Goal: Task Accomplishment & Management: Use online tool/utility

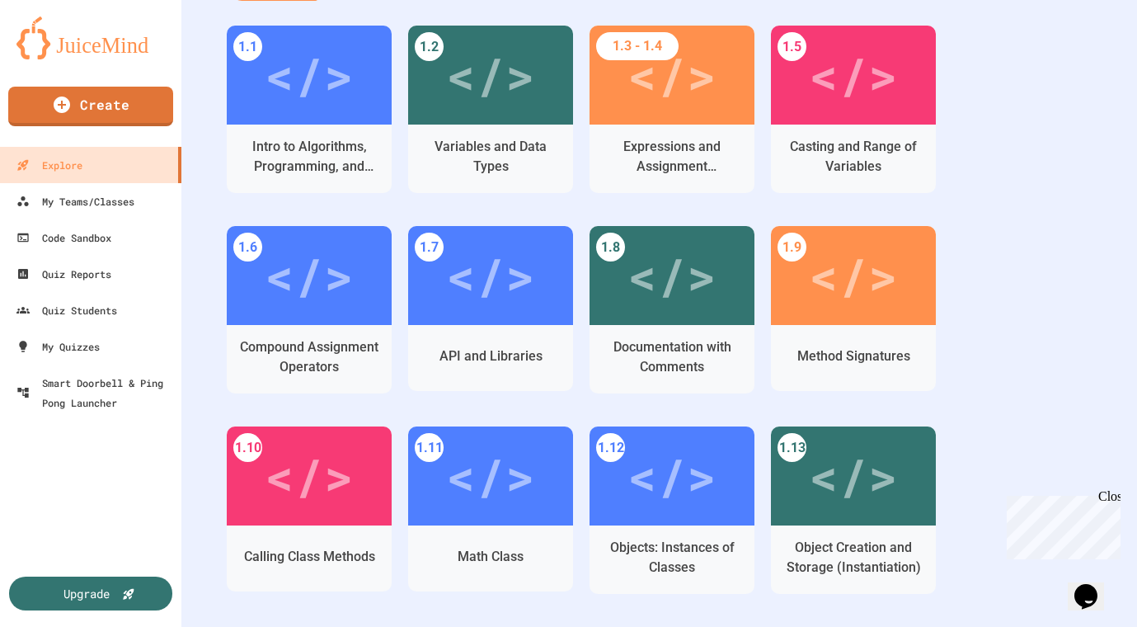
scroll to position [494, 0]
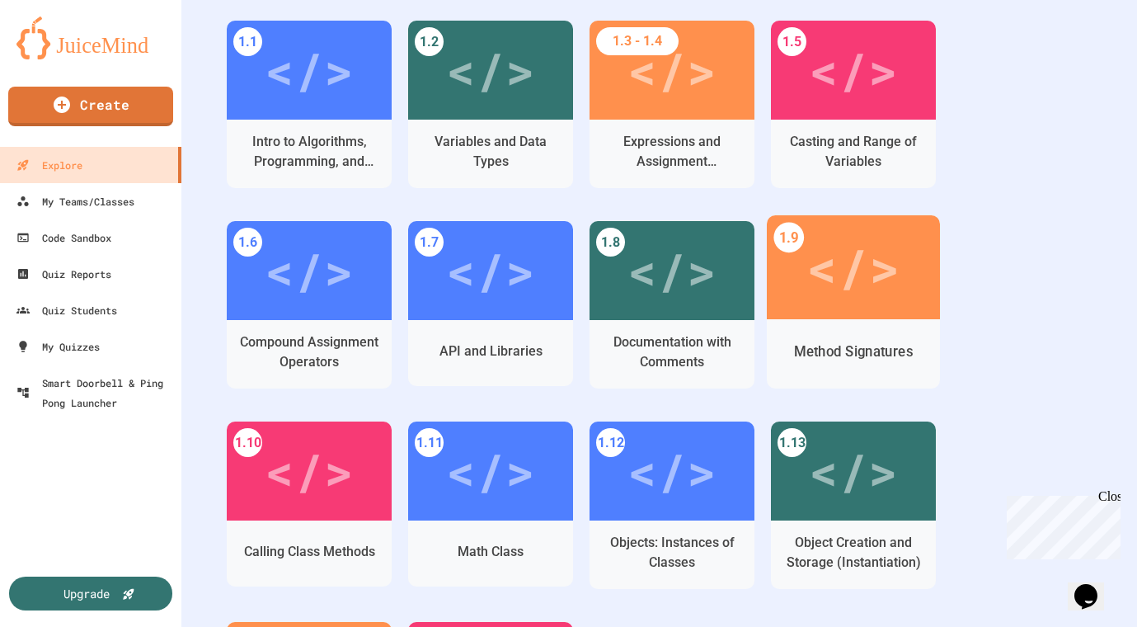
click at [867, 299] on div "</>" at bounding box center [852, 267] width 93 height 78
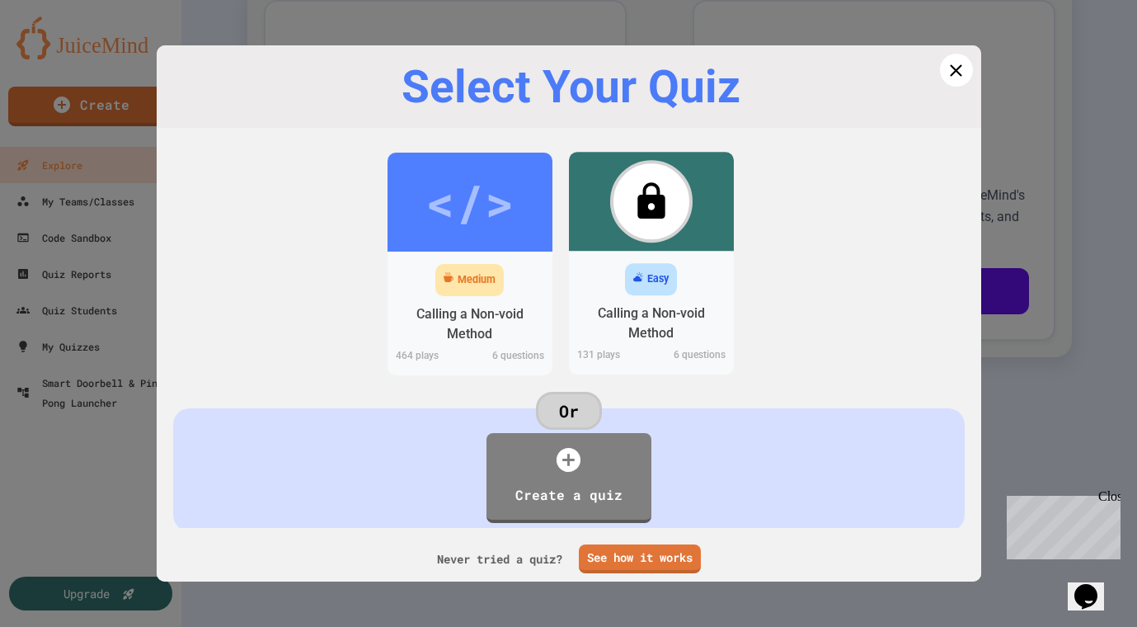
click at [500, 149] on div "</> Medium Calling a Non-void Method 464 play s 6 questions </> Easy Calling a …" at bounding box center [569, 276] width 792 height 264
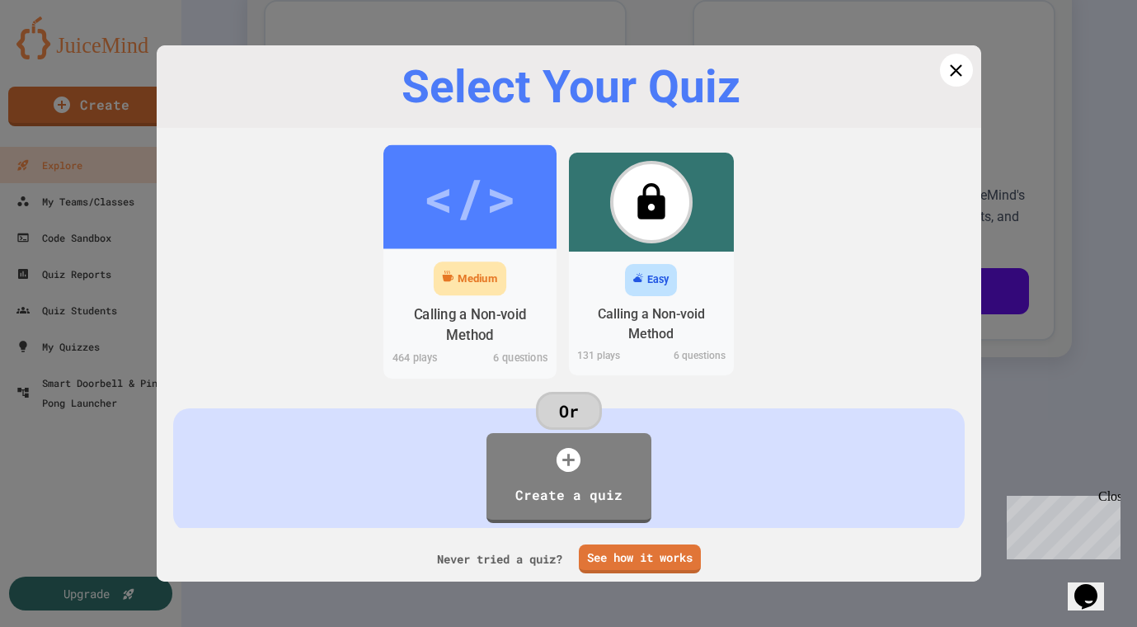
click at [481, 177] on div "</>" at bounding box center [469, 196] width 93 height 78
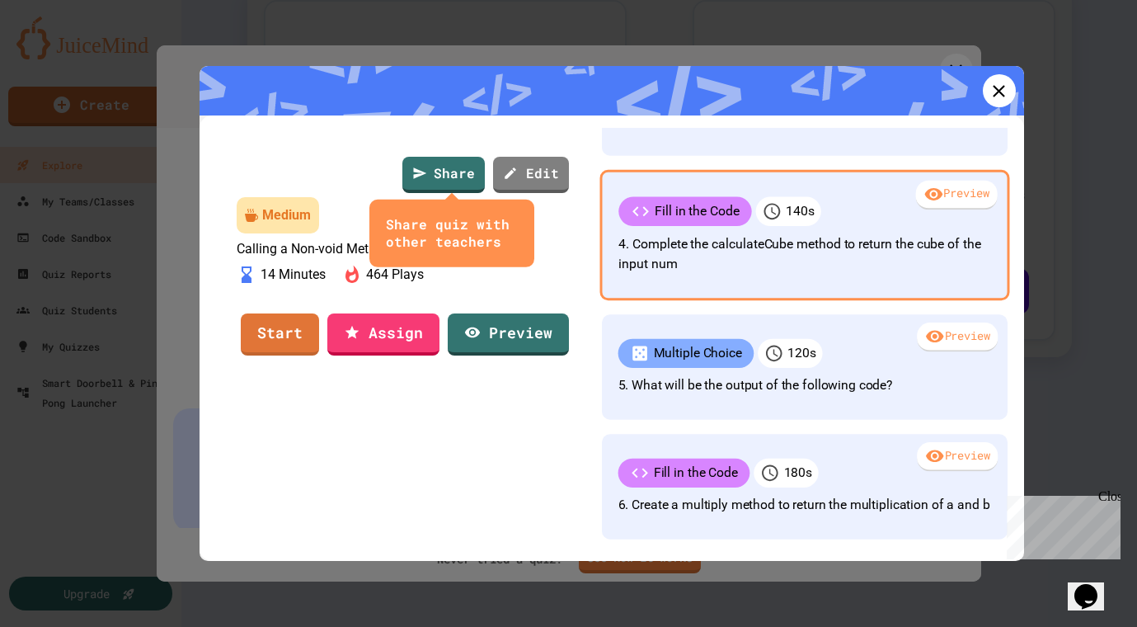
scroll to position [363, 0]
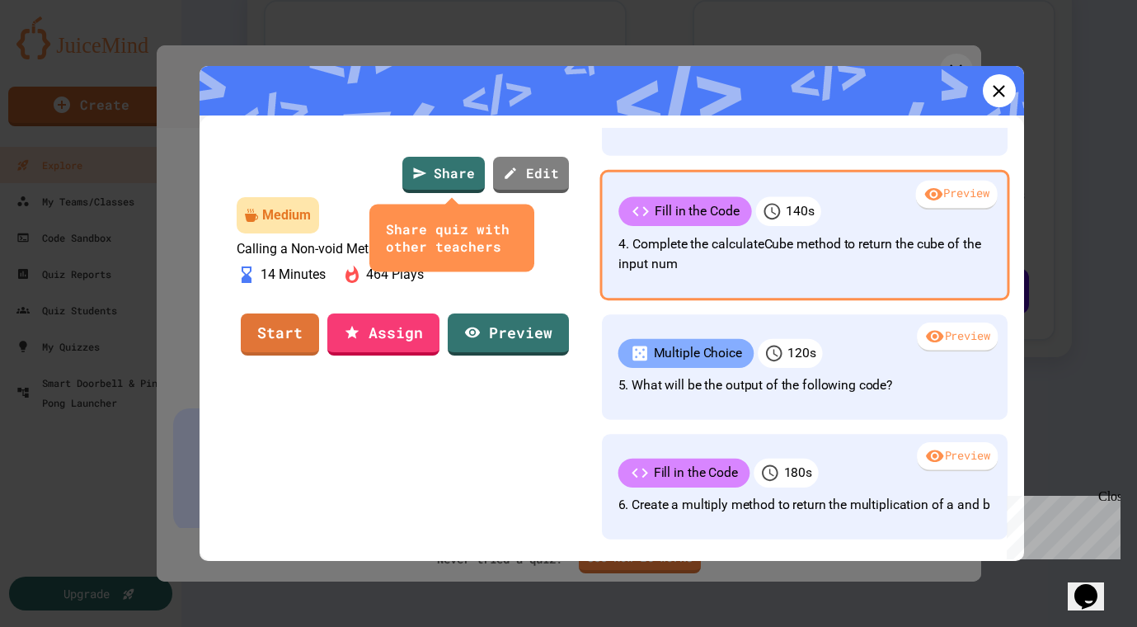
click at [863, 249] on p "4. Complete the calculateCube method to return the cube of the input num" at bounding box center [804, 254] width 372 height 40
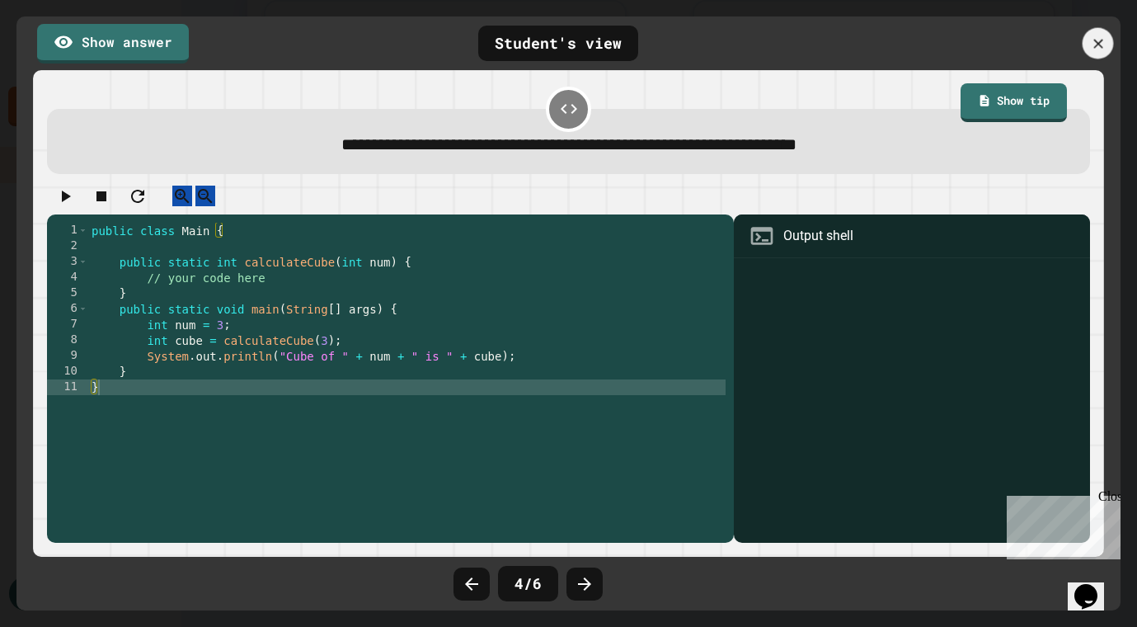
click at [1110, 43] on div at bounding box center [1098, 43] width 31 height 31
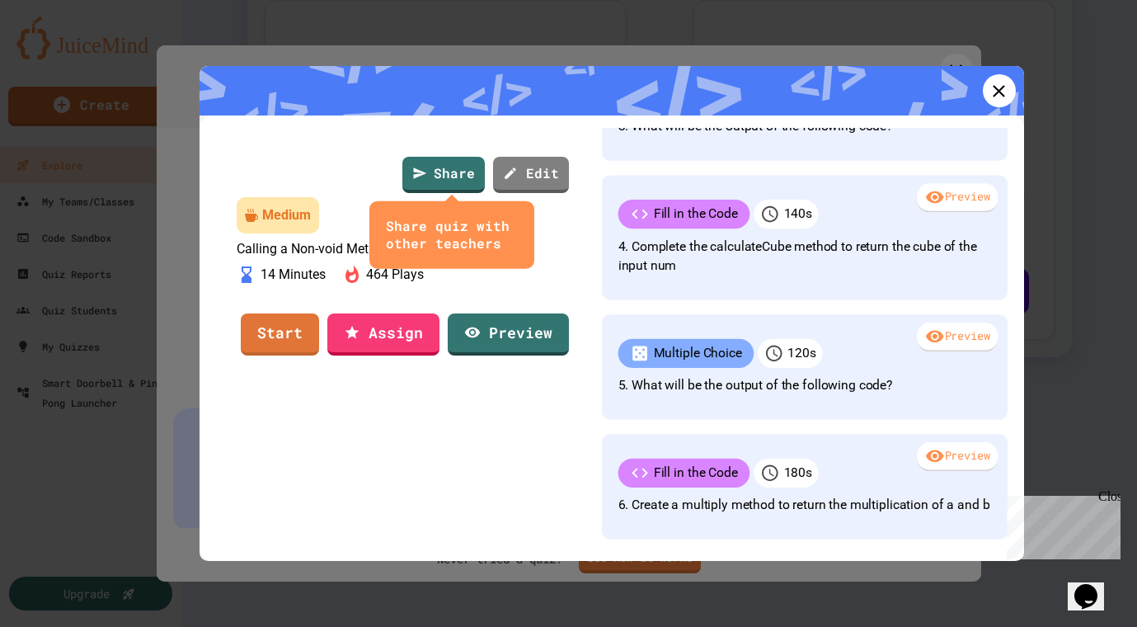
scroll to position [384, 0]
click at [555, 173] on link "Edit" at bounding box center [530, 173] width 76 height 38
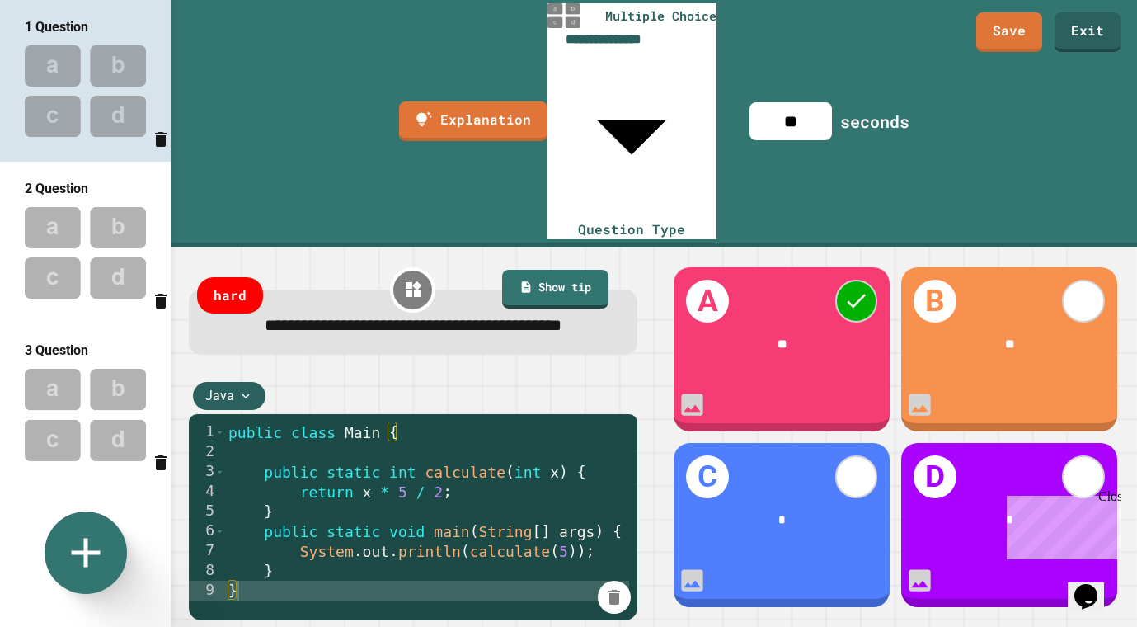
click at [122, 183] on div "2 Question" at bounding box center [85, 188] width 171 height 21
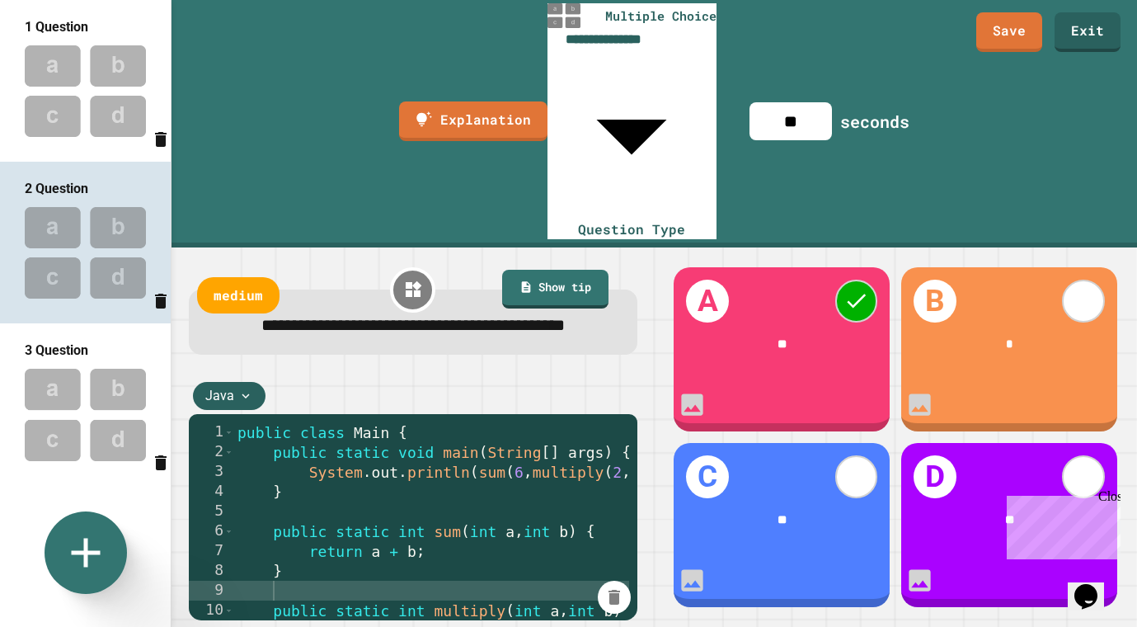
click at [102, 366] on img at bounding box center [85, 414] width 171 height 108
type input "***"
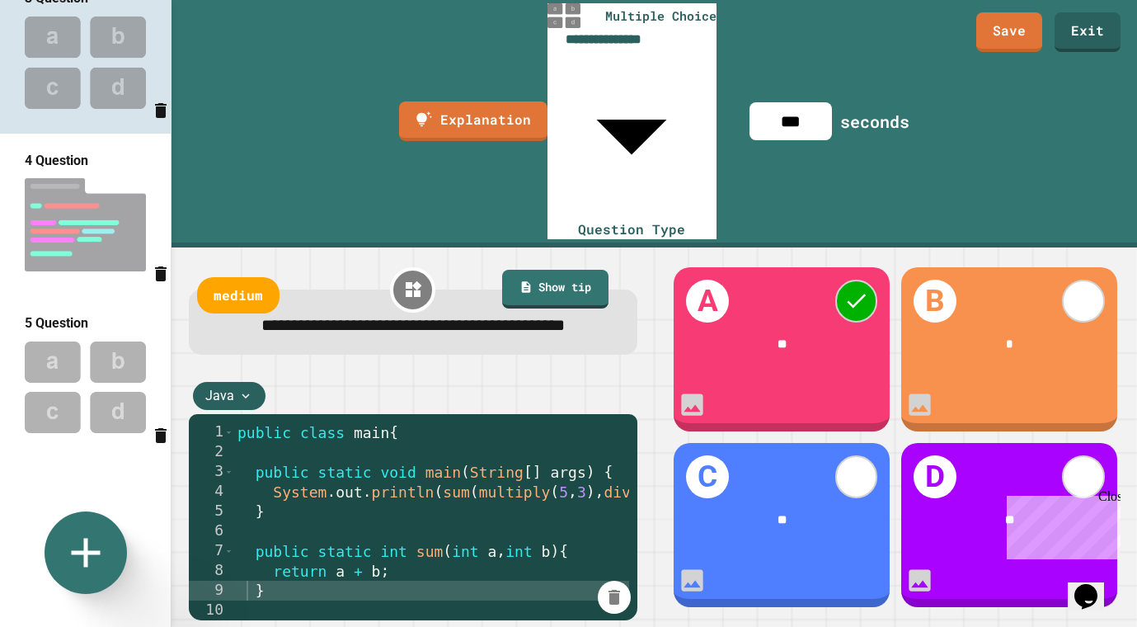
scroll to position [354, 0]
click at [121, 169] on div "4 Question" at bounding box center [85, 158] width 171 height 21
type input "**********"
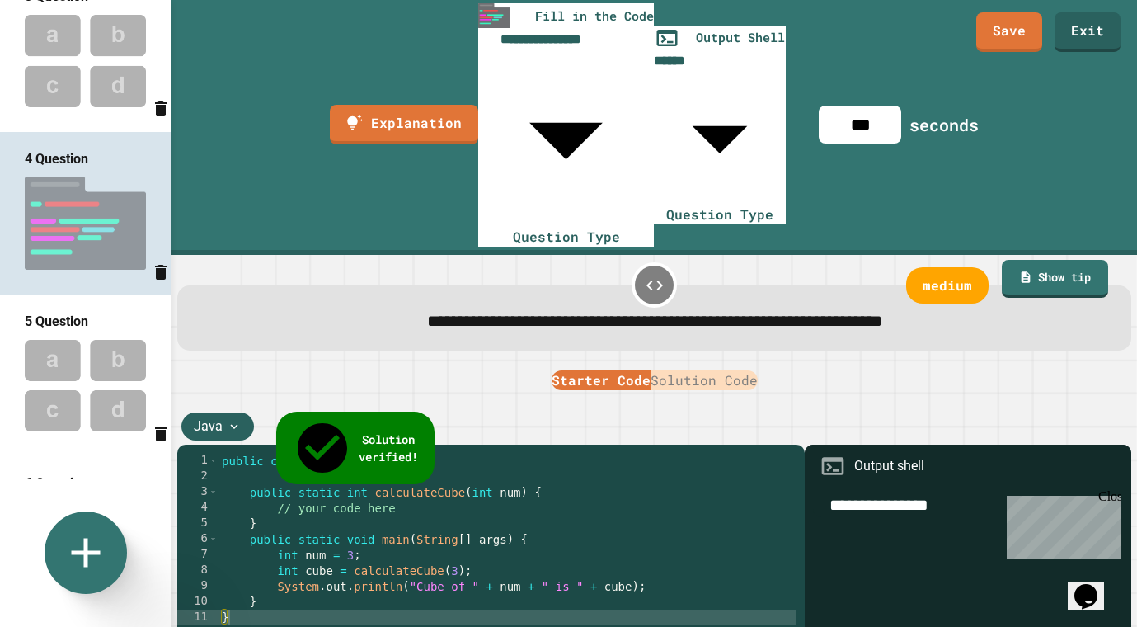
click at [901, 106] on input "***" at bounding box center [860, 125] width 82 height 38
type input "***"
click at [147, 318] on div "5 Question" at bounding box center [85, 321] width 171 height 21
type input "**********"
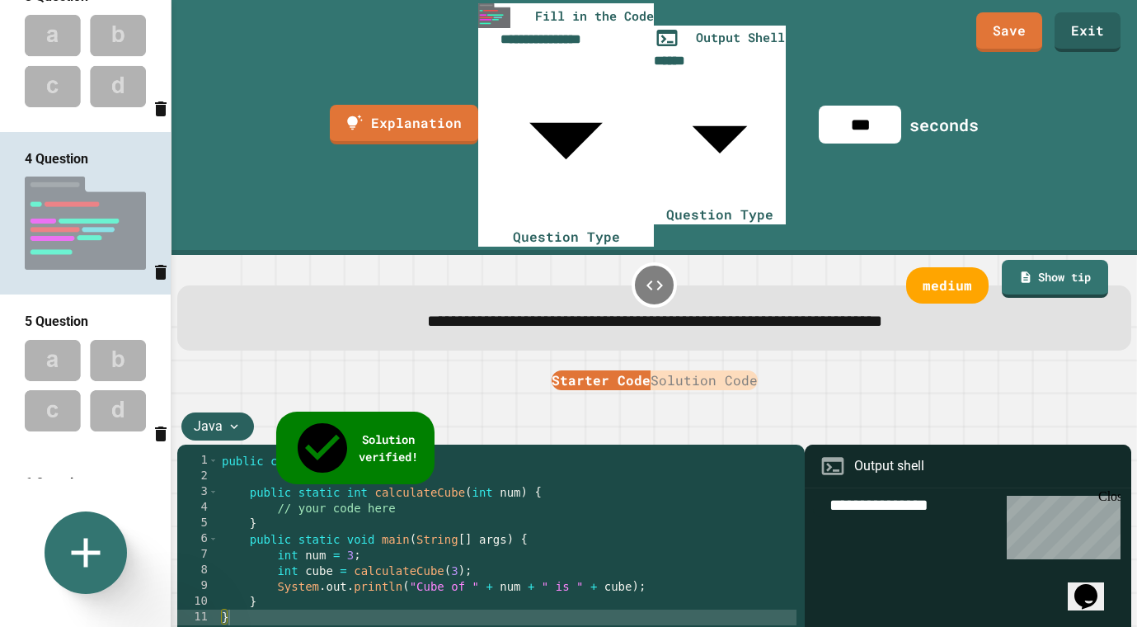
type input "***"
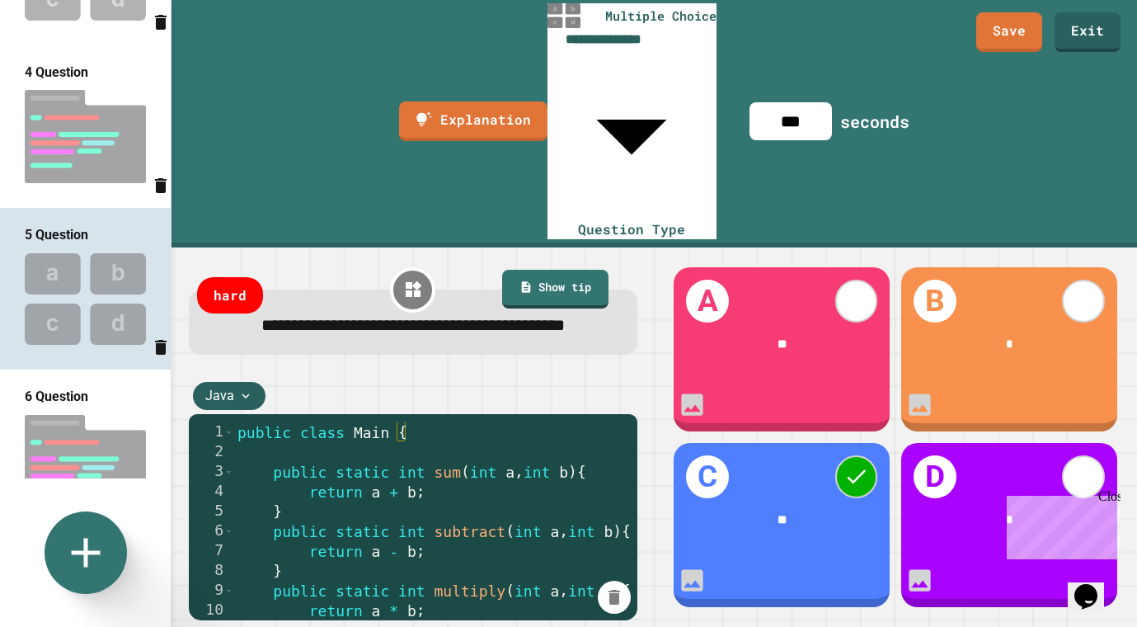
scroll to position [499, 0]
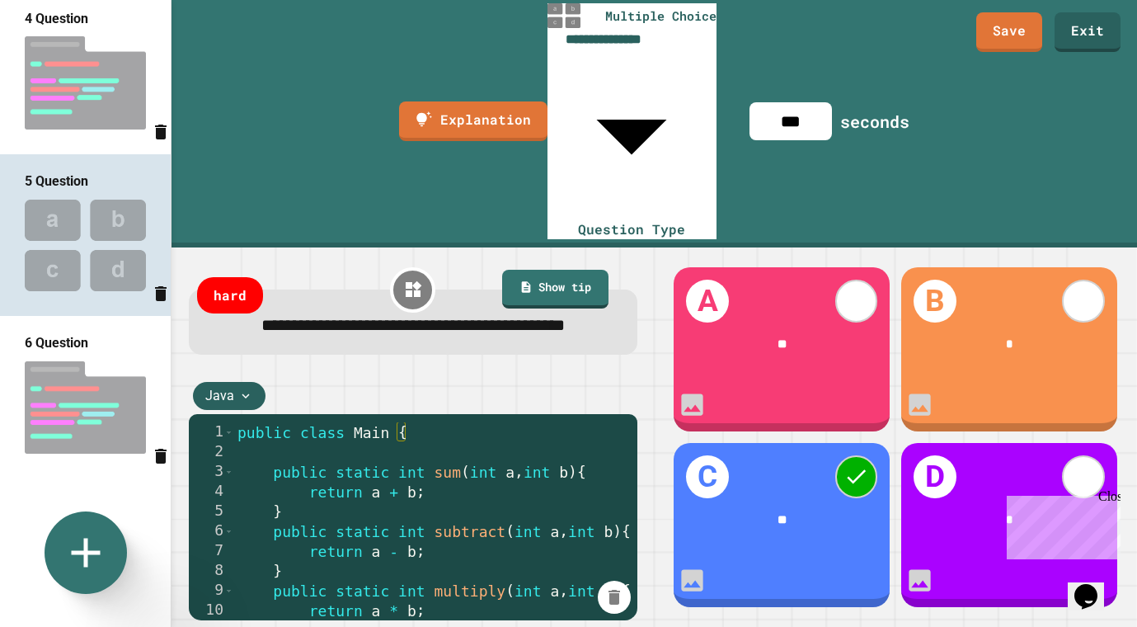
click at [126, 353] on img at bounding box center [85, 408] width 171 height 110
type input "**********"
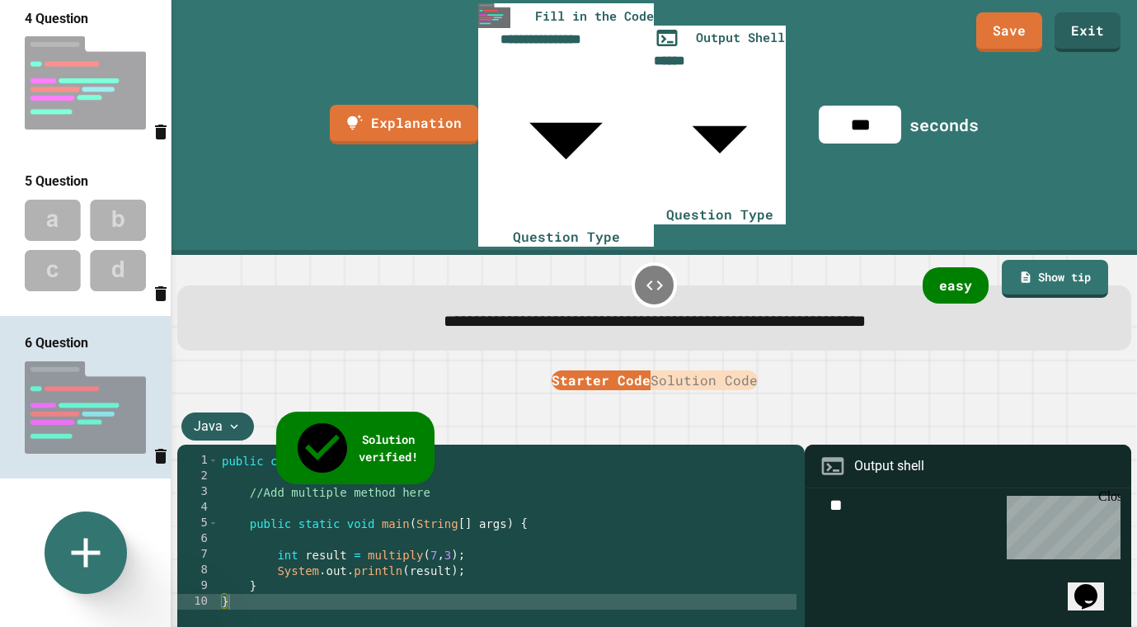
click at [895, 106] on input "***" at bounding box center [860, 125] width 82 height 38
type input "***"
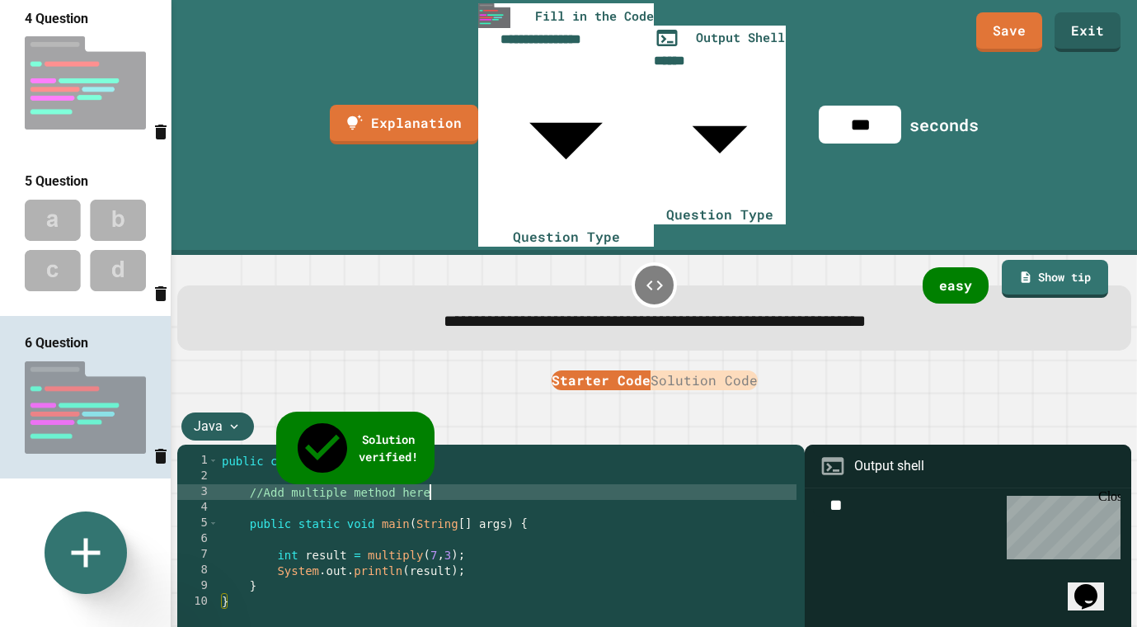
click at [448, 453] on div "public class Main { //Add multiple method here public static void main ( String…" at bounding box center [508, 625] width 578 height 345
drag, startPoint x: 445, startPoint y: 324, endPoint x: 250, endPoint y: 321, distance: 195.4
click at [250, 453] on div "public class Main { //Add multiple method here public static void main ( String…" at bounding box center [508, 625] width 578 height 345
click at [729, 370] on button "Solution Code" at bounding box center [704, 380] width 107 height 20
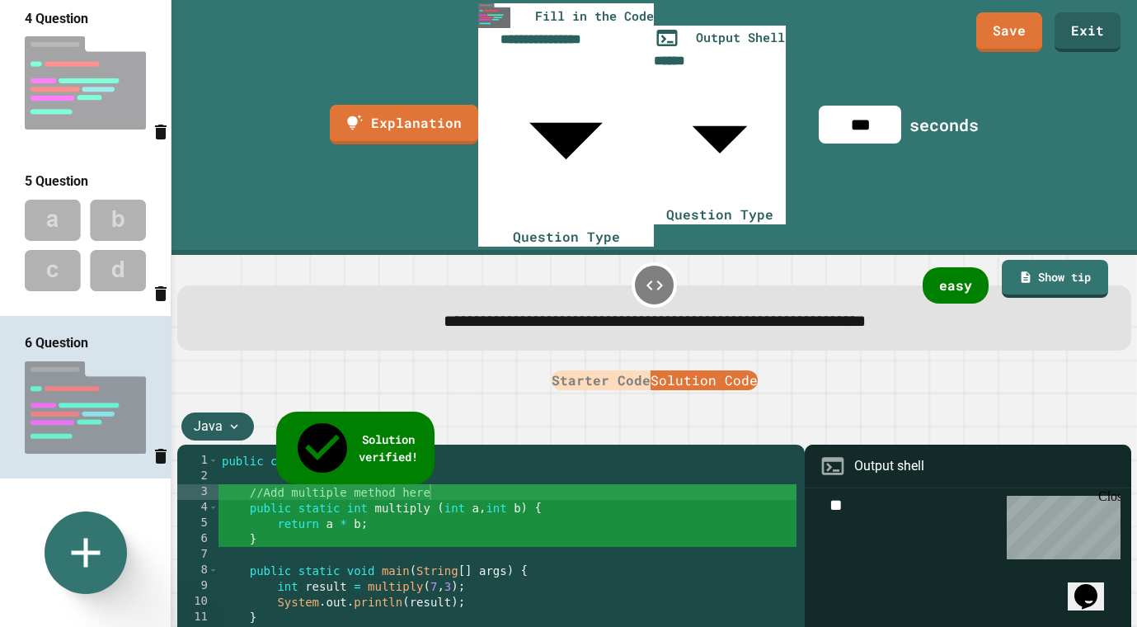
click at [555, 453] on div "public class Main { //Add multiple method here public static int multiply ( int…" at bounding box center [508, 625] width 578 height 345
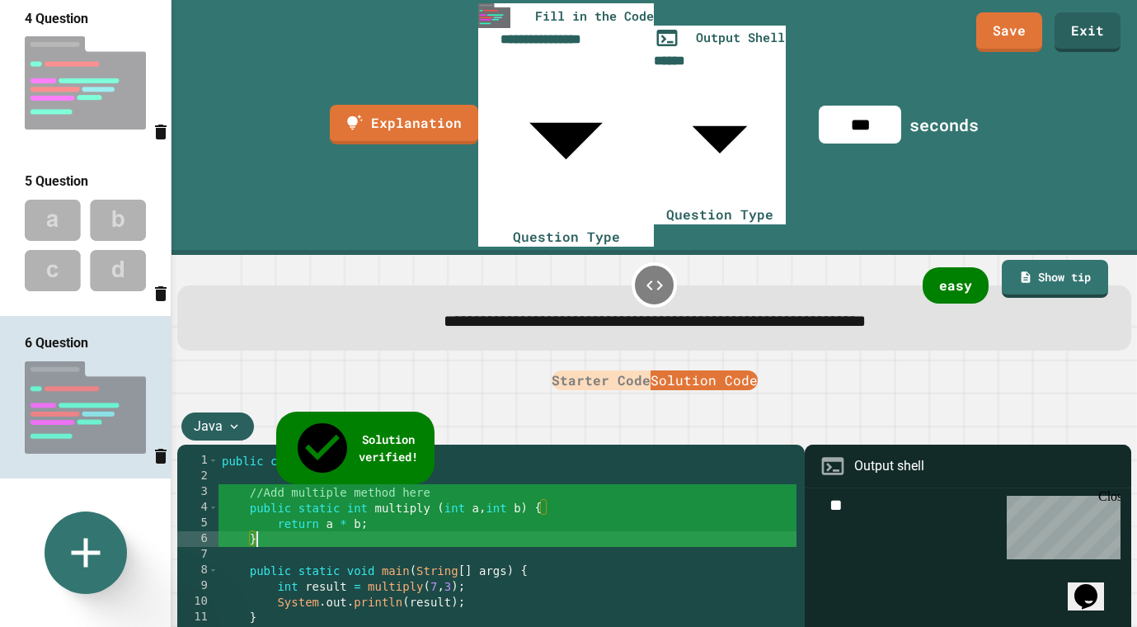
scroll to position [0, 2]
click at [571, 453] on div "public class Main { //Add multiple method here public static int multiply ( int…" at bounding box center [508, 625] width 578 height 345
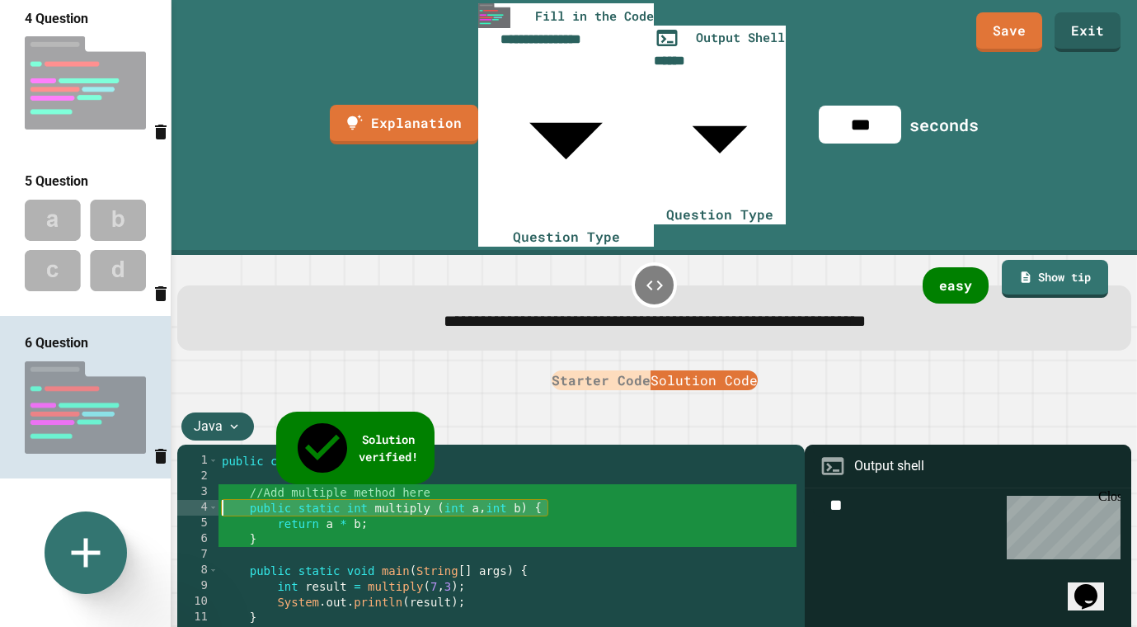
drag, startPoint x: 571, startPoint y: 342, endPoint x: 237, endPoint y: 339, distance: 333.1
click at [237, 453] on div "public class Main { //Add multiple method here public static int multiply ( int…" at bounding box center [508, 625] width 578 height 345
click at [609, 370] on button "Starter Code" at bounding box center [601, 380] width 99 height 20
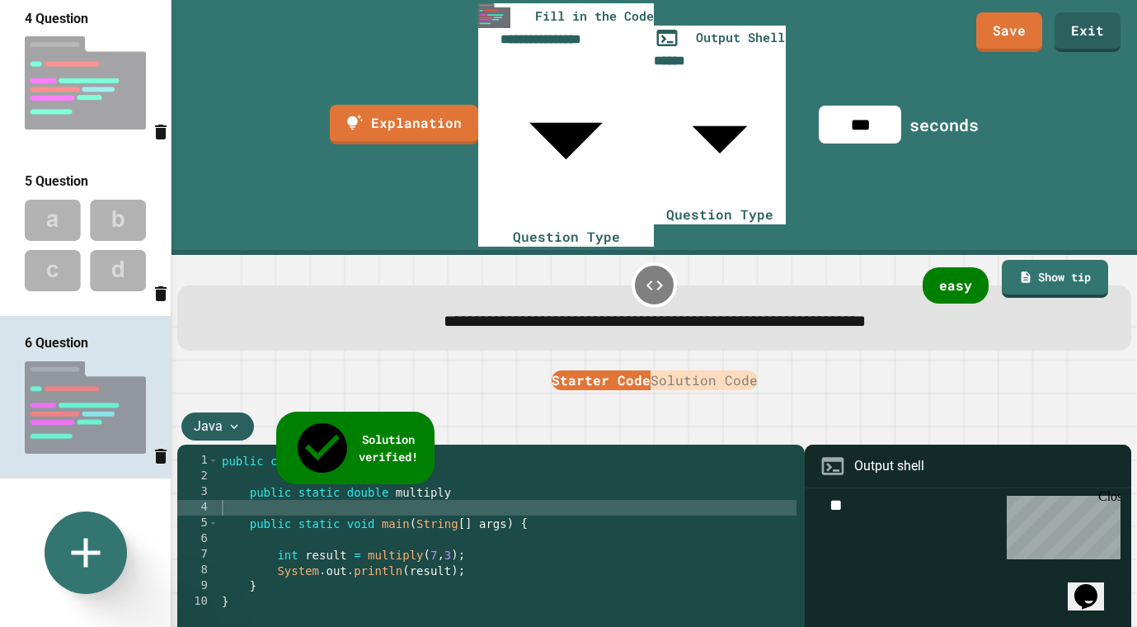
scroll to position [0, 0]
click at [482, 453] on div "public class Main { public static double multiply public static void main ( Str…" at bounding box center [508, 625] width 578 height 345
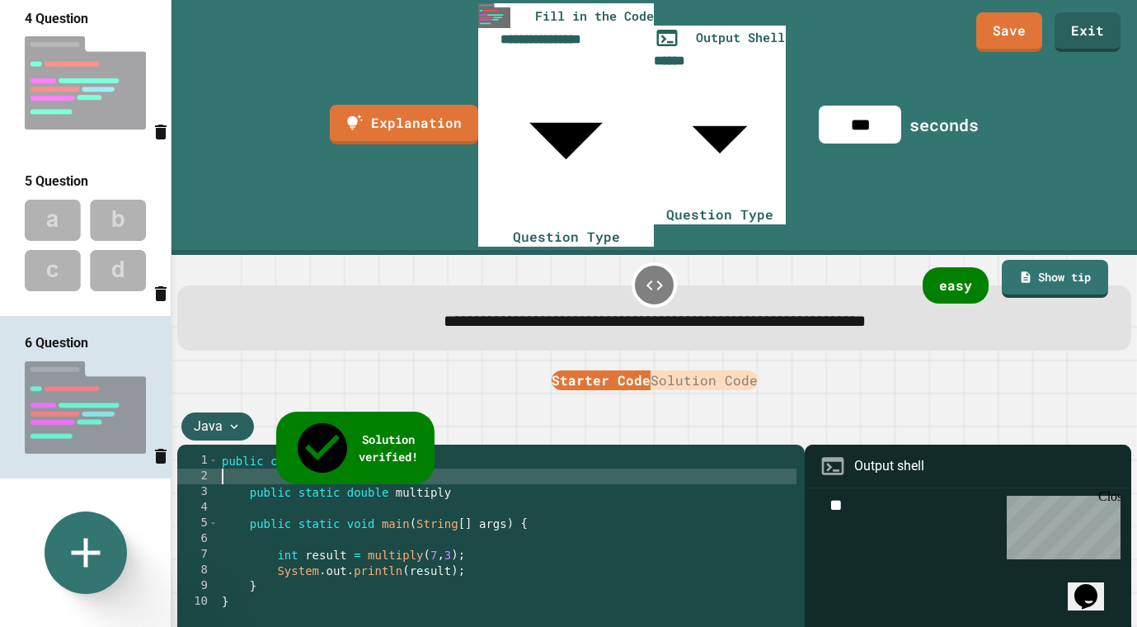
click at [469, 453] on div "public class Main { public static double multiply public static void main ( Str…" at bounding box center [508, 625] width 578 height 345
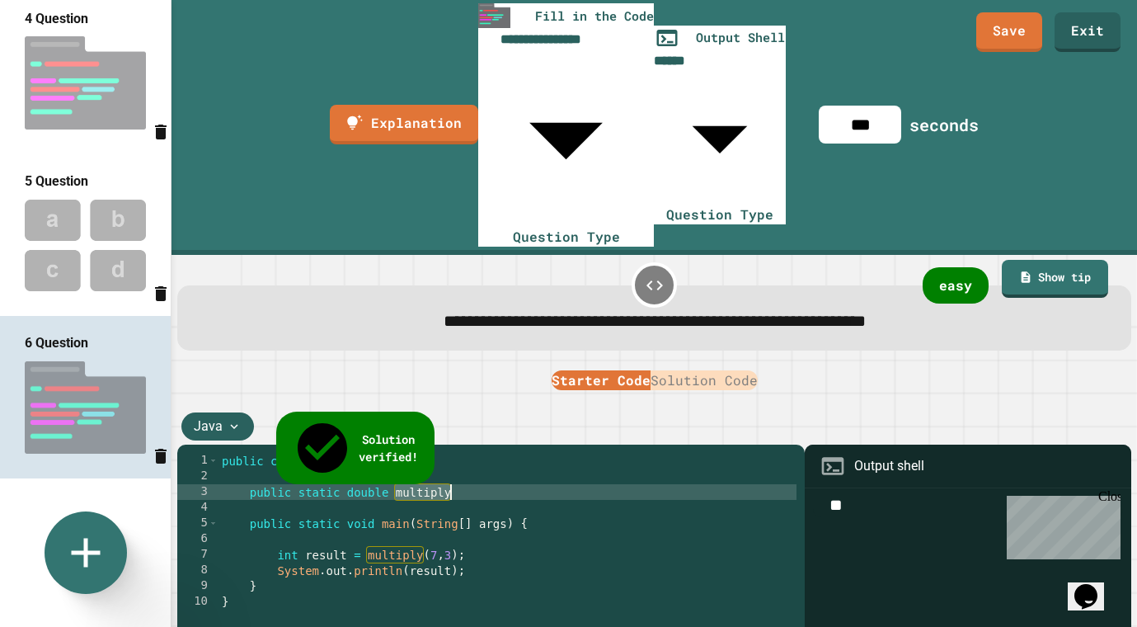
click at [469, 453] on div "public class Main { public static double multiply public static void main ( Str…" at bounding box center [508, 625] width 578 height 345
drag, startPoint x: 482, startPoint y: 320, endPoint x: 251, endPoint y: 324, distance: 230.1
click at [251, 453] on div "public class Main { public static double multiply public static void main ( Str…" at bounding box center [508, 625] width 578 height 345
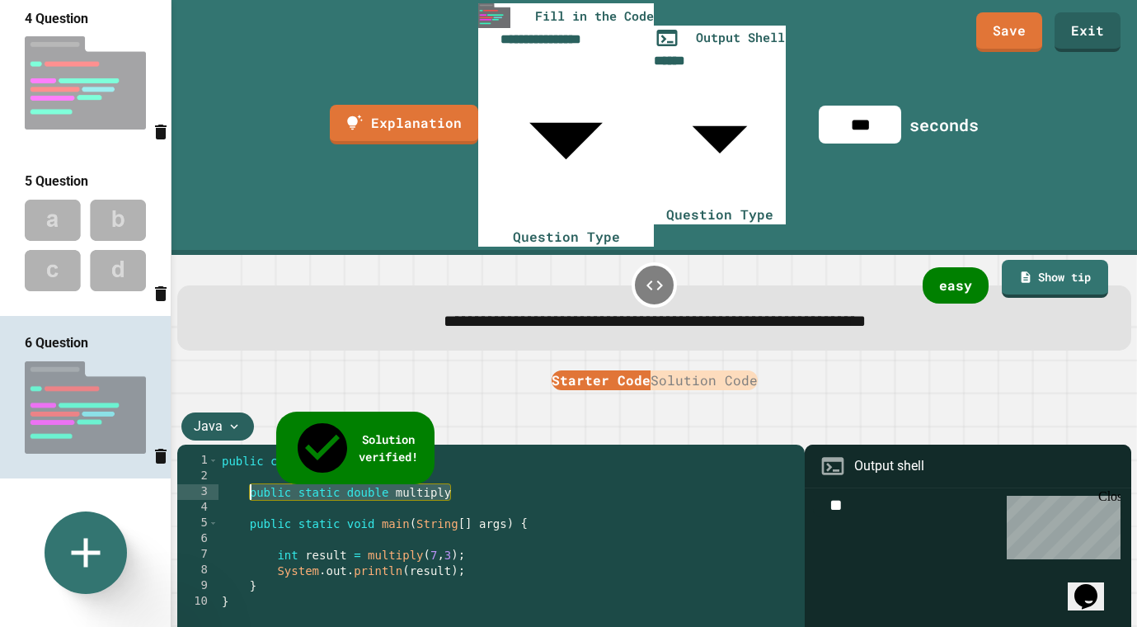
paste textarea "**********"
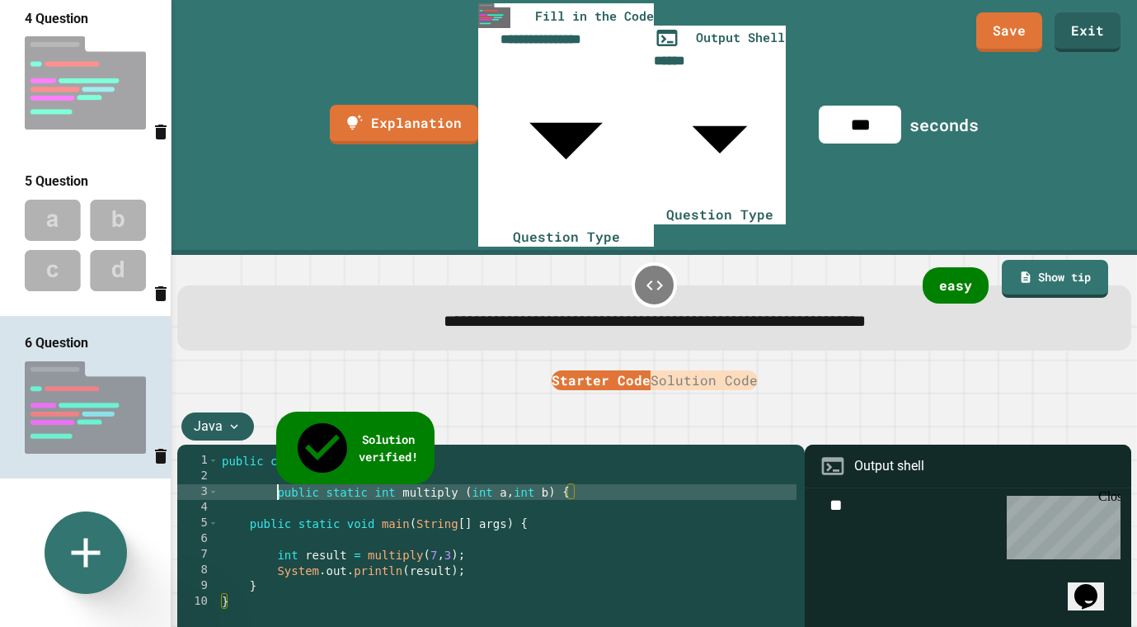
click at [279, 453] on div "public class Main { public static int multiply ( int a , int b ) { public stati…" at bounding box center [508, 625] width 578 height 345
type textarea "**********"
click at [567, 453] on div "public class Main { public static int multiply ( int a , int b ) { public stati…" at bounding box center [508, 625] width 578 height 345
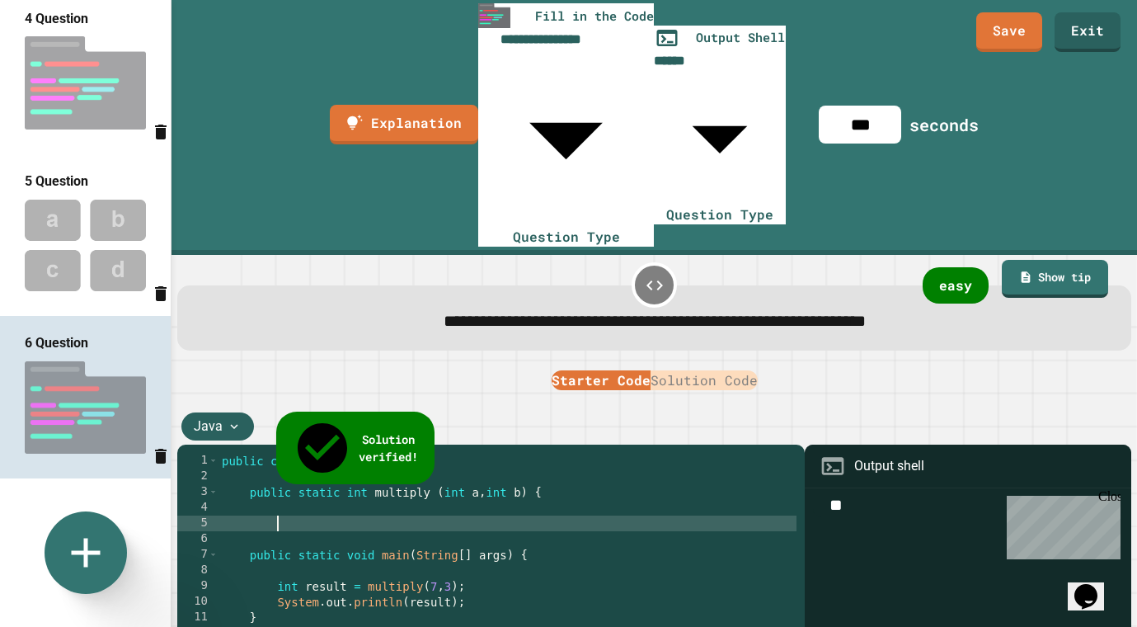
type textarea "*"
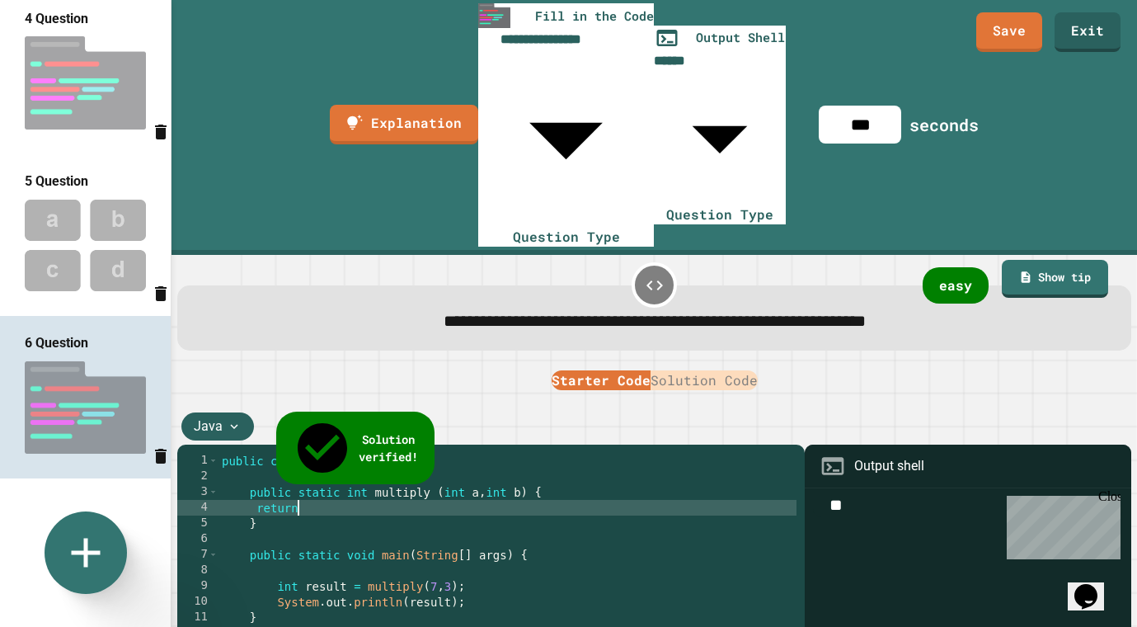
scroll to position [0, 5]
type textarea "******"
click at [739, 312] on span "**********" at bounding box center [655, 320] width 422 height 16
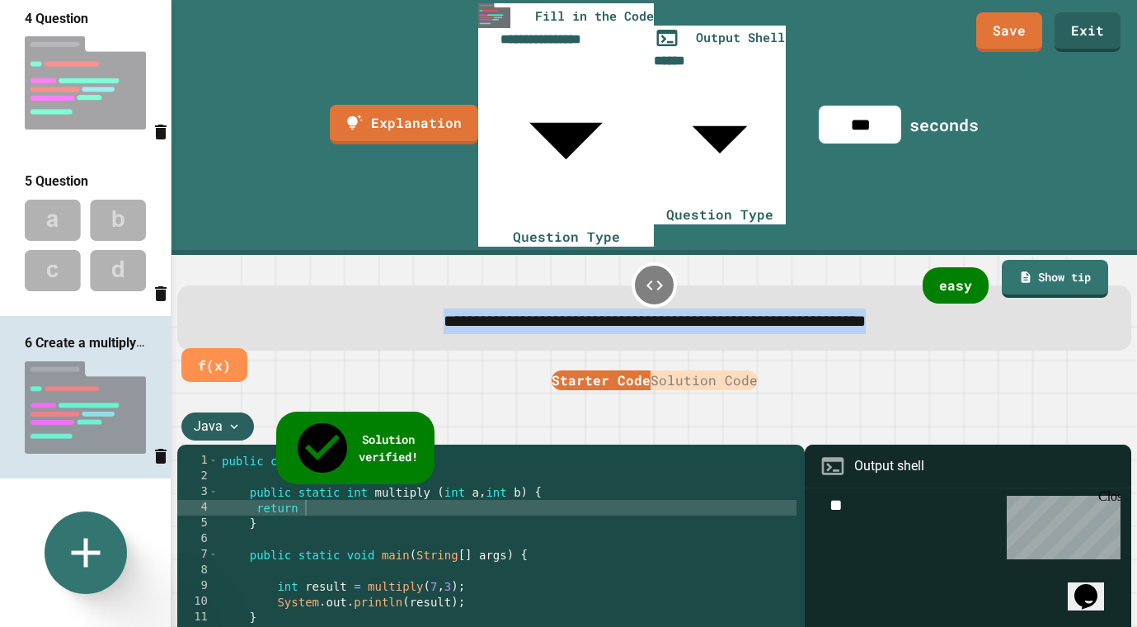
click at [739, 312] on span "**********" at bounding box center [655, 320] width 422 height 16
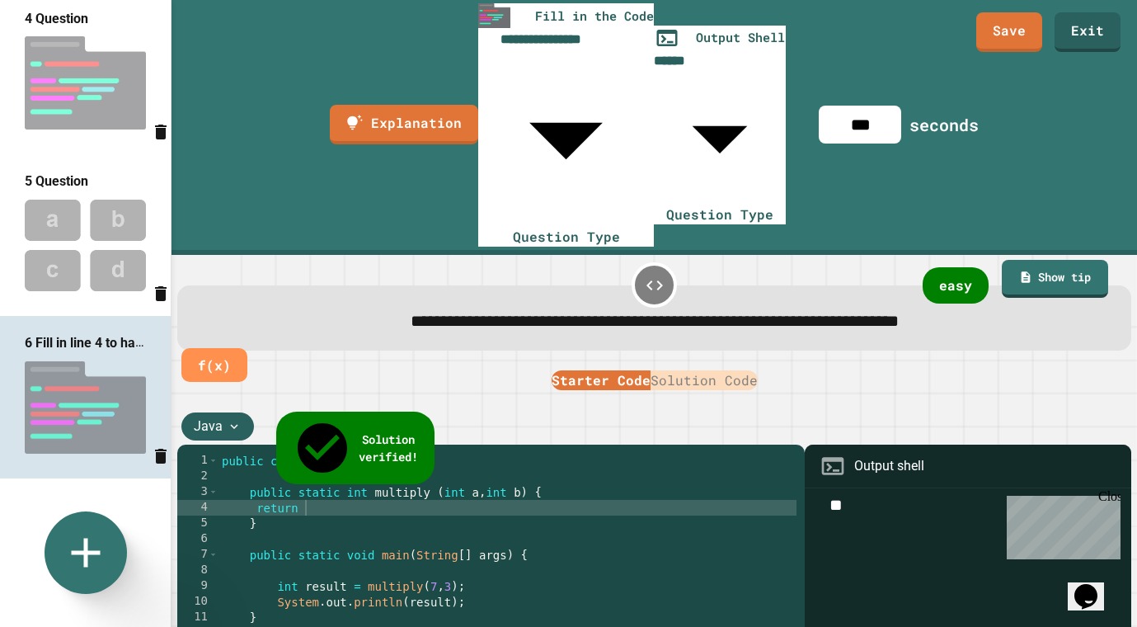
click at [695, 500] on div "public class Main { public static int multiply ( int a , int b ) { return } pub…" at bounding box center [508, 625] width 578 height 345
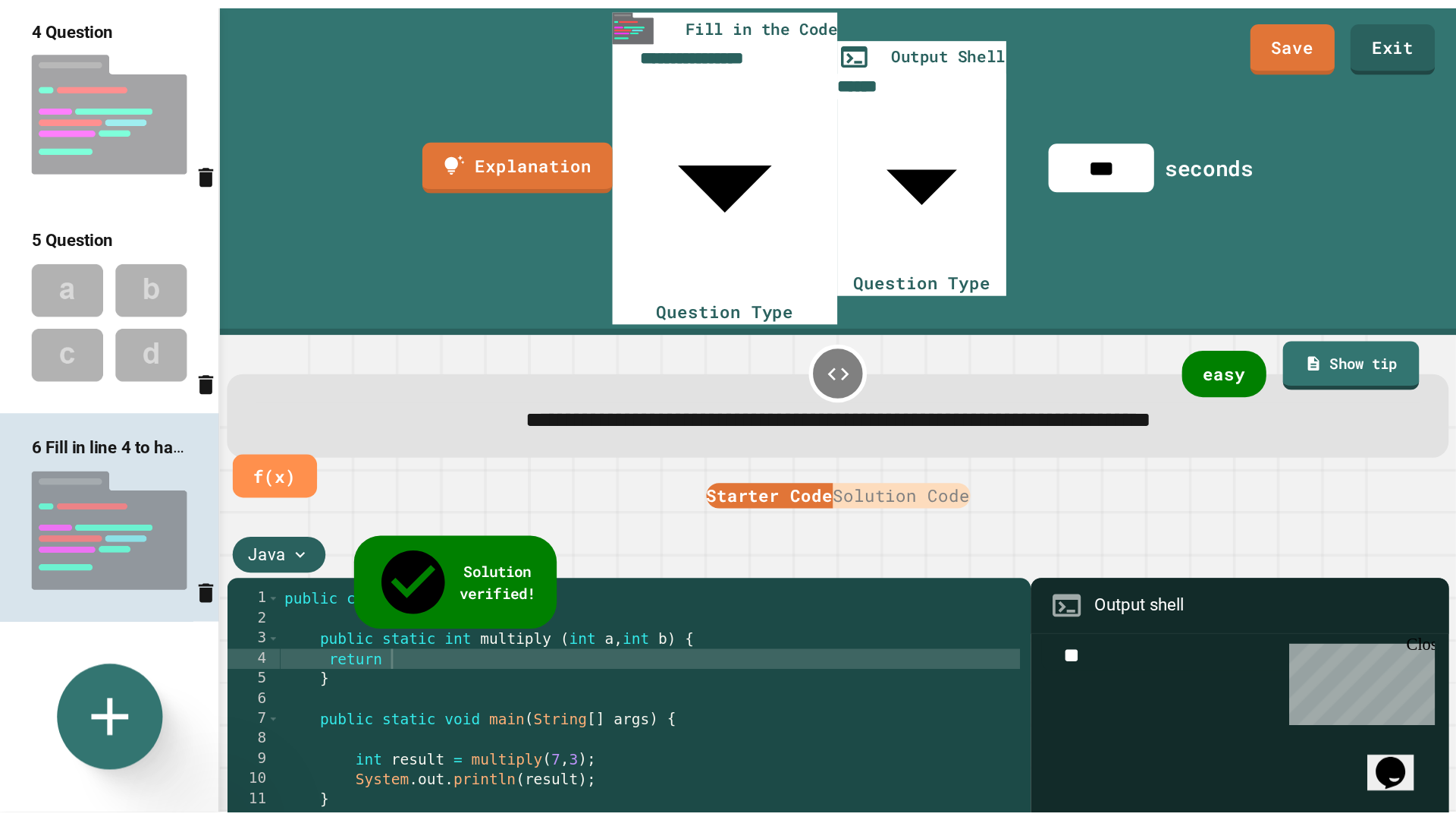
scroll to position [0, 0]
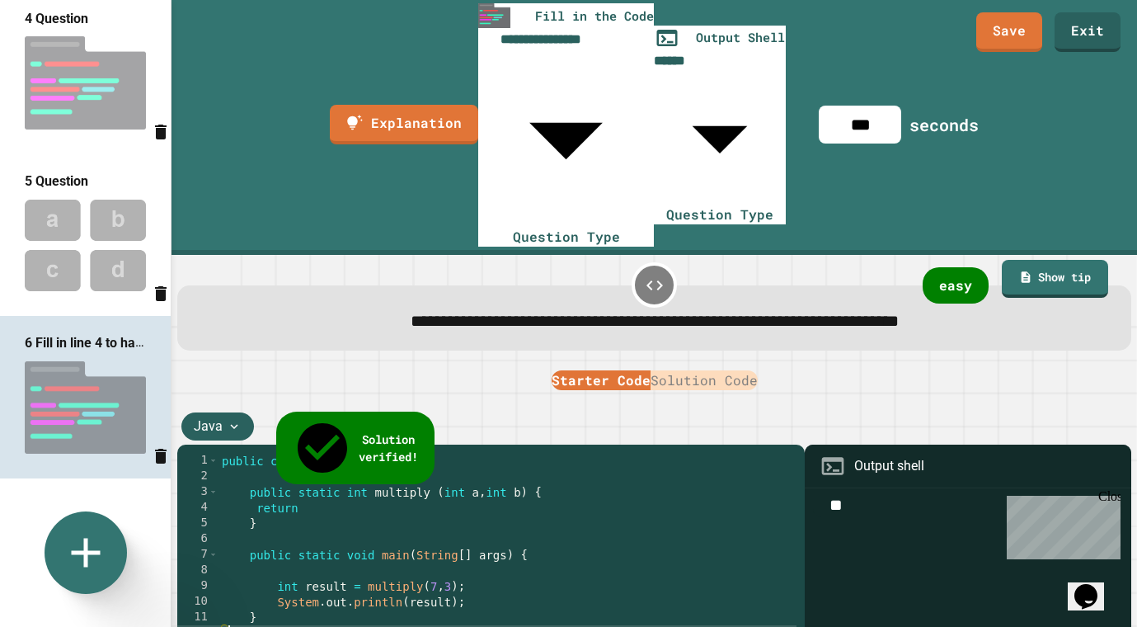
click at [901, 106] on input "***" at bounding box center [860, 125] width 82 height 38
type input "***"
click at [1022, 30] on link "Save" at bounding box center [1009, 30] width 65 height 41
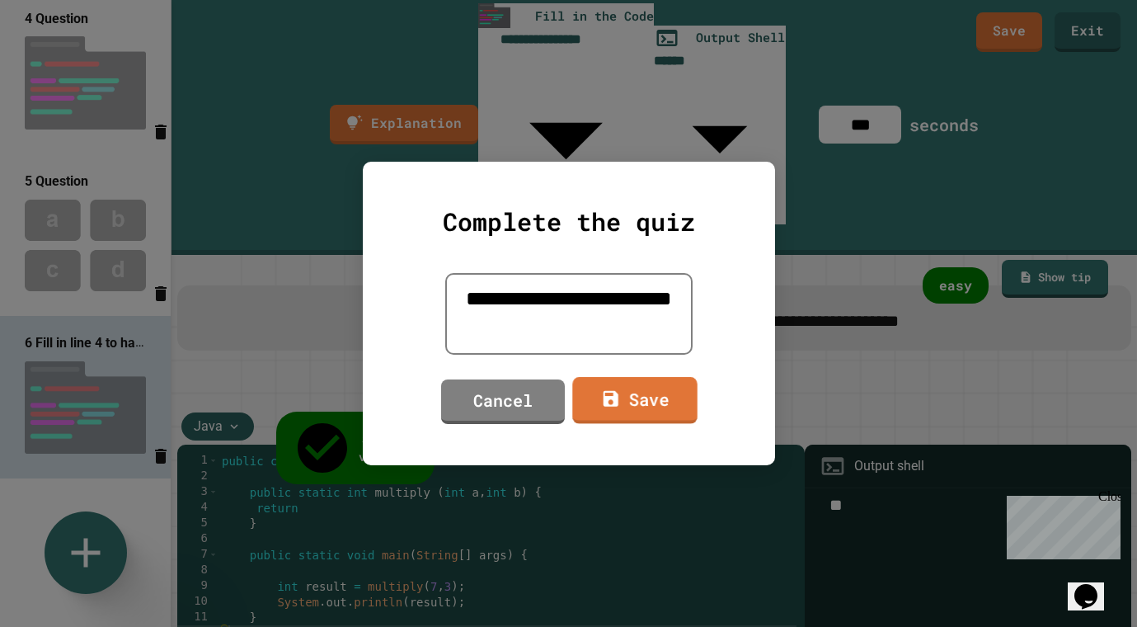
click at [649, 408] on link "Save" at bounding box center [634, 400] width 125 height 47
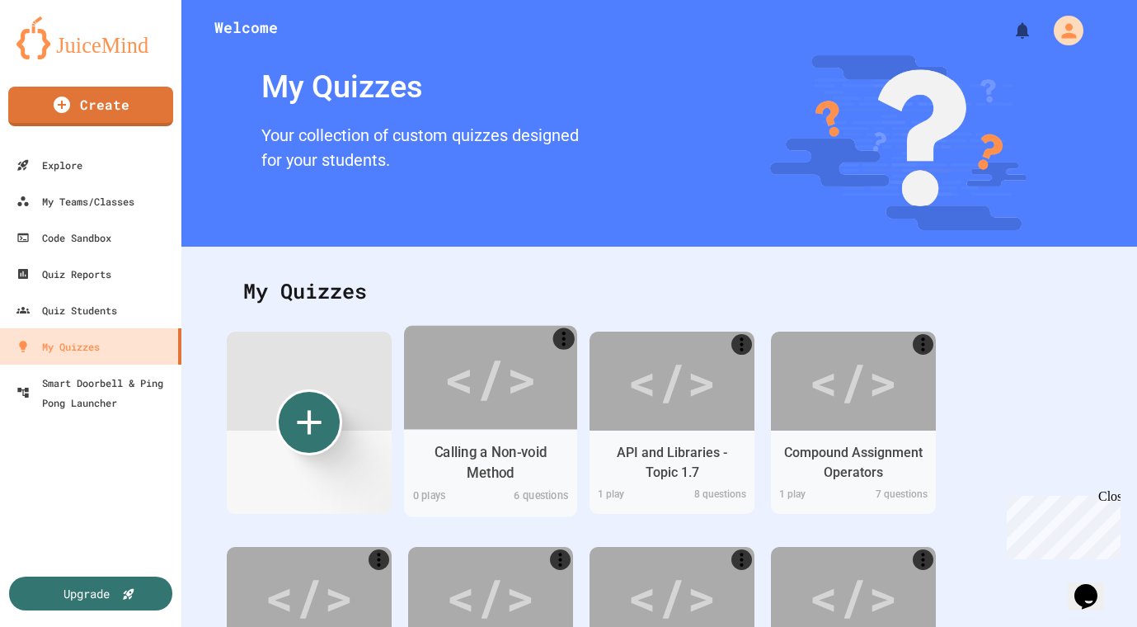
click at [471, 408] on div "</>" at bounding box center [490, 377] width 93 height 78
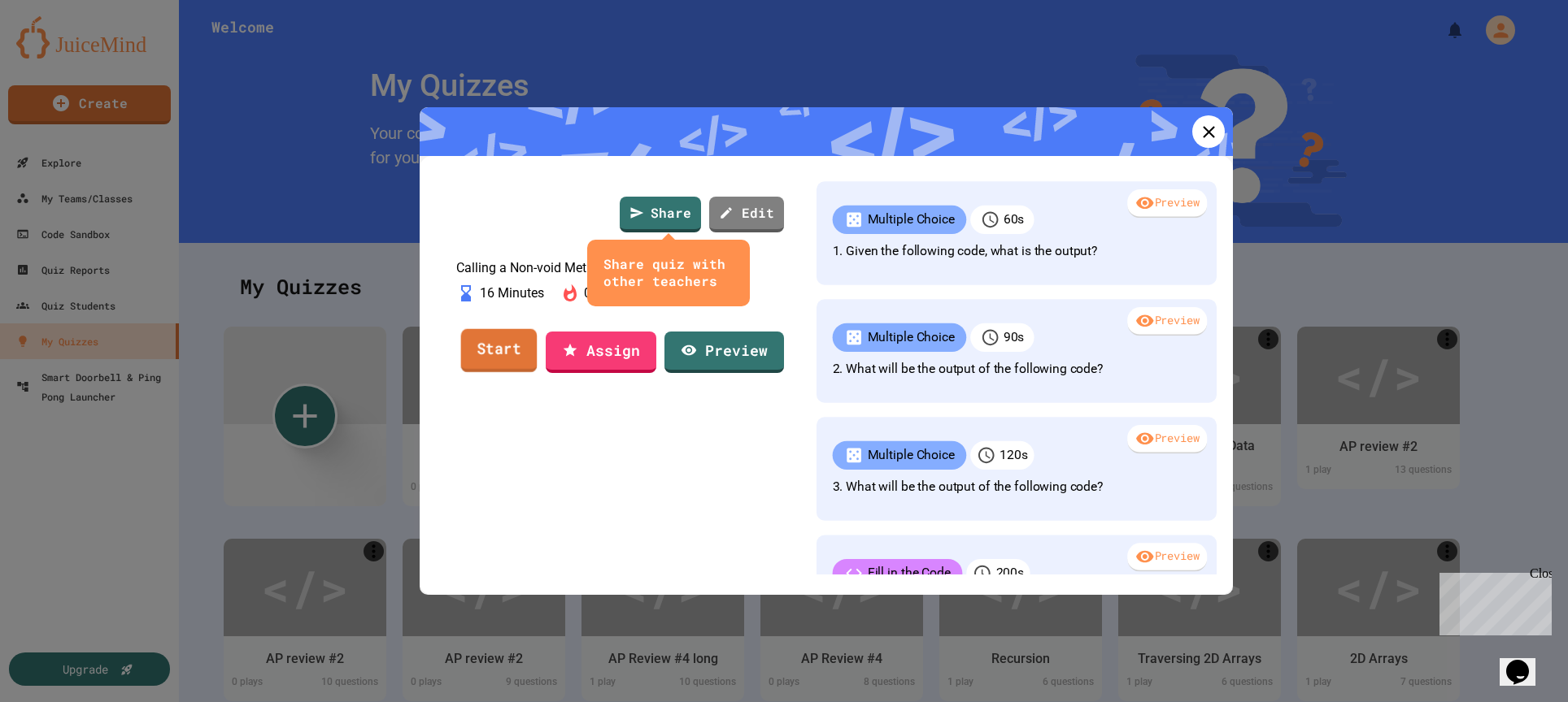
click at [497, 373] on link "Start" at bounding box center [500, 350] width 77 height 44
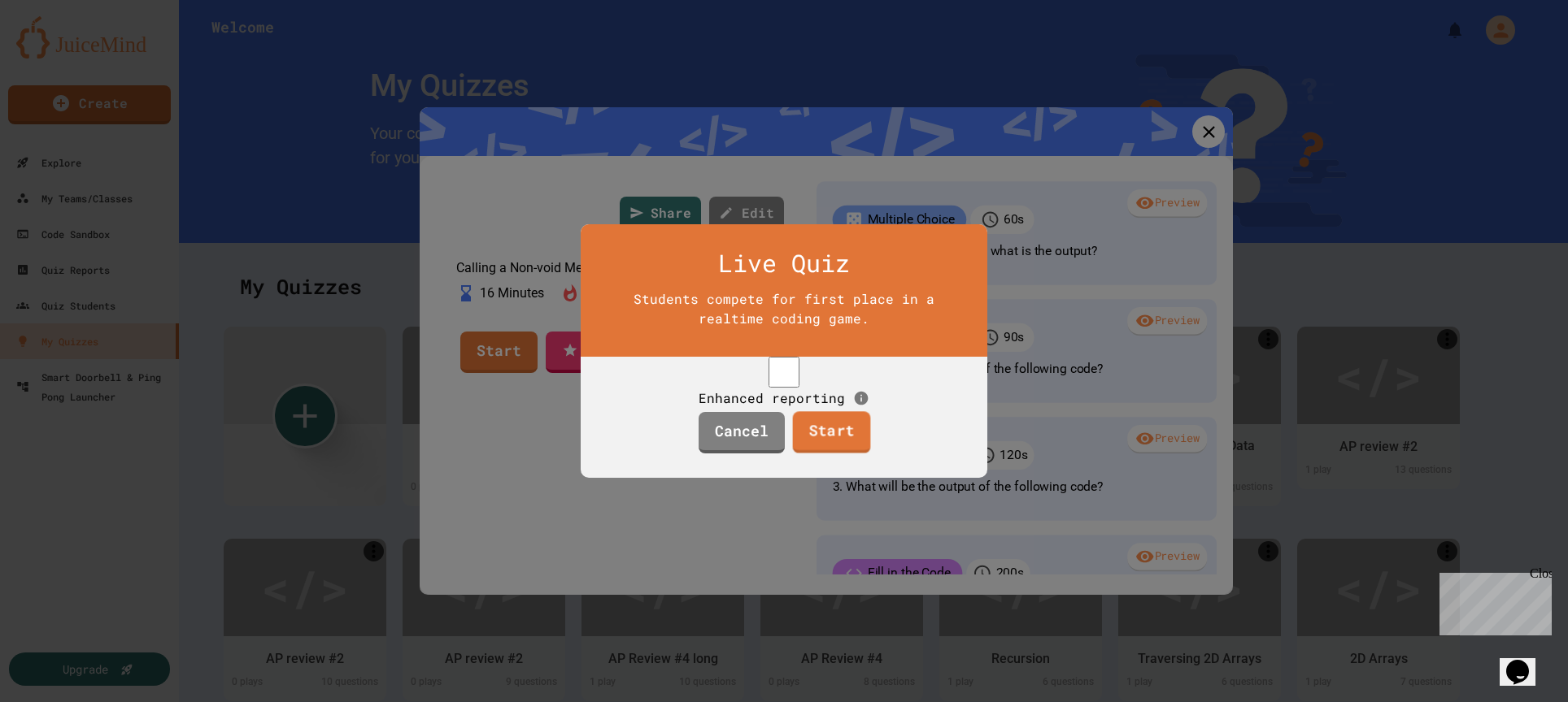
click at [809, 443] on link "Start" at bounding box center [830, 432] width 78 height 42
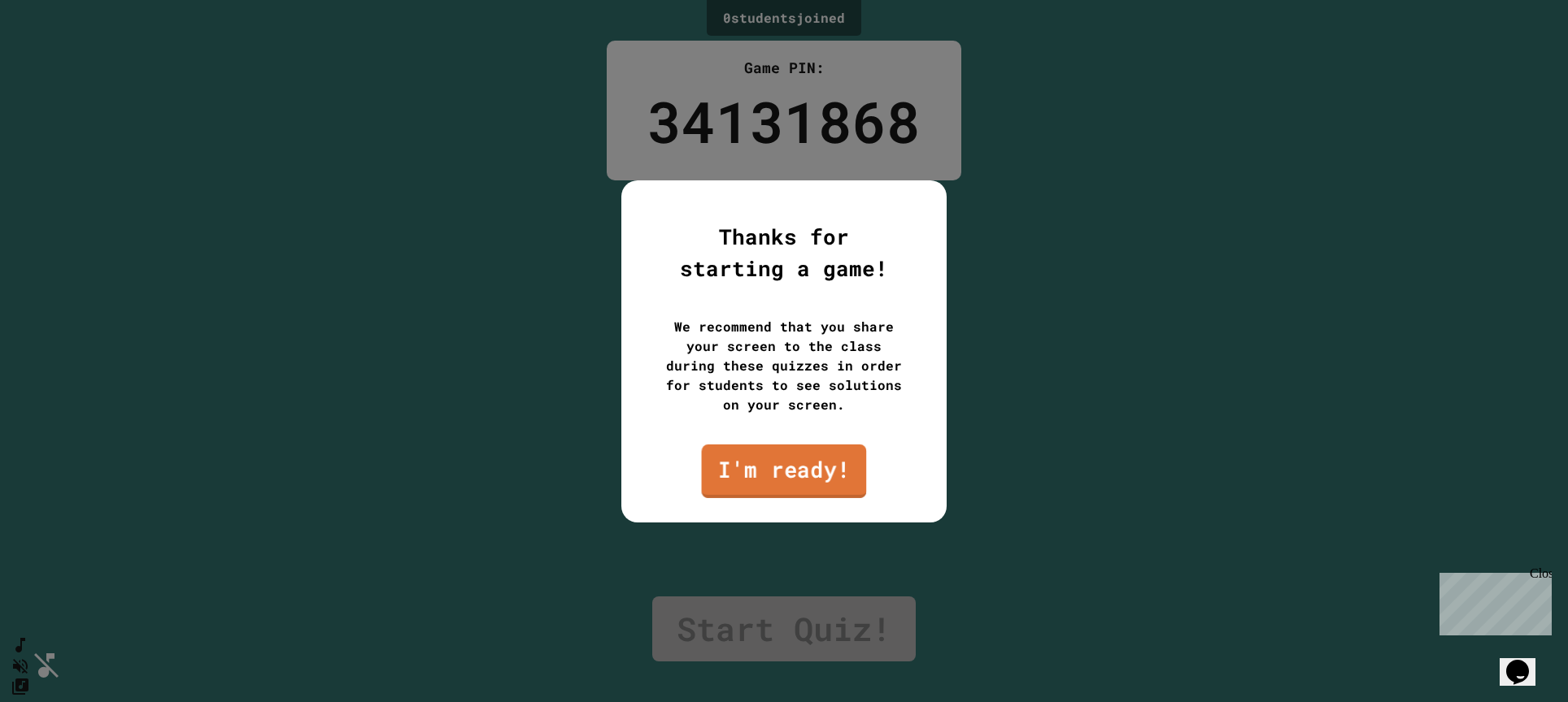
click at [807, 468] on link "I'm ready!" at bounding box center [784, 470] width 165 height 53
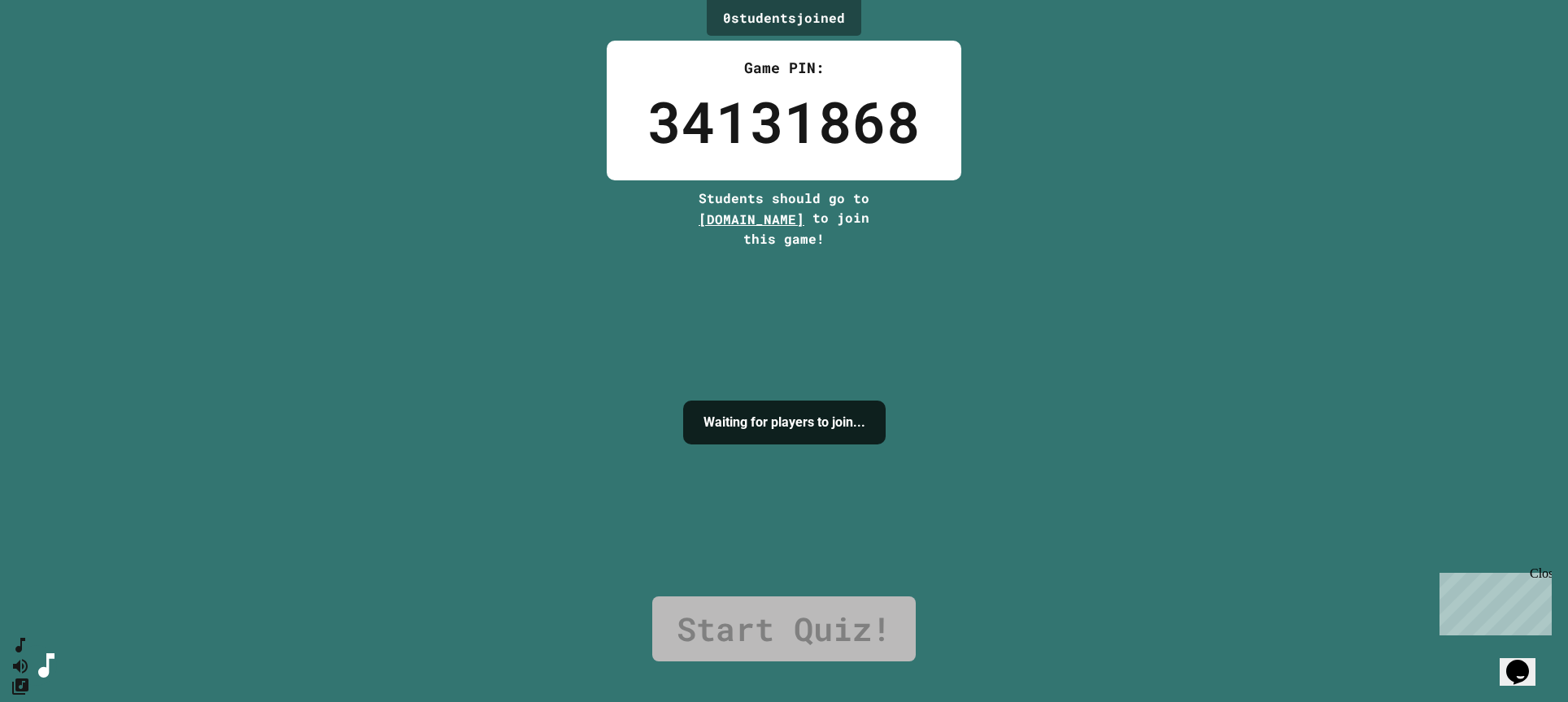
click at [1120, 465] on div "0 student s joined Game PIN: 34131868 Students should go to [DOMAIN_NAME] to jo…" at bounding box center [784, 351] width 1568 height 702
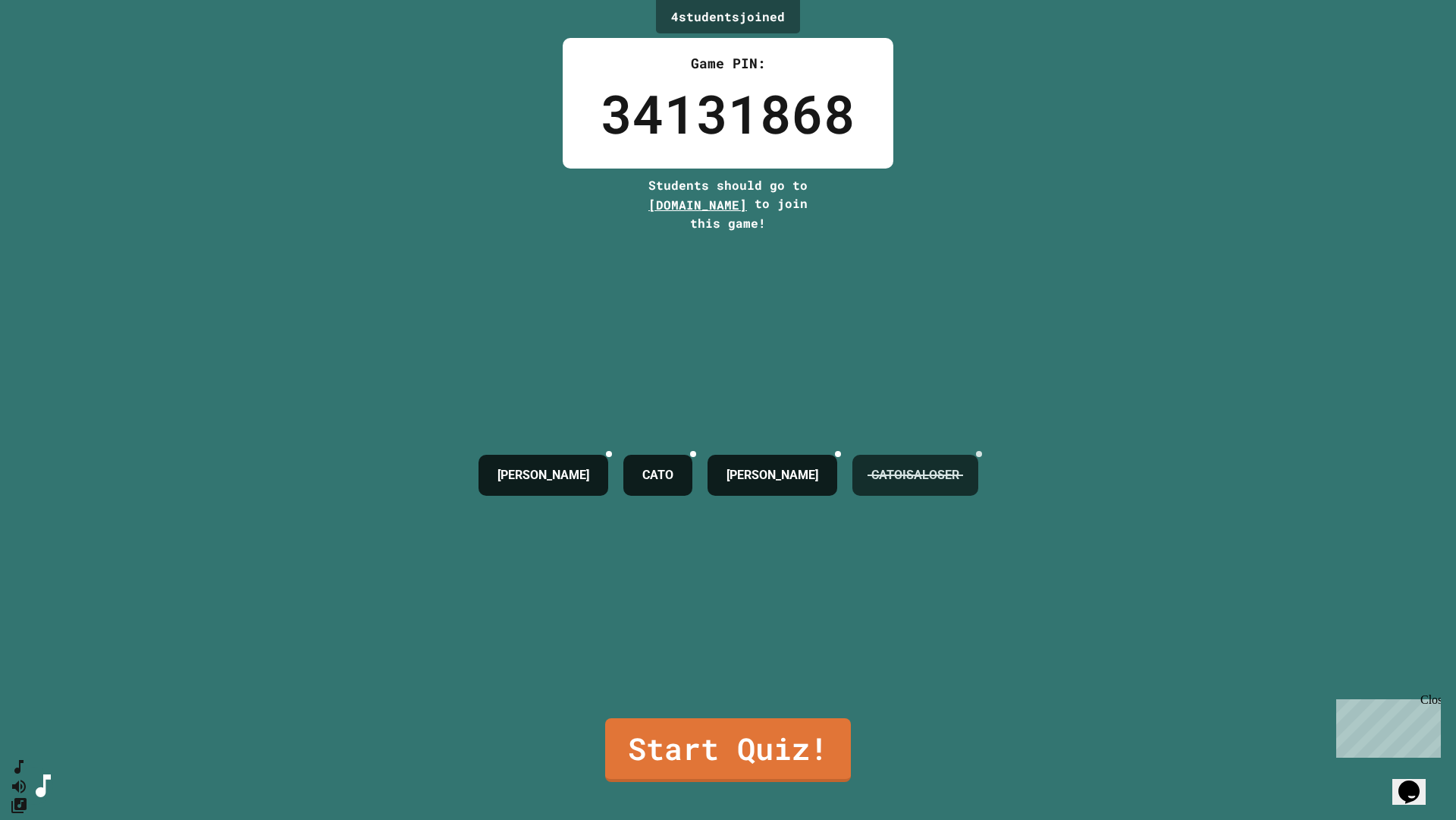
click at [993, 457] on icon at bounding box center [989, 463] width 11 height 11
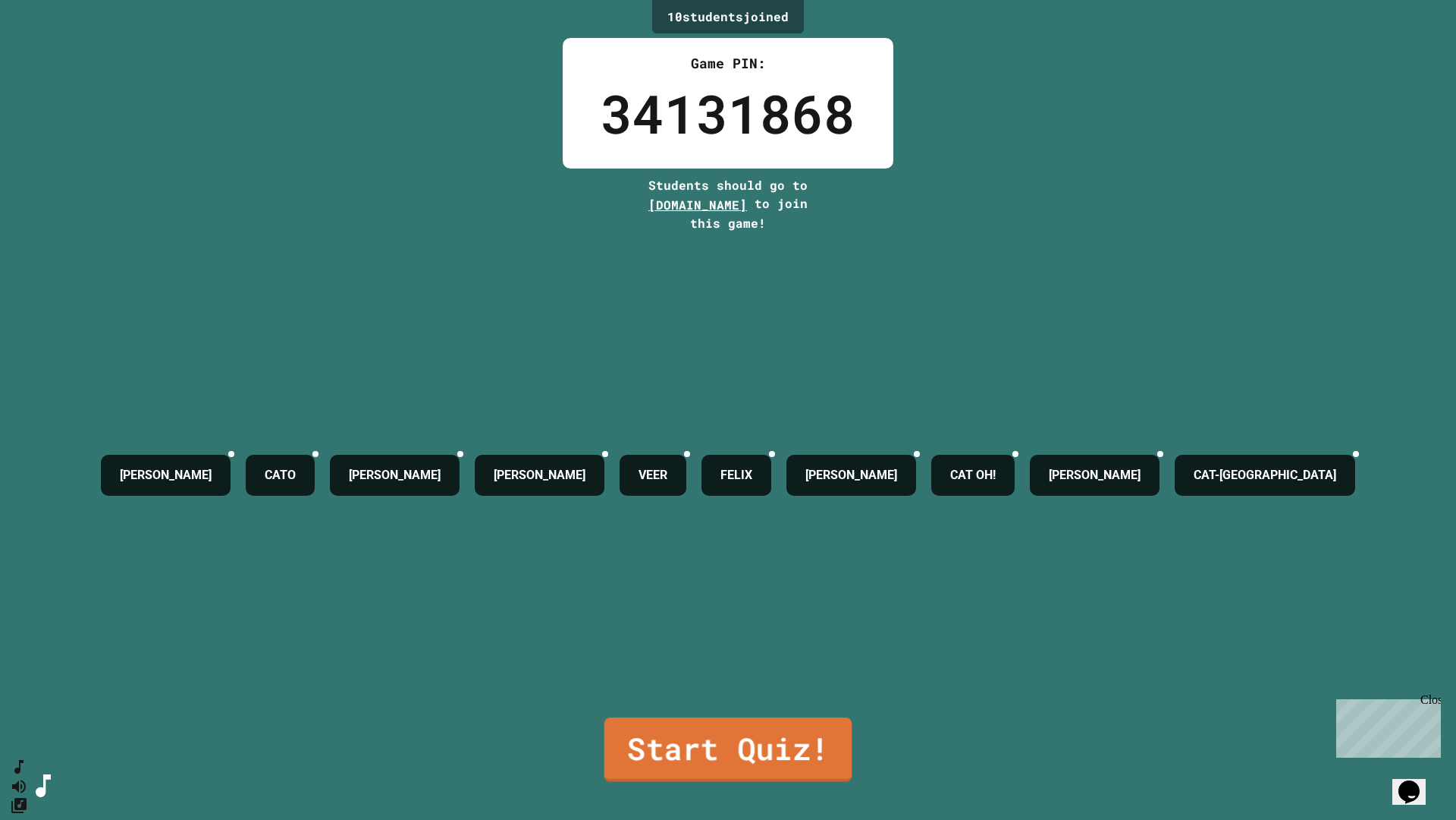
click at [685, 576] on link "Start Quiz!" at bounding box center [728, 749] width 247 height 64
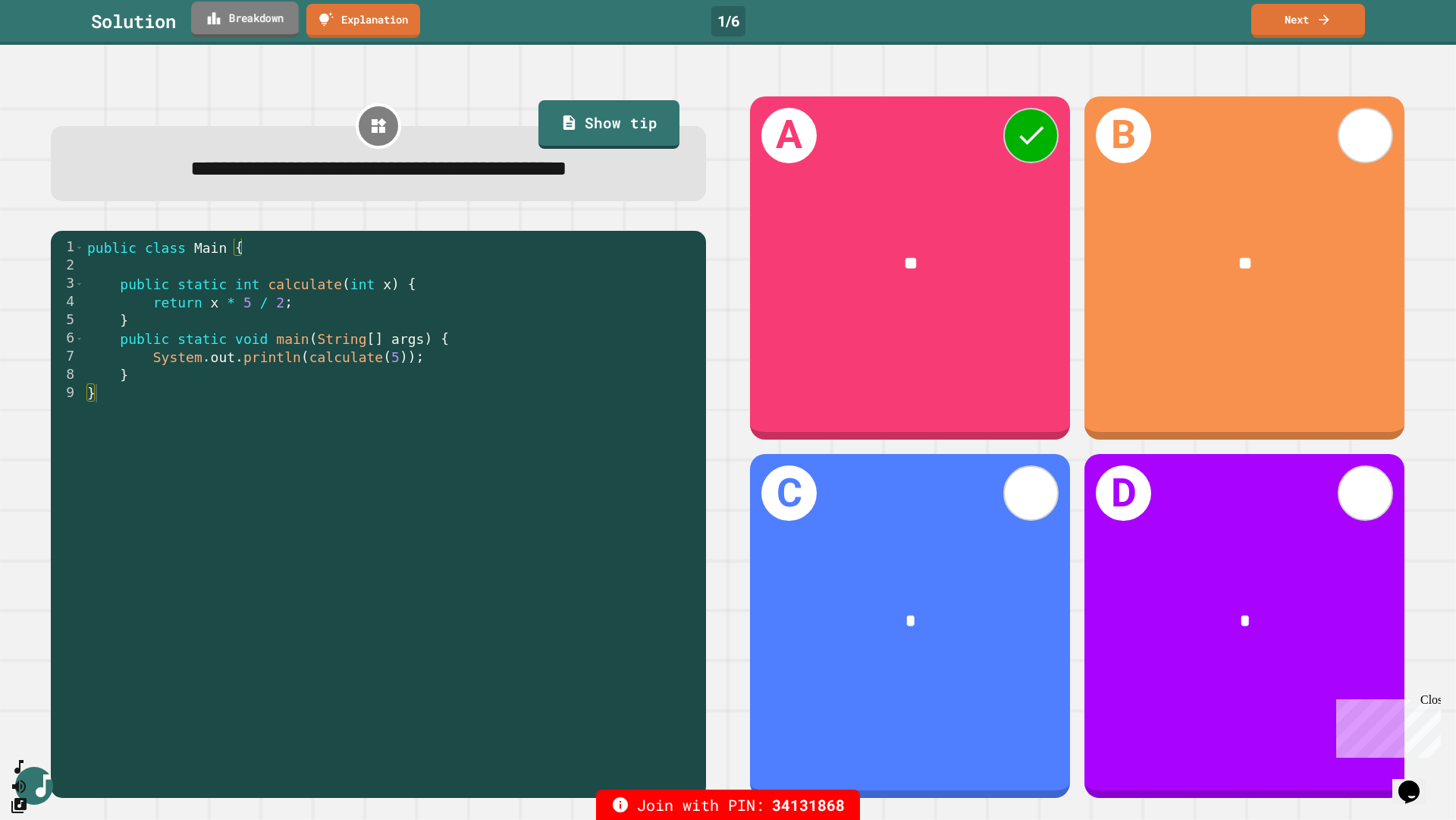
click at [279, 34] on link "Breakdown" at bounding box center [245, 19] width 108 height 36
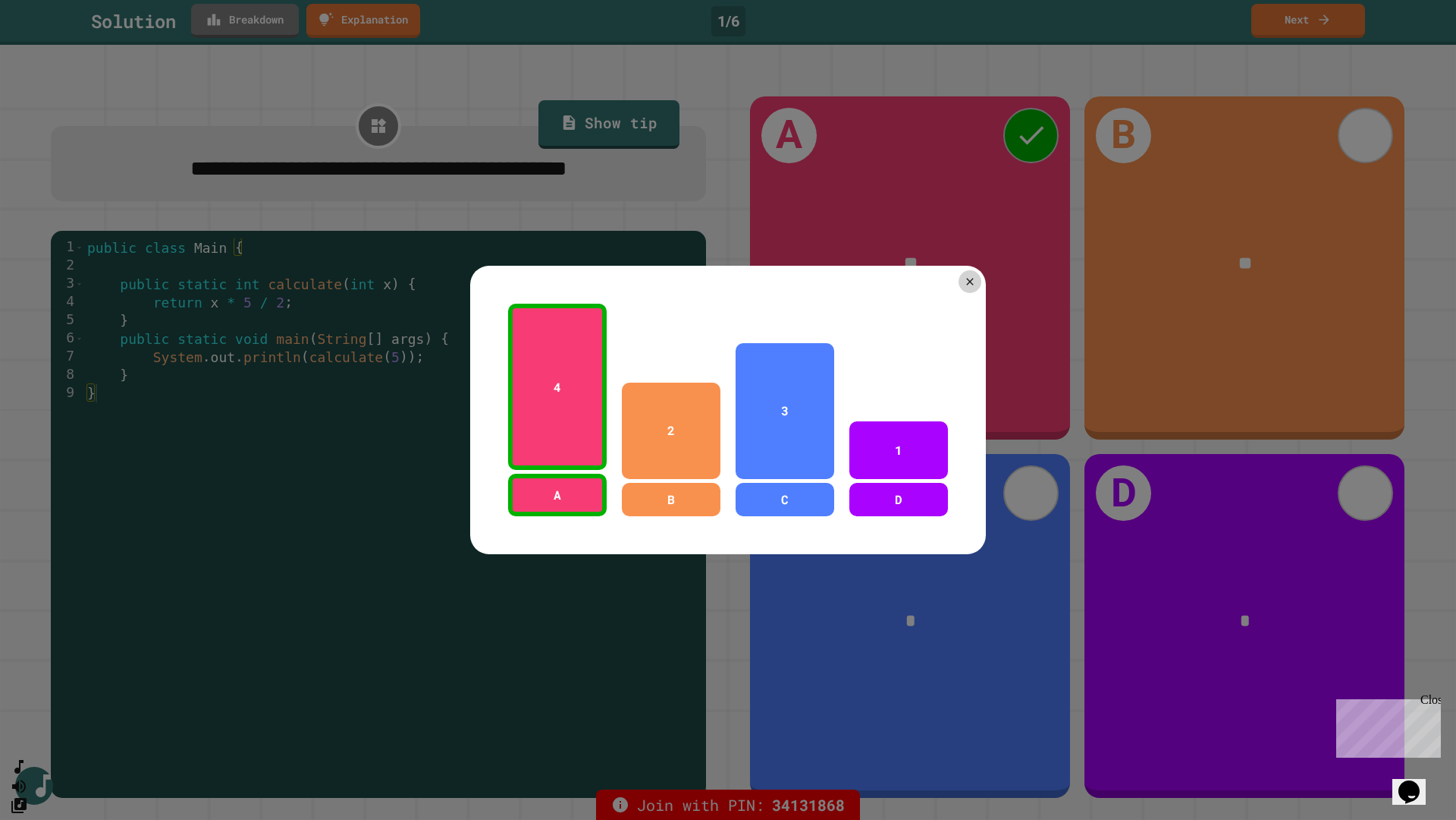
click at [279, 34] on div at bounding box center [728, 410] width 1456 height 820
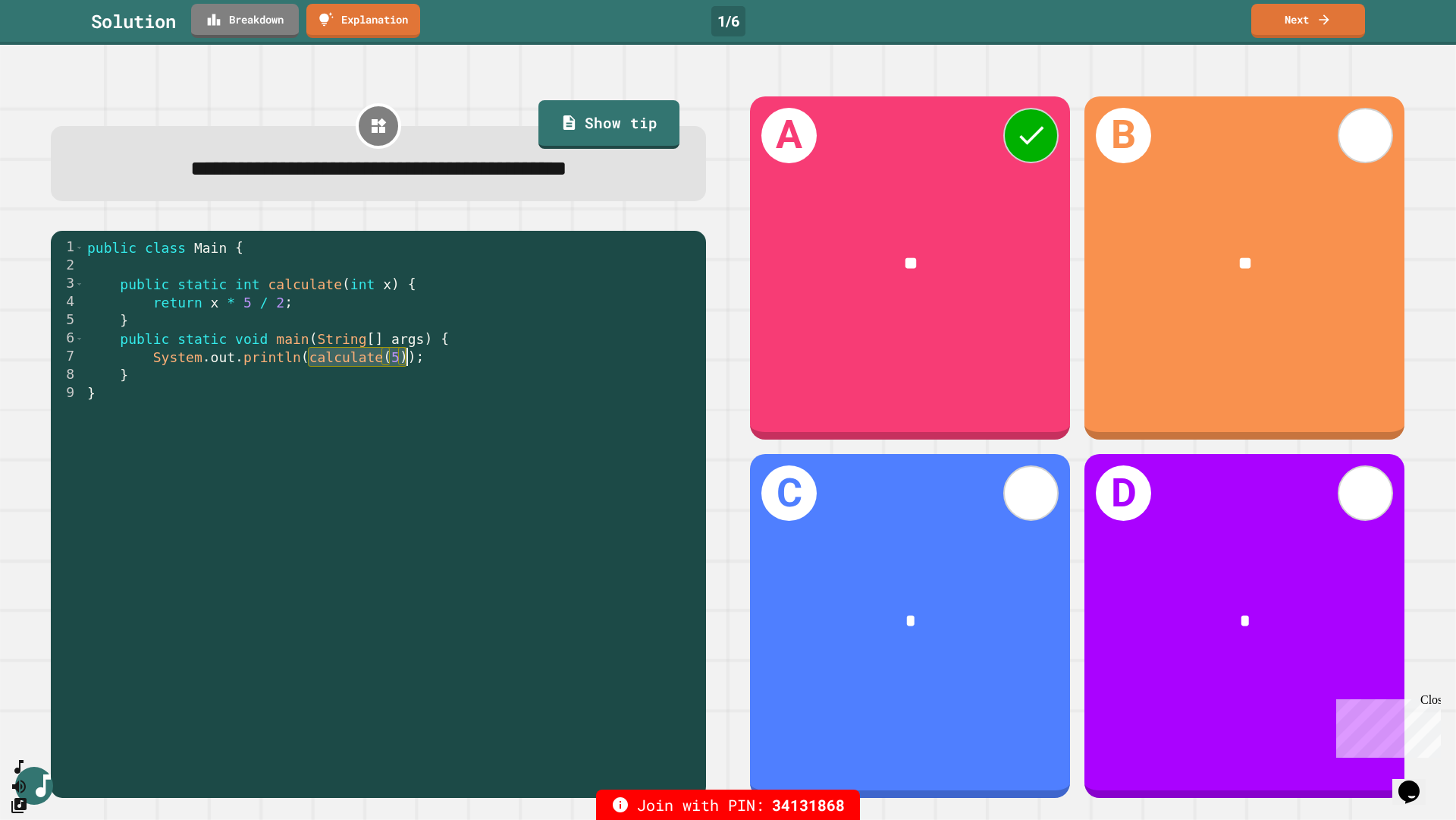
drag, startPoint x: 312, startPoint y: 364, endPoint x: 407, endPoint y: 361, distance: 95.0
click at [407, 361] on div "public class Main { public static int calculate ( int x ) { return x * 5 / 2 ; …" at bounding box center [392, 512] width 614 height 547
drag, startPoint x: 213, startPoint y: 309, endPoint x: 254, endPoint y: 304, distance: 41.3
click at [254, 304] on div "public class Main { public static int calculate ( int x ) { return x * 5 / 2 ; …" at bounding box center [392, 512] width 614 height 547
click at [224, 33] on link "Breakdown" at bounding box center [244, 19] width 104 height 36
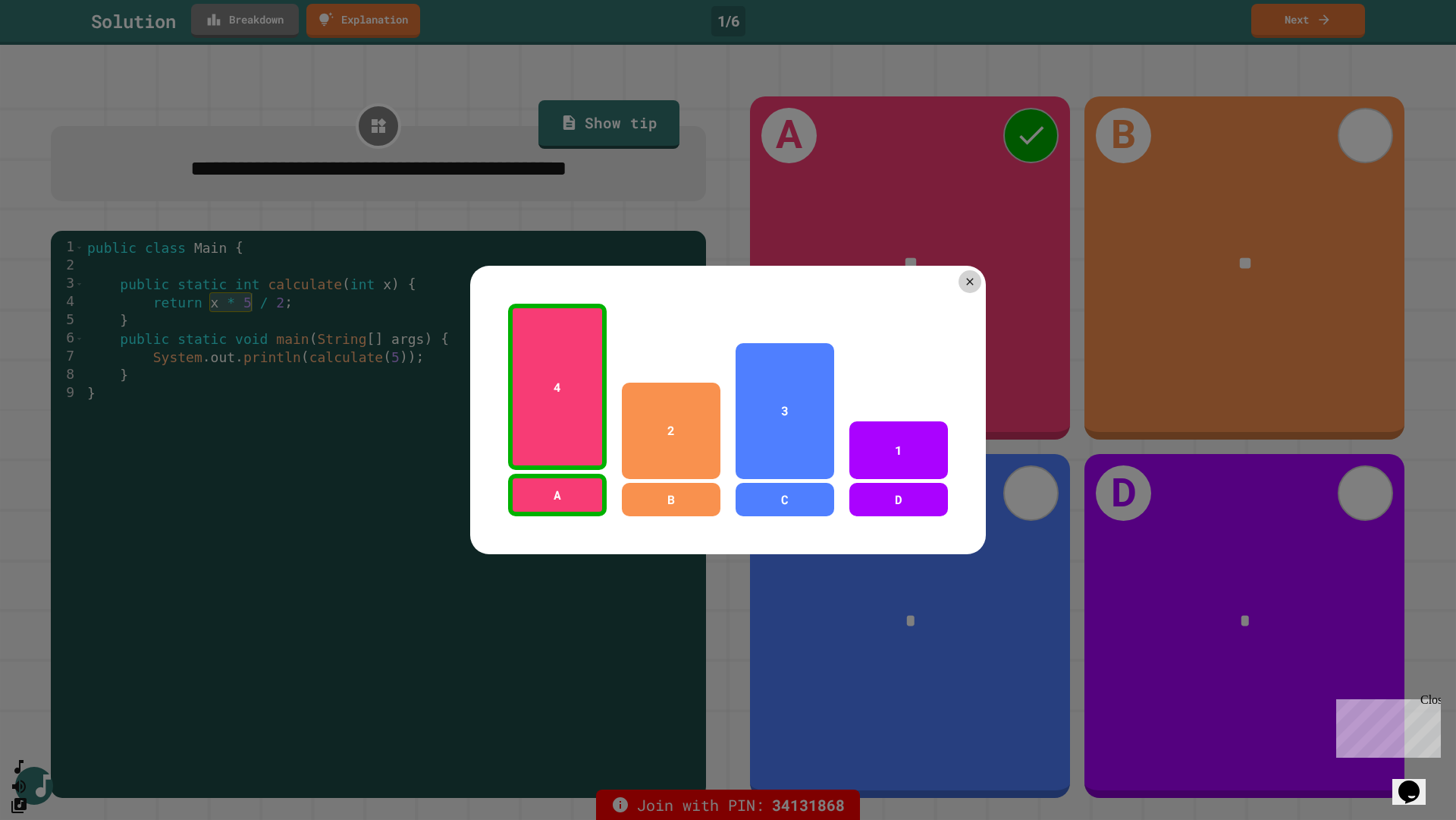
click at [224, 33] on div at bounding box center [728, 410] width 1456 height 820
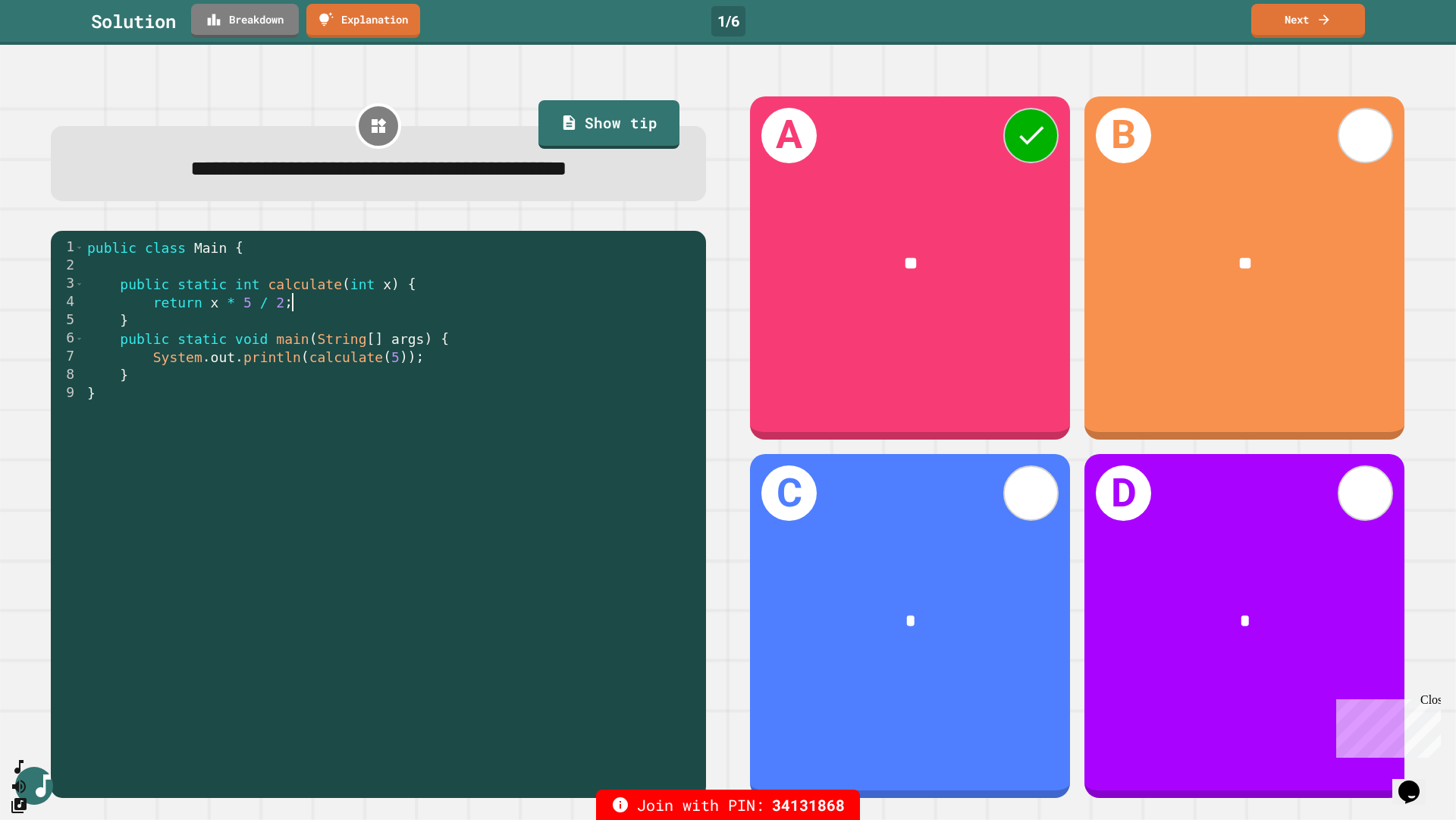
click at [304, 306] on div "public class Main { public static int calculate ( int x ) { return x * 5 / 2 ; …" at bounding box center [392, 512] width 614 height 547
drag, startPoint x: 304, startPoint y: 306, endPoint x: 209, endPoint y: 312, distance: 95.2
click at [209, 312] on div "public class Main { public static int calculate ( int x ) { return x * 5 / 2 ; …" at bounding box center [392, 512] width 614 height 547
click at [240, 303] on div "public class Main { public static int calculate ( int x ) { return x * 5 / 2 ; …" at bounding box center [392, 512] width 614 height 547
drag, startPoint x: 211, startPoint y: 306, endPoint x: 283, endPoint y: 302, distance: 72.1
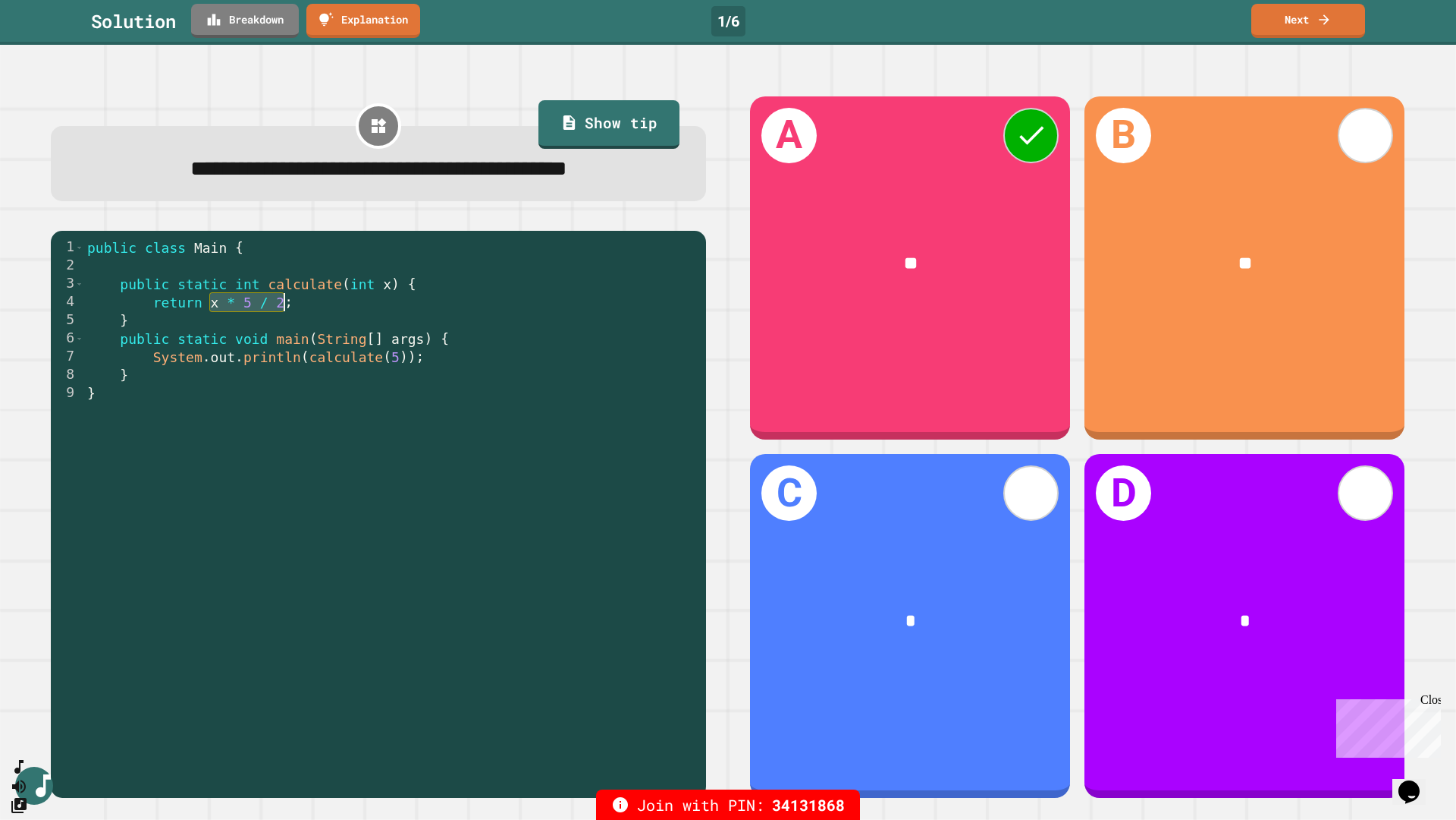
click at [283, 302] on div "public class Main { public static int calculate ( int x ) { return x * 5 / 2 ; …" at bounding box center [392, 512] width 614 height 547
click at [271, 331] on div "public class Main { public static int calculate ( int x ) { return x * 5 / 2 ; …" at bounding box center [392, 512] width 614 height 547
click at [212, 309] on div "public class Main { public static int calculate ( int x ) { return x * 5 / 2 ; …" at bounding box center [392, 512] width 614 height 547
drag, startPoint x: 268, startPoint y: 287, endPoint x: 339, endPoint y: 287, distance: 71.0
click at [339, 287] on div "public class Main { public static int calculate ( int x ) { return x * 5 / 2 ; …" at bounding box center [392, 512] width 614 height 547
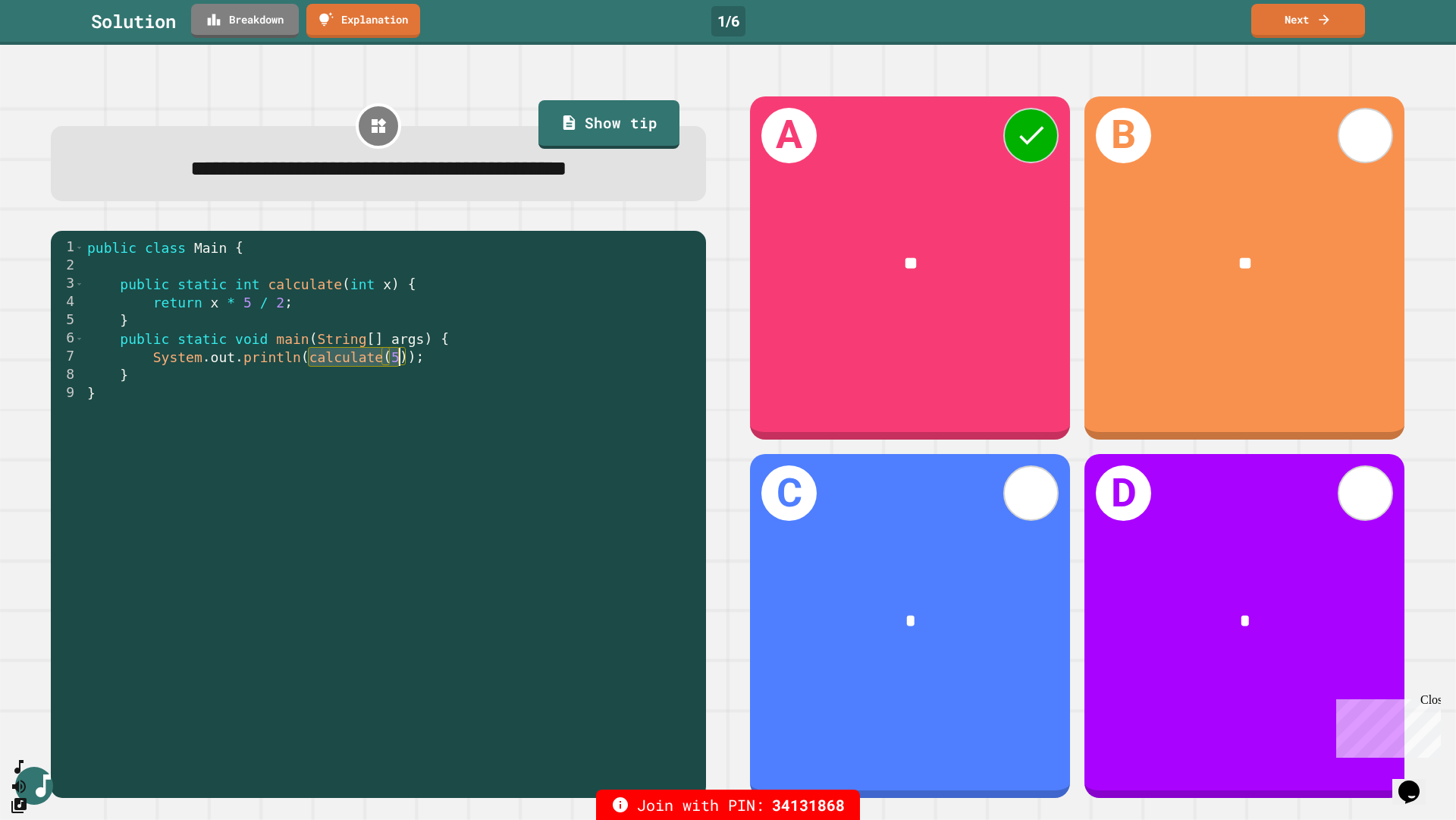
drag, startPoint x: 311, startPoint y: 357, endPoint x: 398, endPoint y: 363, distance: 87.2
click at [398, 363] on div "public class Main { public static int calculate ( int x ) { return x * 5 / 2 ; …" at bounding box center [392, 512] width 614 height 547
click at [391, 363] on div "public class Main { public static int calculate ( int x ) { return x * 5 / 2 ; …" at bounding box center [392, 512] width 614 height 547
click at [398, 361] on div "public class Main { public static int calculate ( int x ) { return x * 5 / 2 ; …" at bounding box center [392, 512] width 614 height 547
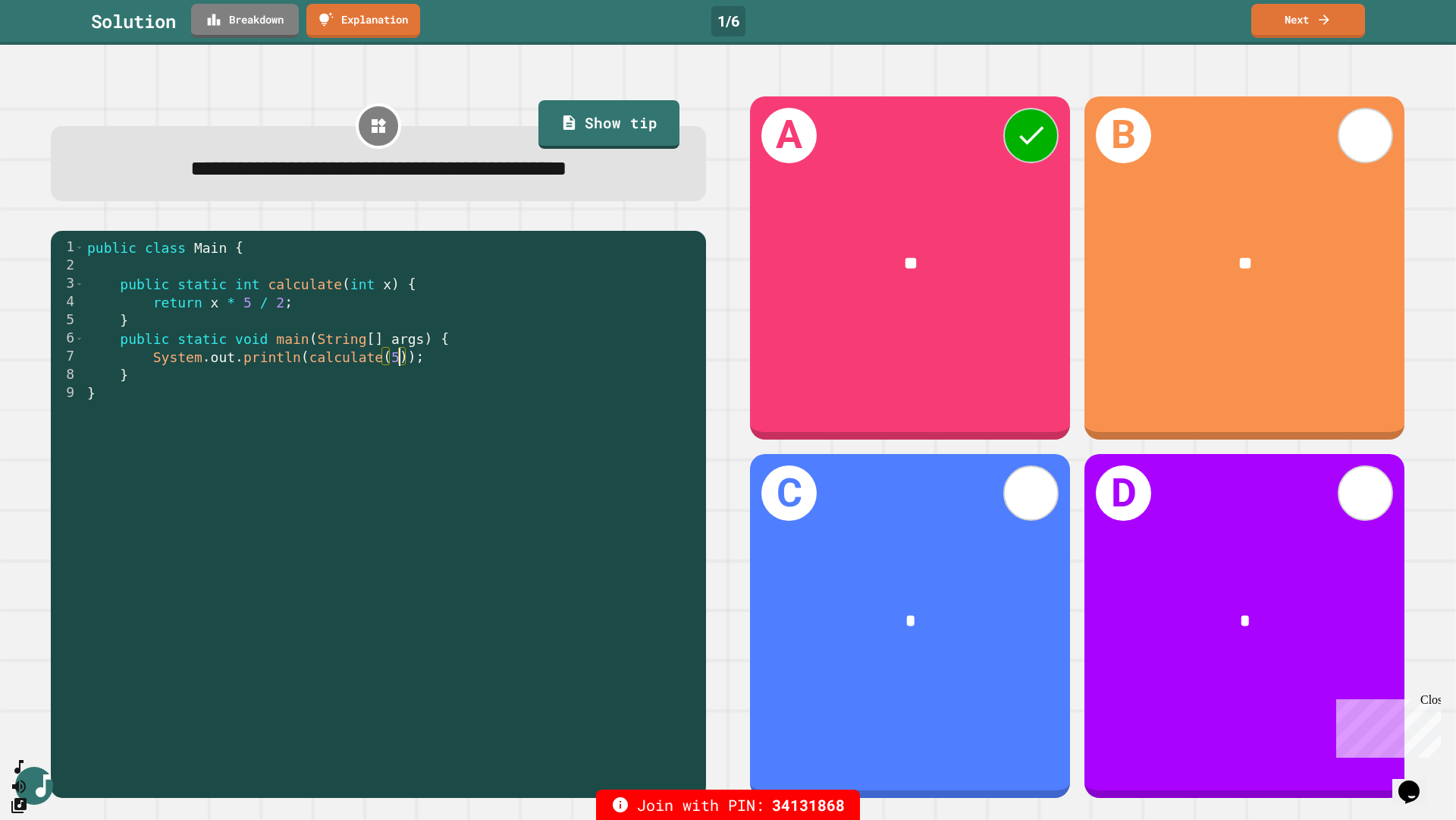
click at [400, 364] on div "public class Main { public static int calculate ( int x ) { return x * 5 / 2 ; …" at bounding box center [392, 512] width 614 height 547
drag, startPoint x: 407, startPoint y: 365, endPoint x: 304, endPoint y: 366, distance: 103.0
click at [304, 366] on div "public class Main { public static int calculate ( int x ) { return x * 5 / 2 ; …" at bounding box center [392, 512] width 614 height 547
click at [394, 367] on div "public class Main { public static int calculate ( int x ) { return x * 5 / 2 ; …" at bounding box center [392, 512] width 614 height 547
drag, startPoint x: 398, startPoint y: 361, endPoint x: 390, endPoint y: 361, distance: 8.0
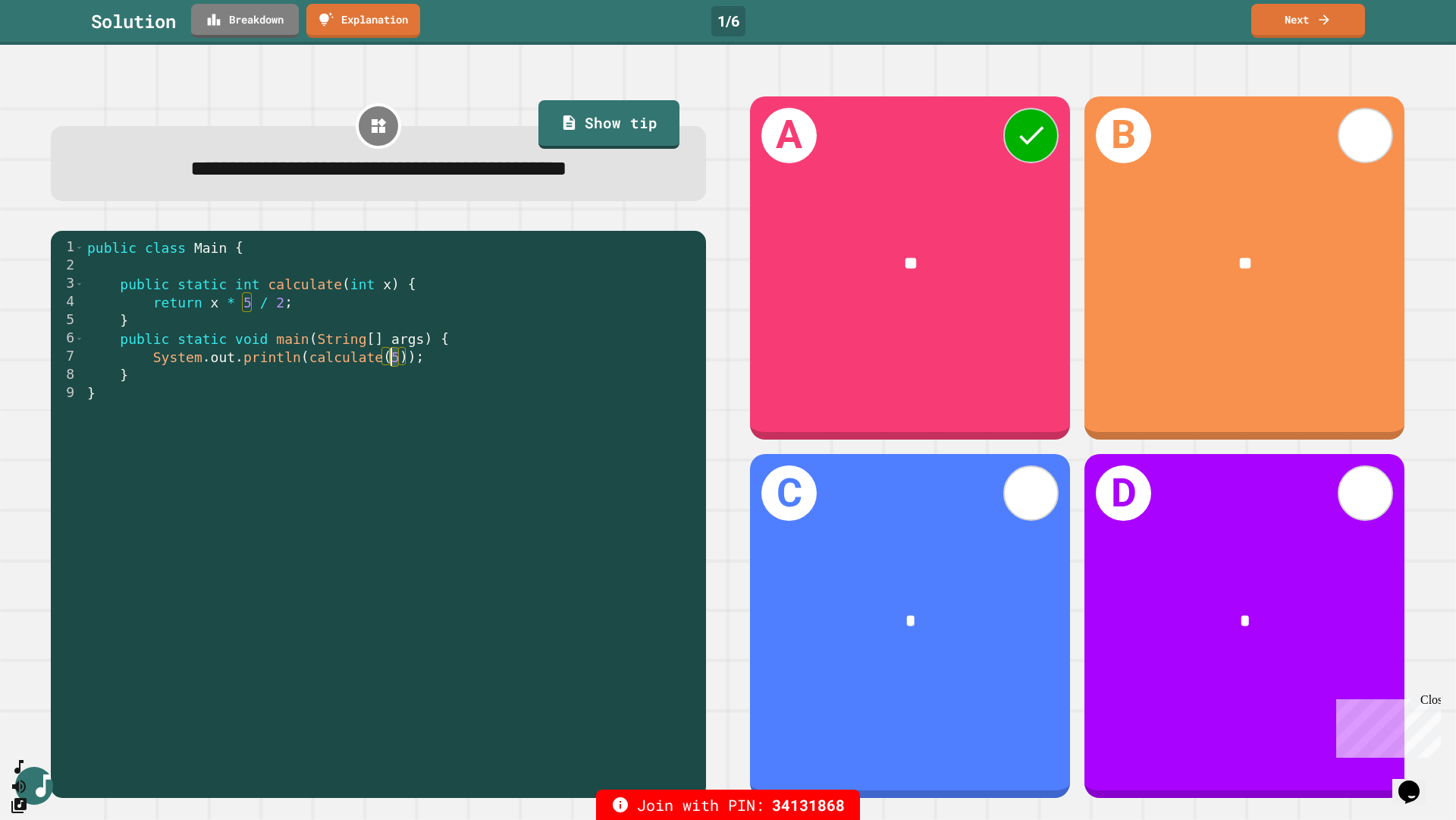
click at [390, 361] on div "public class Main { public static int calculate ( int x ) { return x * 5 / 2 ; …" at bounding box center [392, 512] width 614 height 547
drag, startPoint x: 348, startPoint y: 287, endPoint x: 391, endPoint y: 288, distance: 43.0
click at [391, 288] on div "public class Main { public static int calculate ( int x ) { return x * 5 / 2 ; …" at bounding box center [392, 512] width 614 height 547
click at [391, 361] on div "public class Main { public static int calculate ( int x ) { return x * 5 / 2 ; …" at bounding box center [392, 512] width 614 height 547
click at [1045, 19] on link "Next" at bounding box center [1308, 19] width 110 height 36
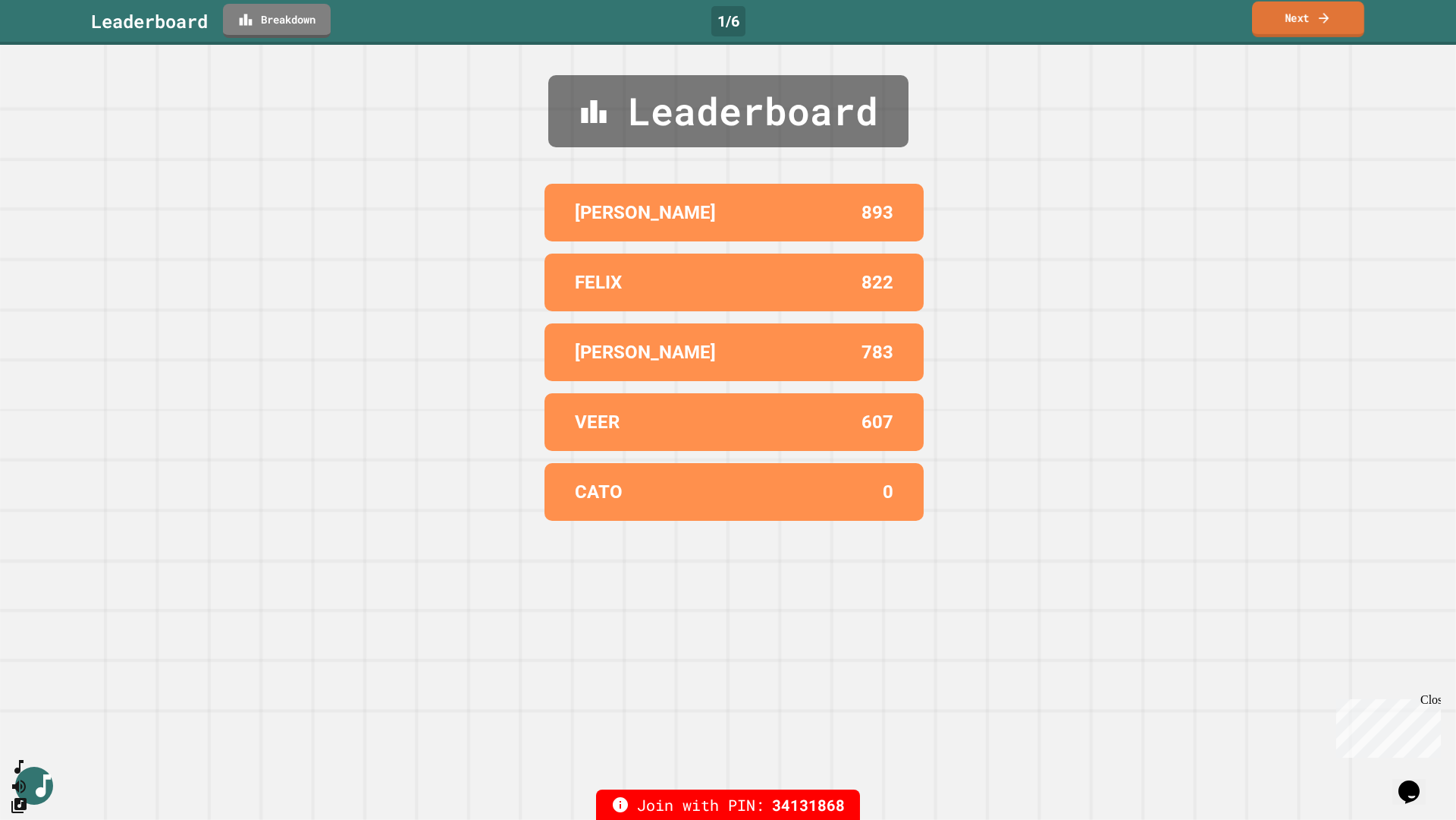
click at [1045, 19] on link "Next" at bounding box center [1308, 19] width 112 height 36
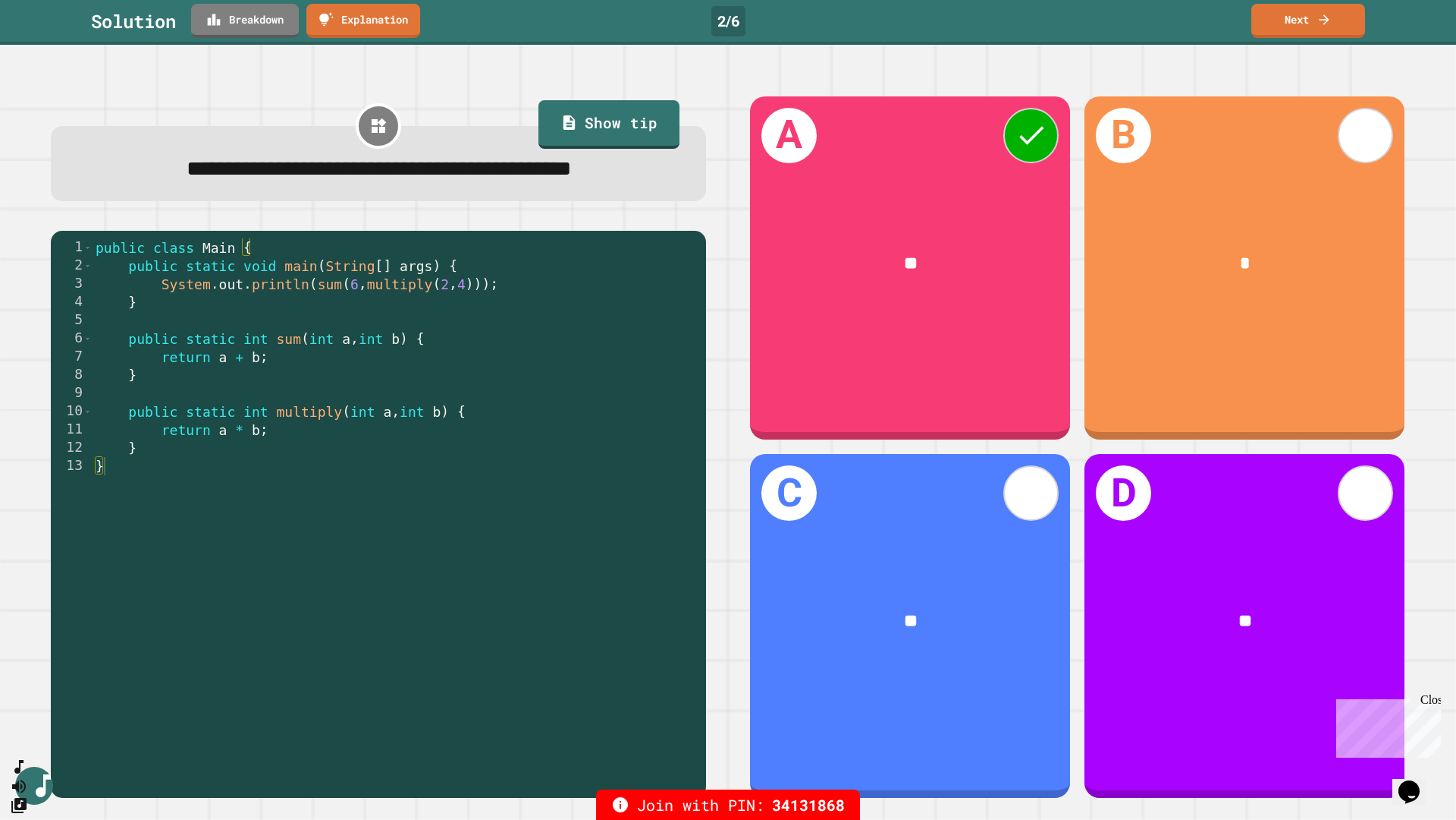
click at [247, 21] on link "Breakdown" at bounding box center [245, 20] width 108 height 34
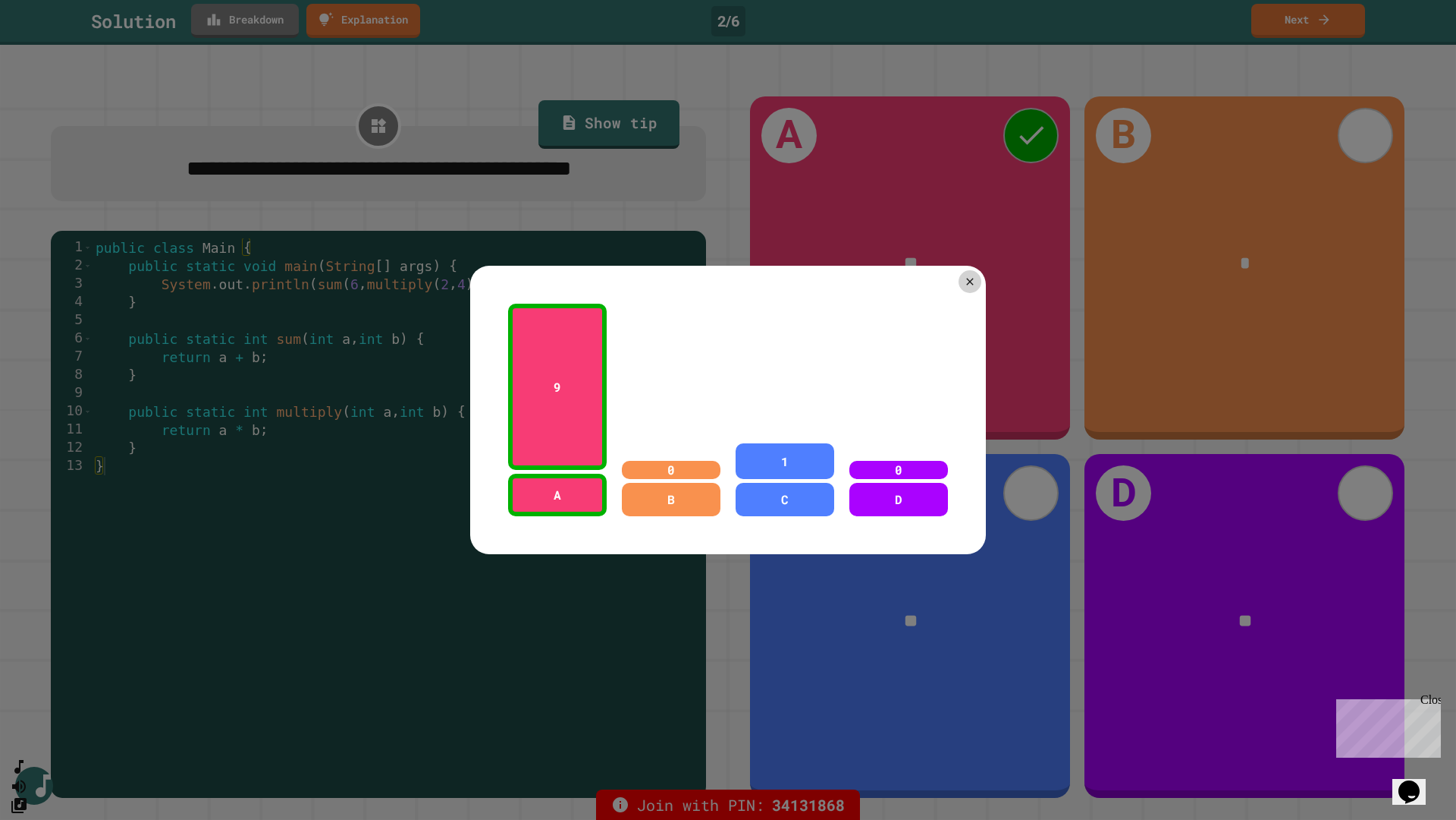
click at [966, 276] on icon at bounding box center [969, 281] width 12 height 12
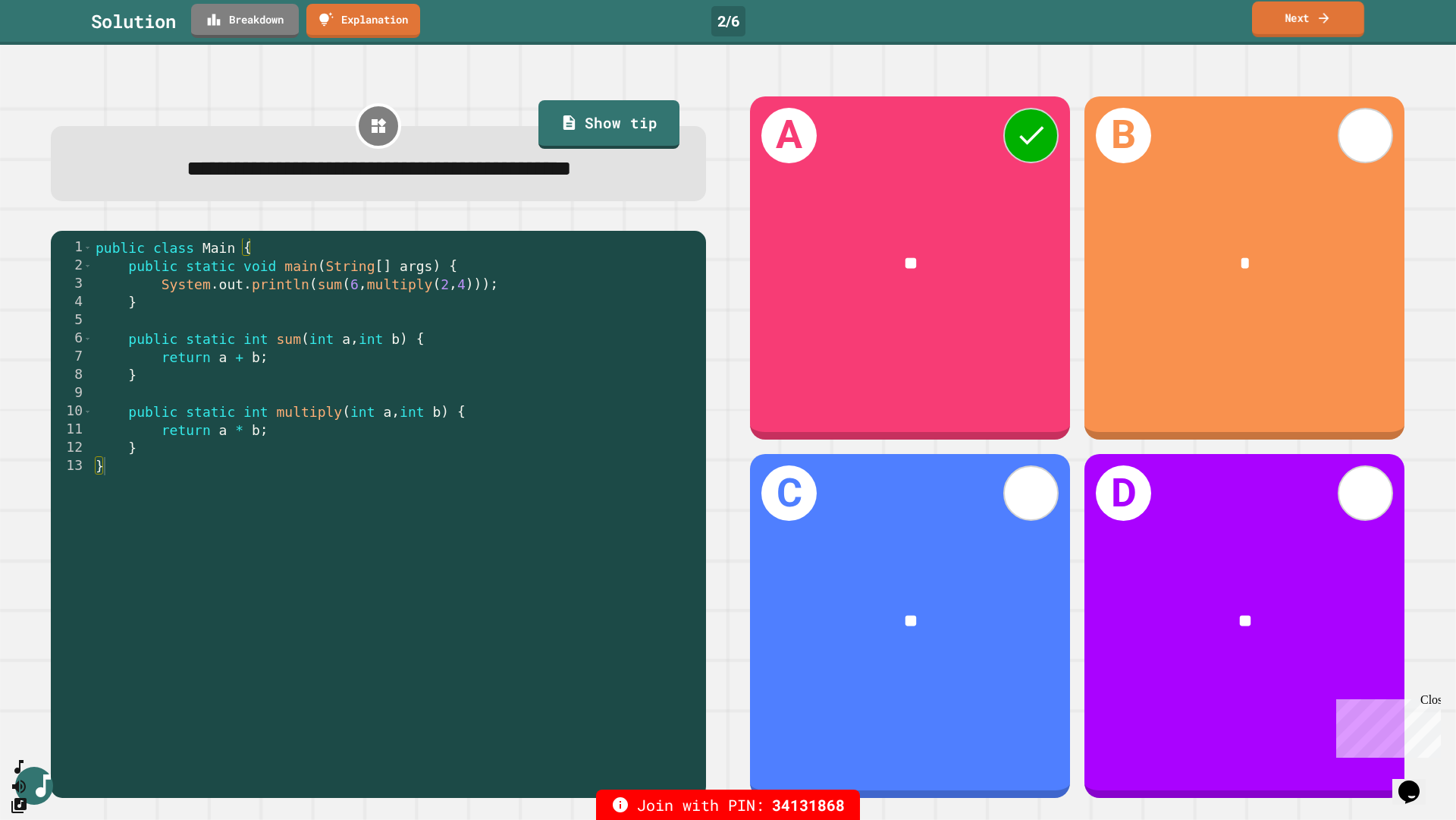
click at [1045, 23] on link "Next" at bounding box center [1308, 19] width 112 height 36
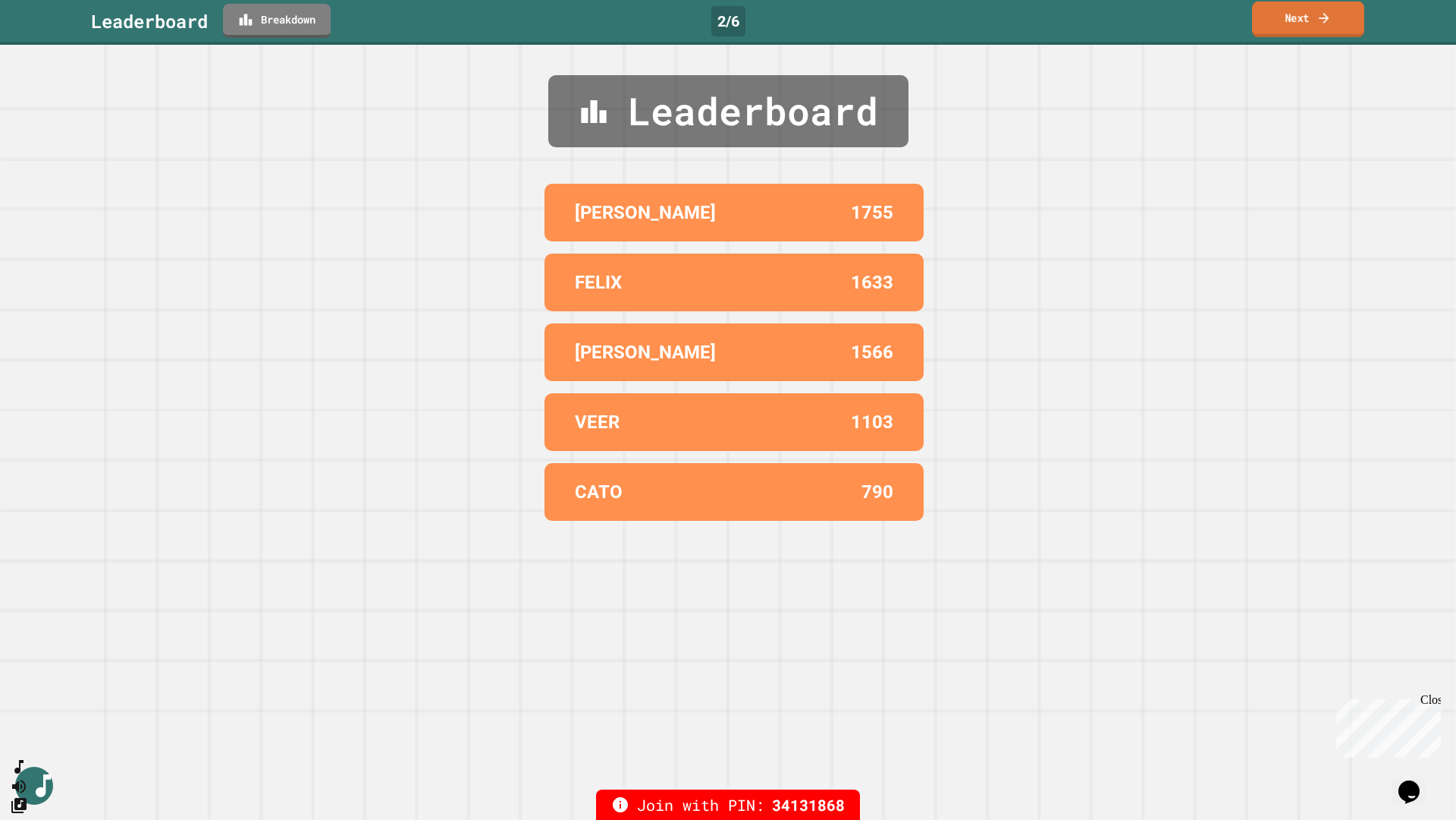
click at [1045, 23] on link "Next" at bounding box center [1308, 19] width 112 height 36
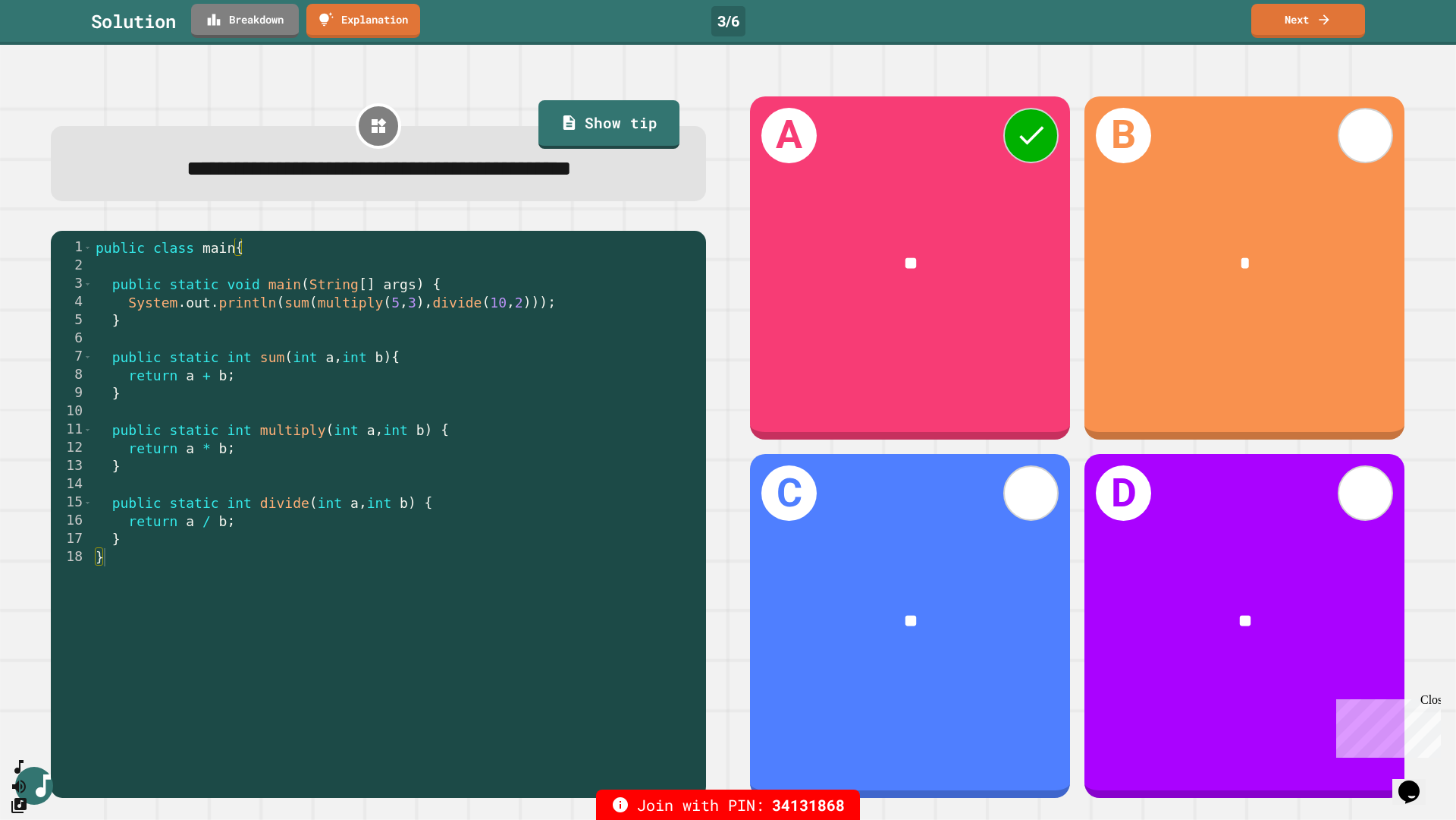
click at [268, 38] on div "Solution Breakdown Explanation 3 / 6 Next" at bounding box center [728, 22] width 1456 height 45
click at [251, 29] on link "Breakdown" at bounding box center [246, 18] width 99 height 36
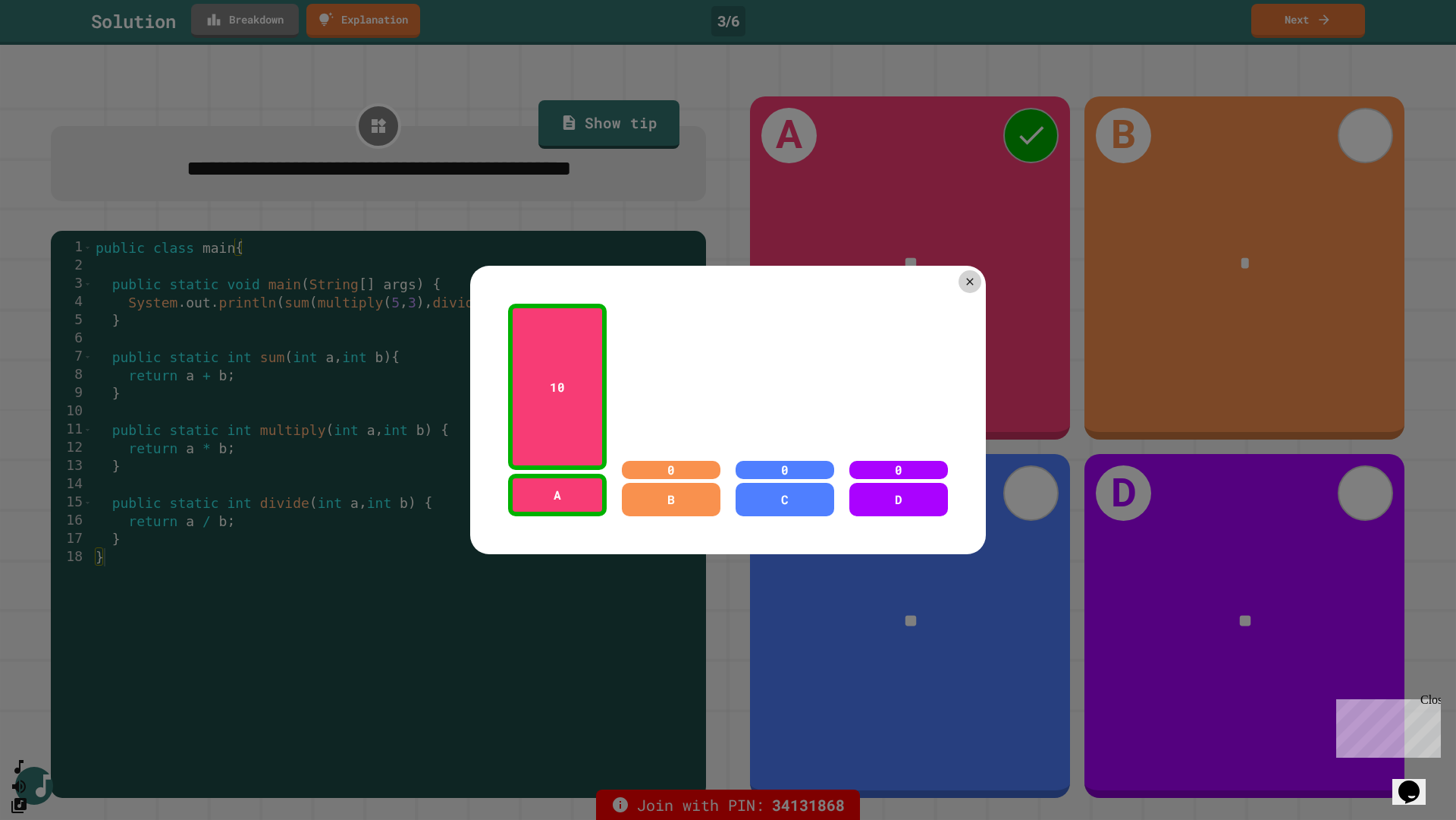
click at [251, 29] on div at bounding box center [728, 410] width 1456 height 820
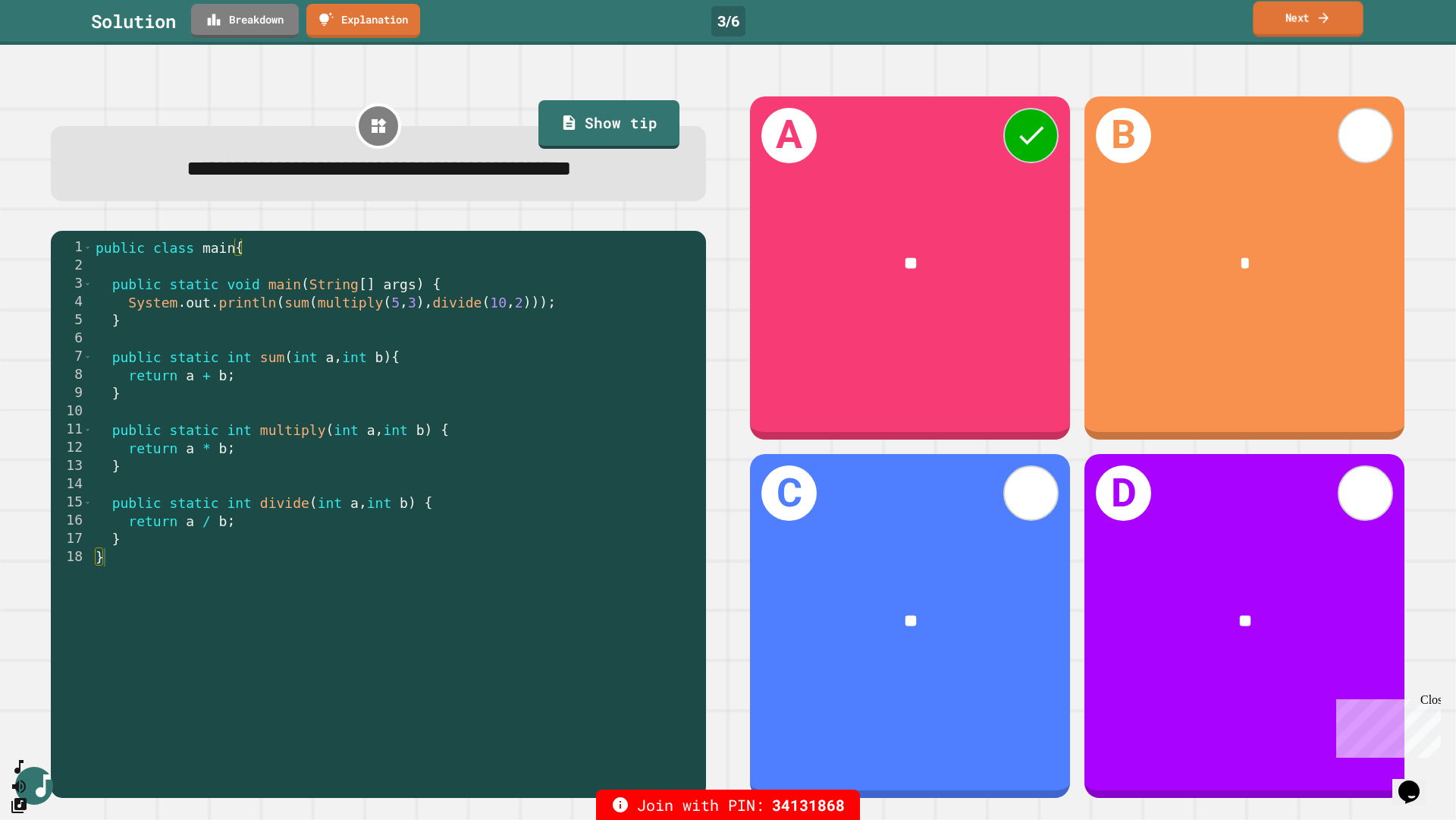
click at [1045, 33] on link "Next" at bounding box center [1308, 19] width 110 height 36
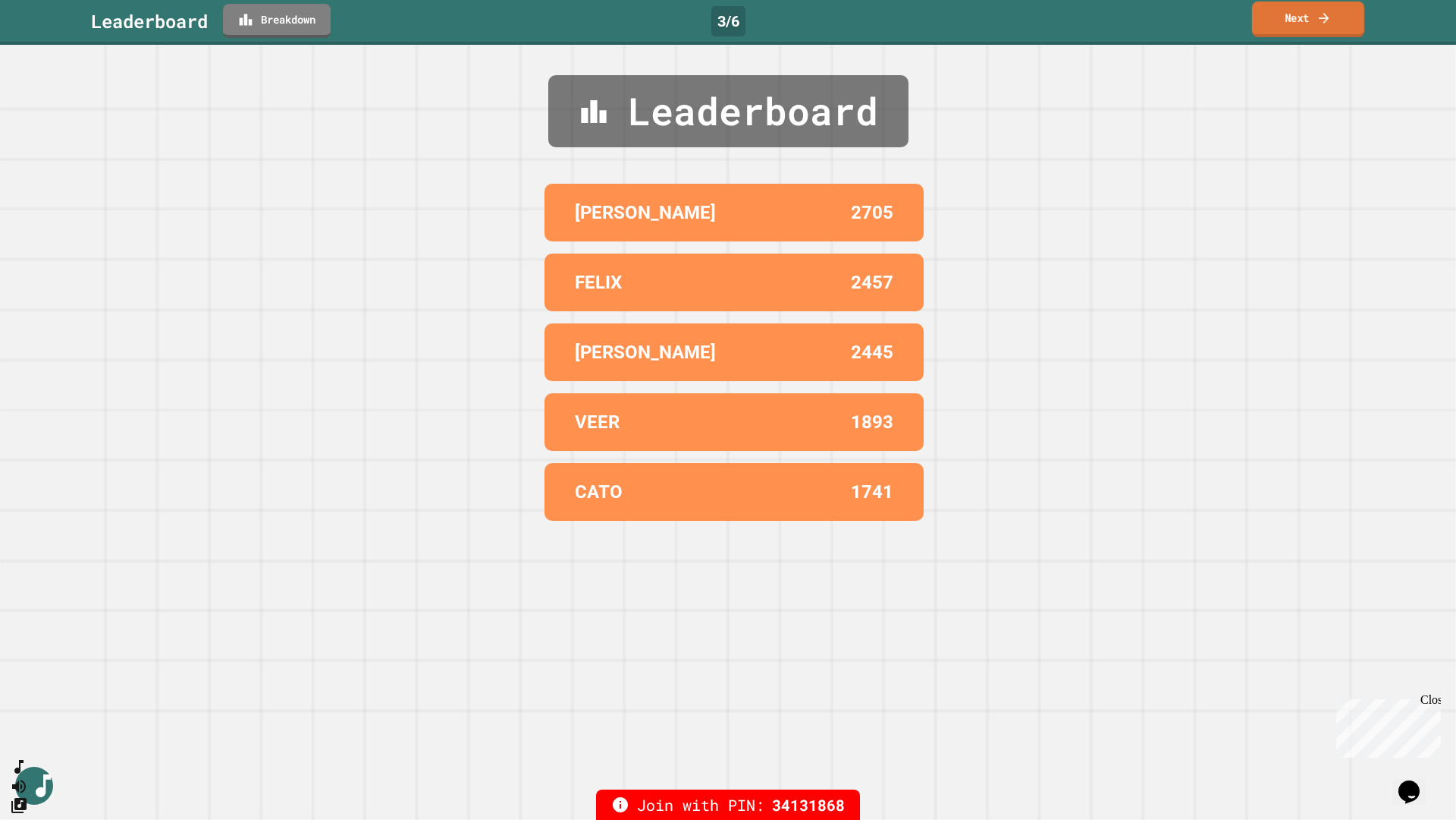
click at [1045, 33] on link "Next" at bounding box center [1308, 19] width 112 height 36
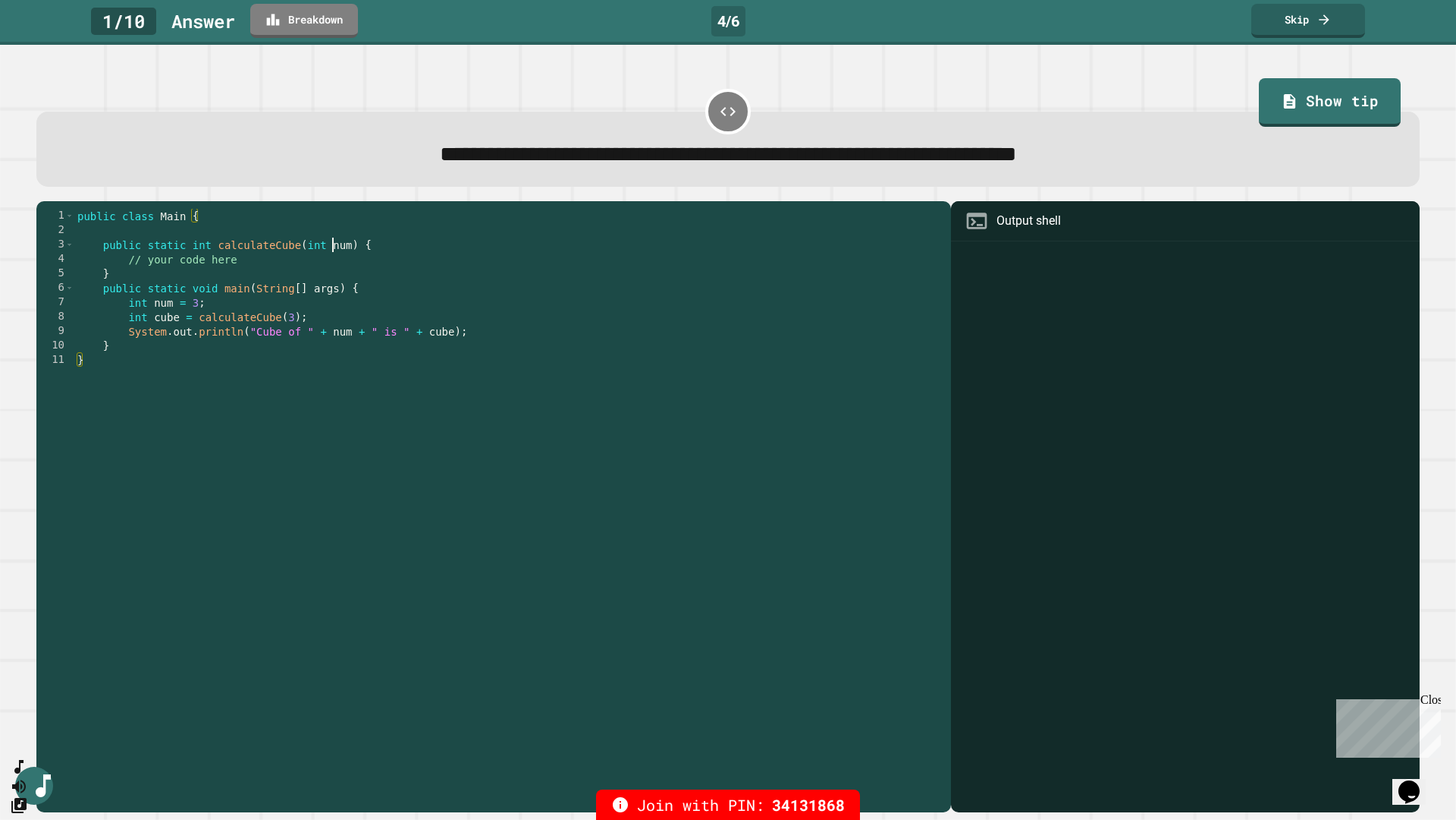
click at [335, 248] on div "public class Main { public static int calculateCube ( int num ) { // your code …" at bounding box center [509, 504] width 869 height 591
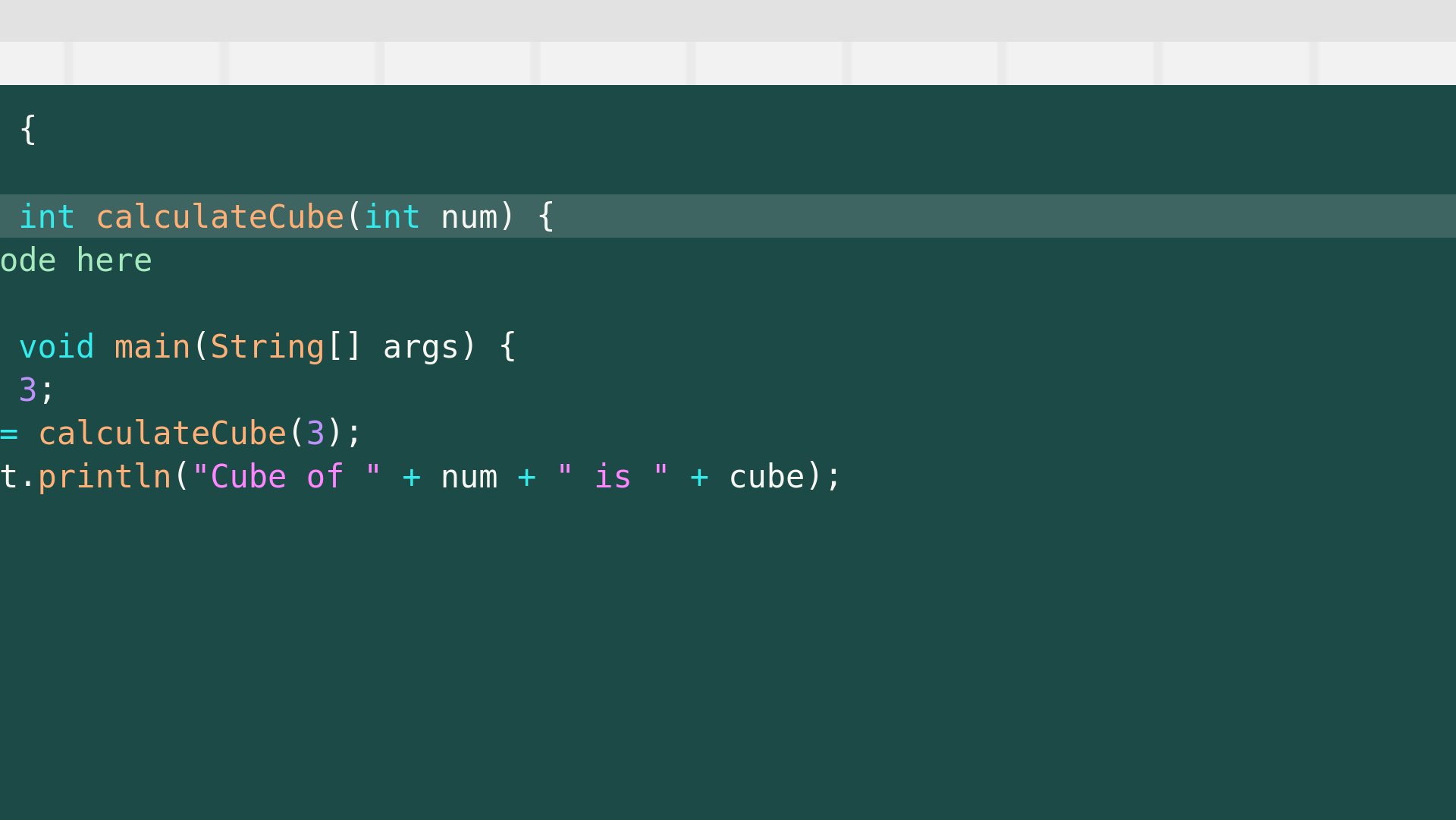
click at [349, 248] on div "public class Main { public static int calculateCube ( int num ) { // your code …" at bounding box center [509, 504] width 869 height 591
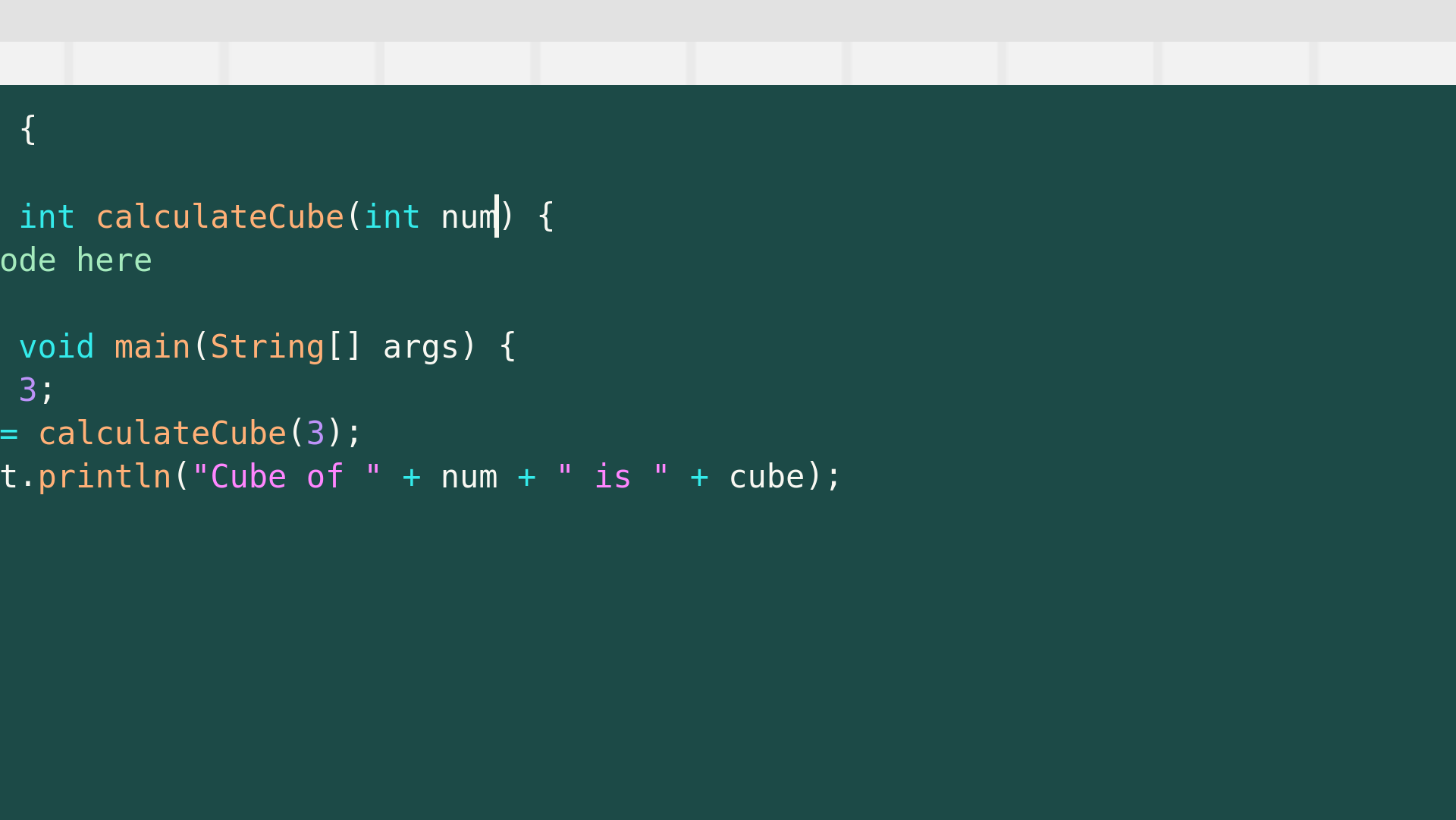
click at [349, 248] on div "public class Main { public static int calculateCube ( int num ) { // your code …" at bounding box center [509, 504] width 869 height 591
click at [342, 250] on div "public class Main { public static int calculateCube ( int num ) { // your code …" at bounding box center [509, 504] width 869 height 591
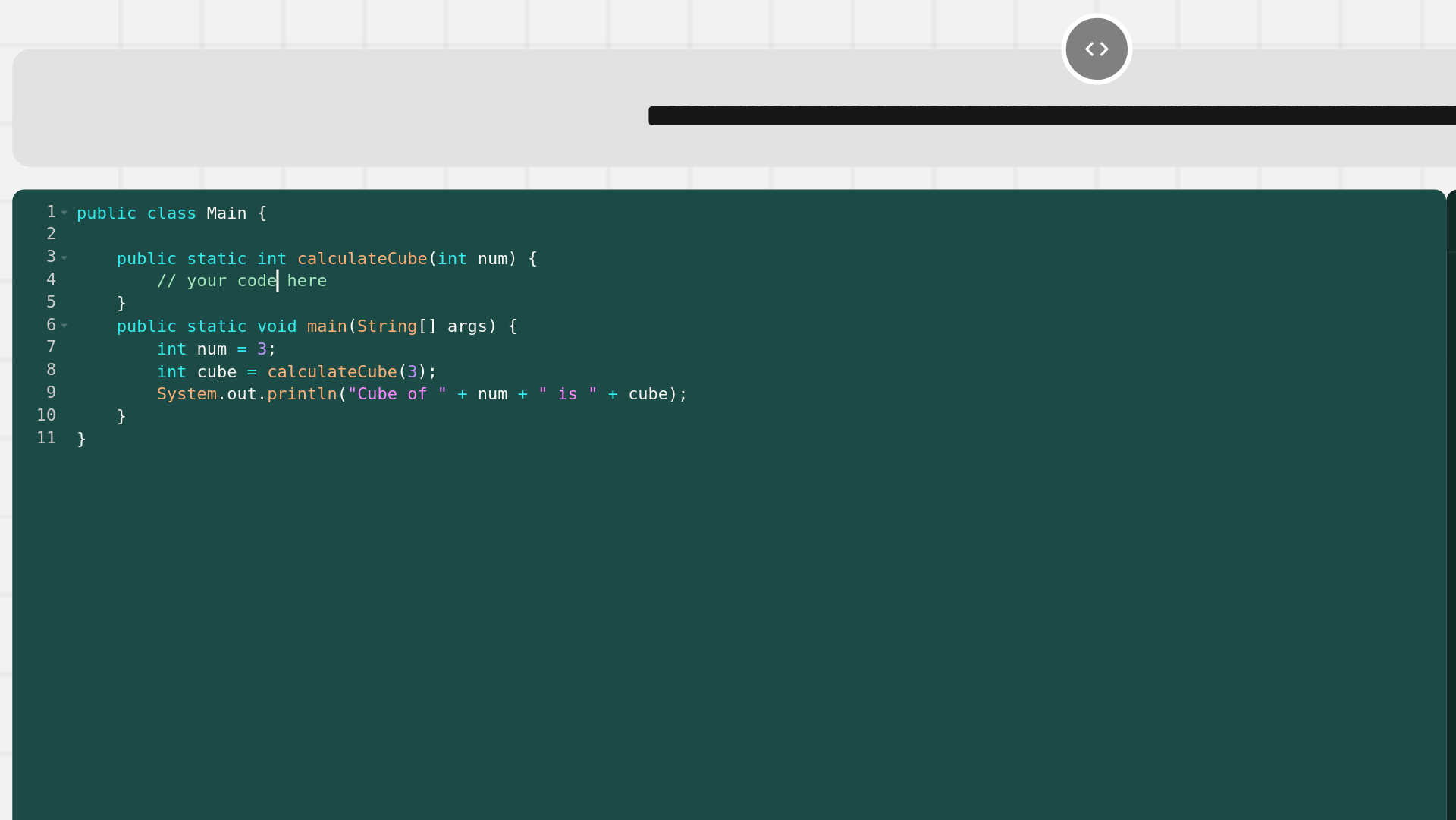
click at [208, 258] on div "public class Main { public static int calculateCube ( int num ) { // your code …" at bounding box center [509, 504] width 869 height 591
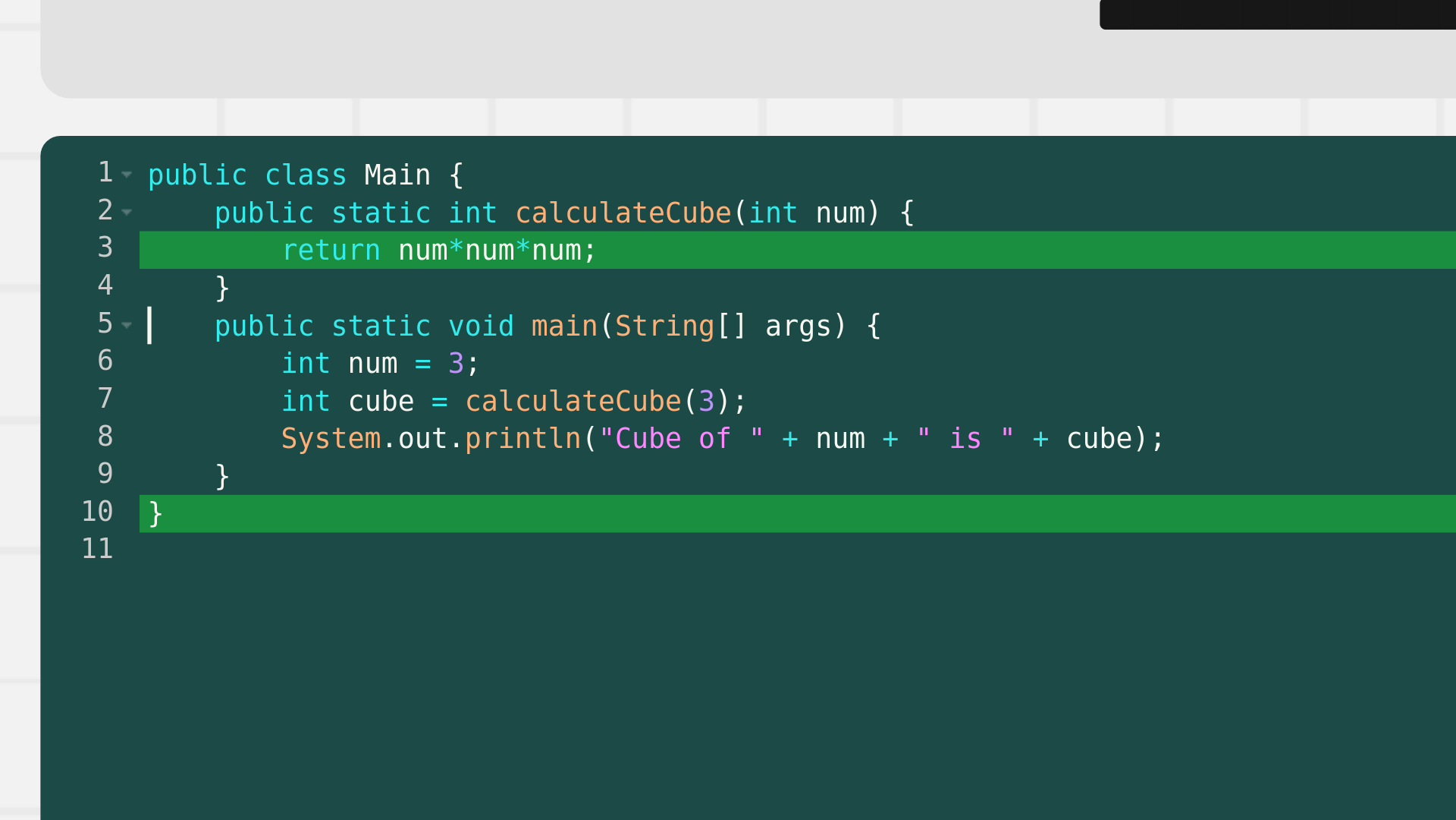
click at [244, 248] on div "public class Main { public static int calculateCube ( int num ) { return num * …" at bounding box center [509, 504] width 869 height 591
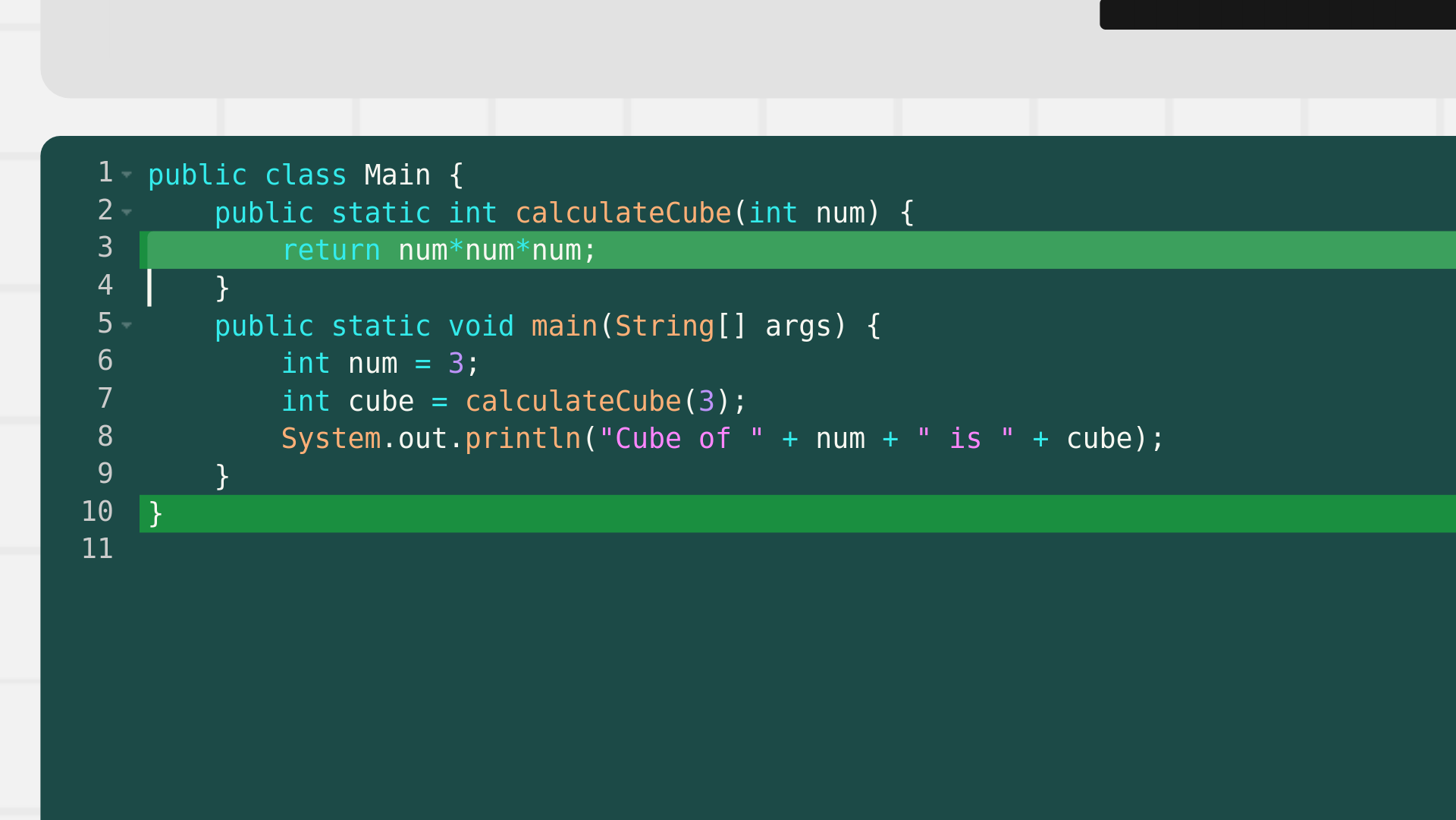
click at [196, 247] on div "public class Main { public static int calculateCube ( int num ) { return num * …" at bounding box center [509, 504] width 869 height 591
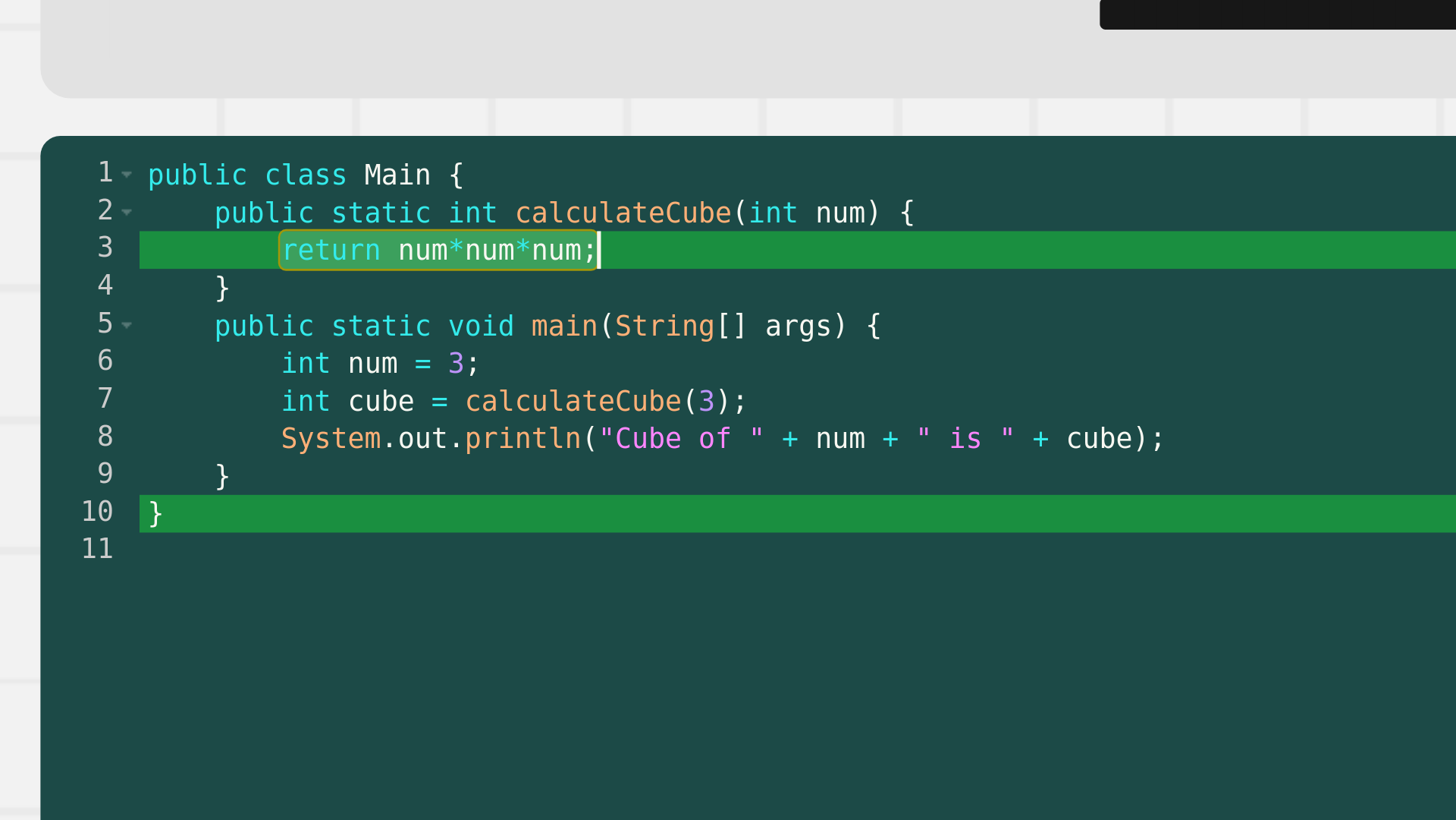
drag, startPoint x: 129, startPoint y: 249, endPoint x: 264, endPoint y: 248, distance: 135.0
click at [264, 248] on div "public class Main { public static int calculateCube ( int num ) { return num * …" at bounding box center [509, 504] width 869 height 591
click at [254, 253] on div "public class Main { public static int calculateCube ( int num ) { return num * …" at bounding box center [509, 504] width 869 height 591
drag, startPoint x: 256, startPoint y: 251, endPoint x: 175, endPoint y: 251, distance: 81.0
click at [175, 251] on div "public class Main { public static int calculateCube ( int num ) { return num * …" at bounding box center [509, 504] width 869 height 591
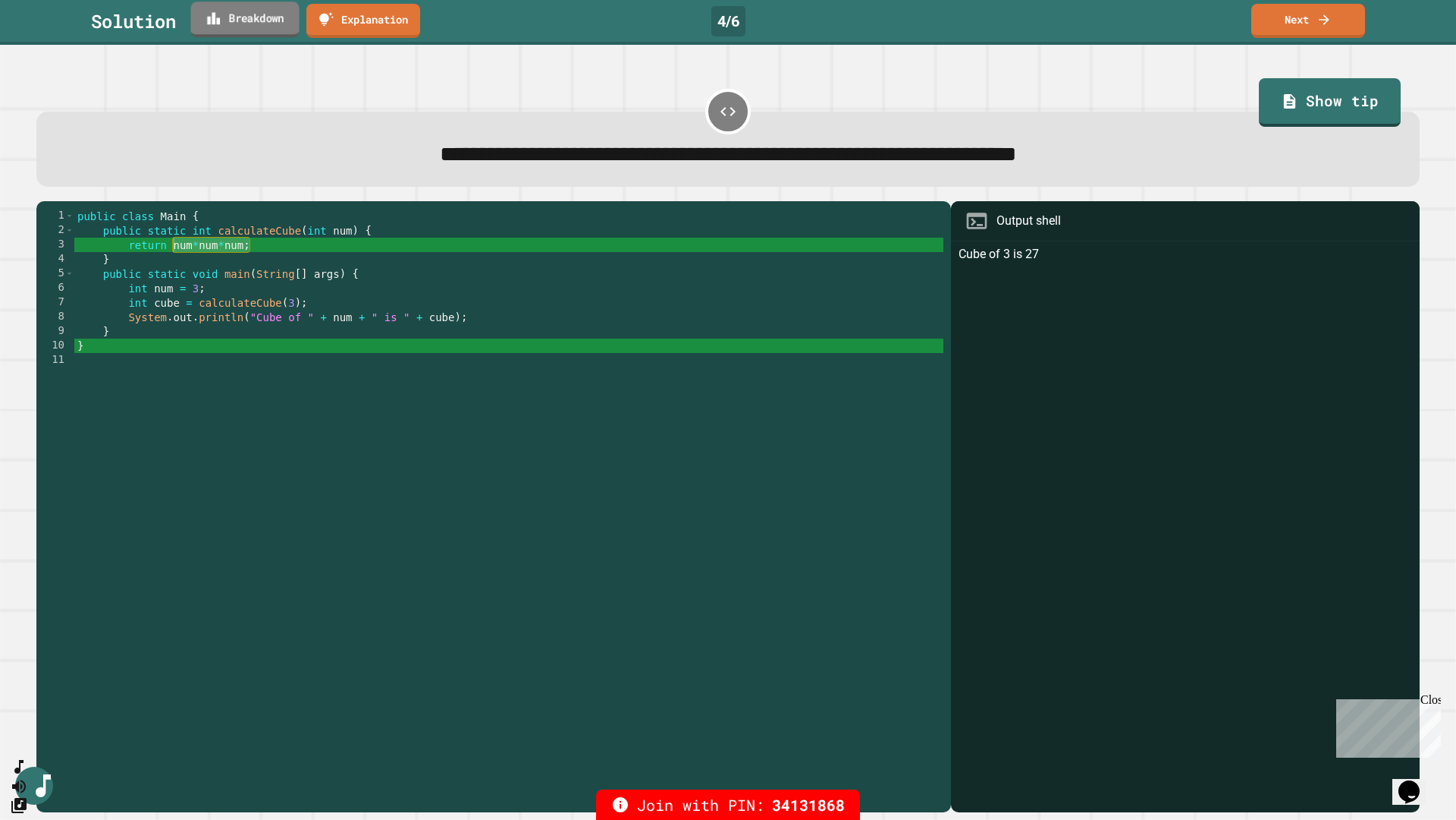
click at [239, 26] on link "Breakdown" at bounding box center [245, 19] width 109 height 36
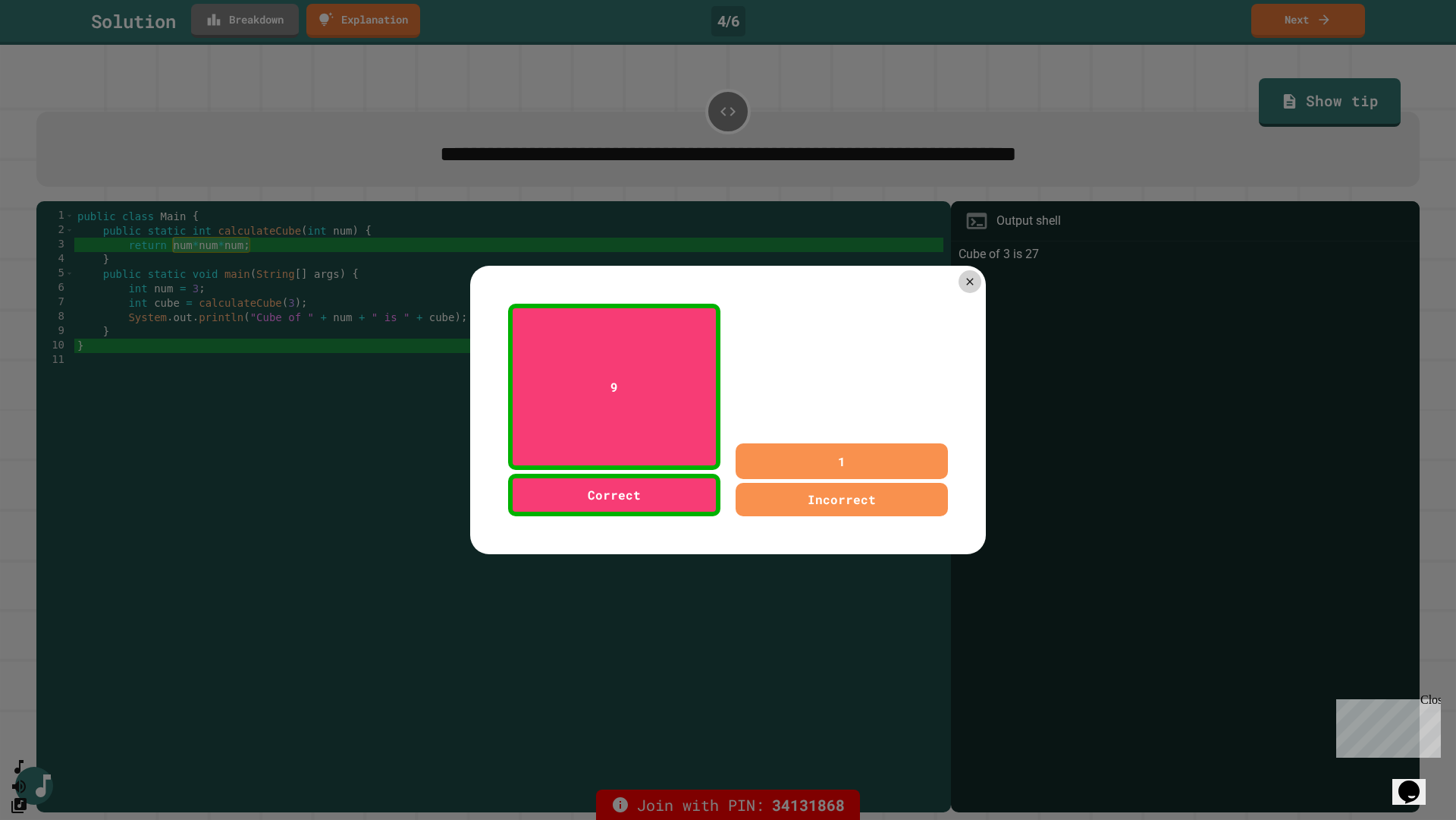
click at [239, 26] on div at bounding box center [728, 410] width 1456 height 820
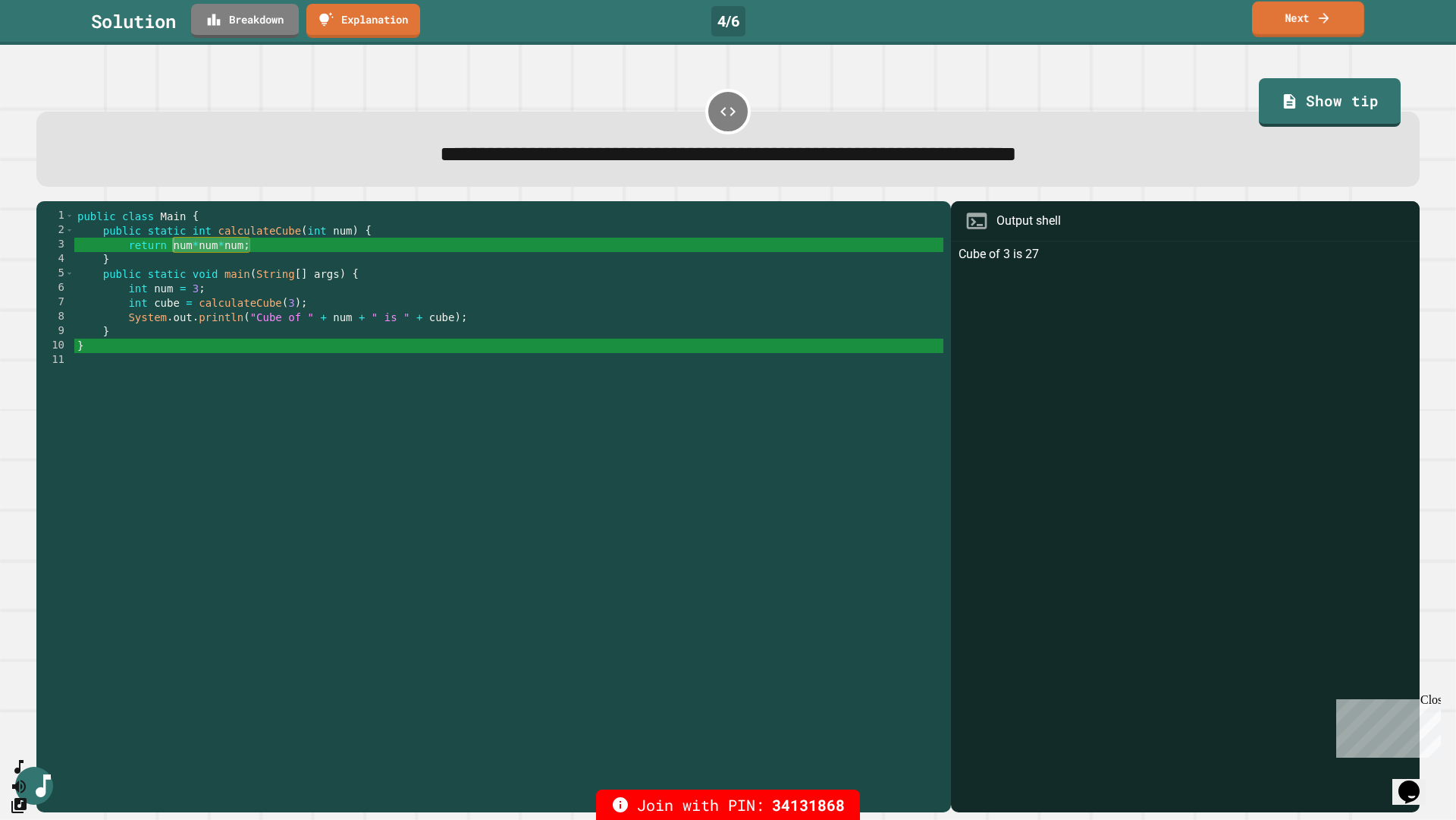
click at [1045, 19] on link "Next" at bounding box center [1308, 19] width 112 height 36
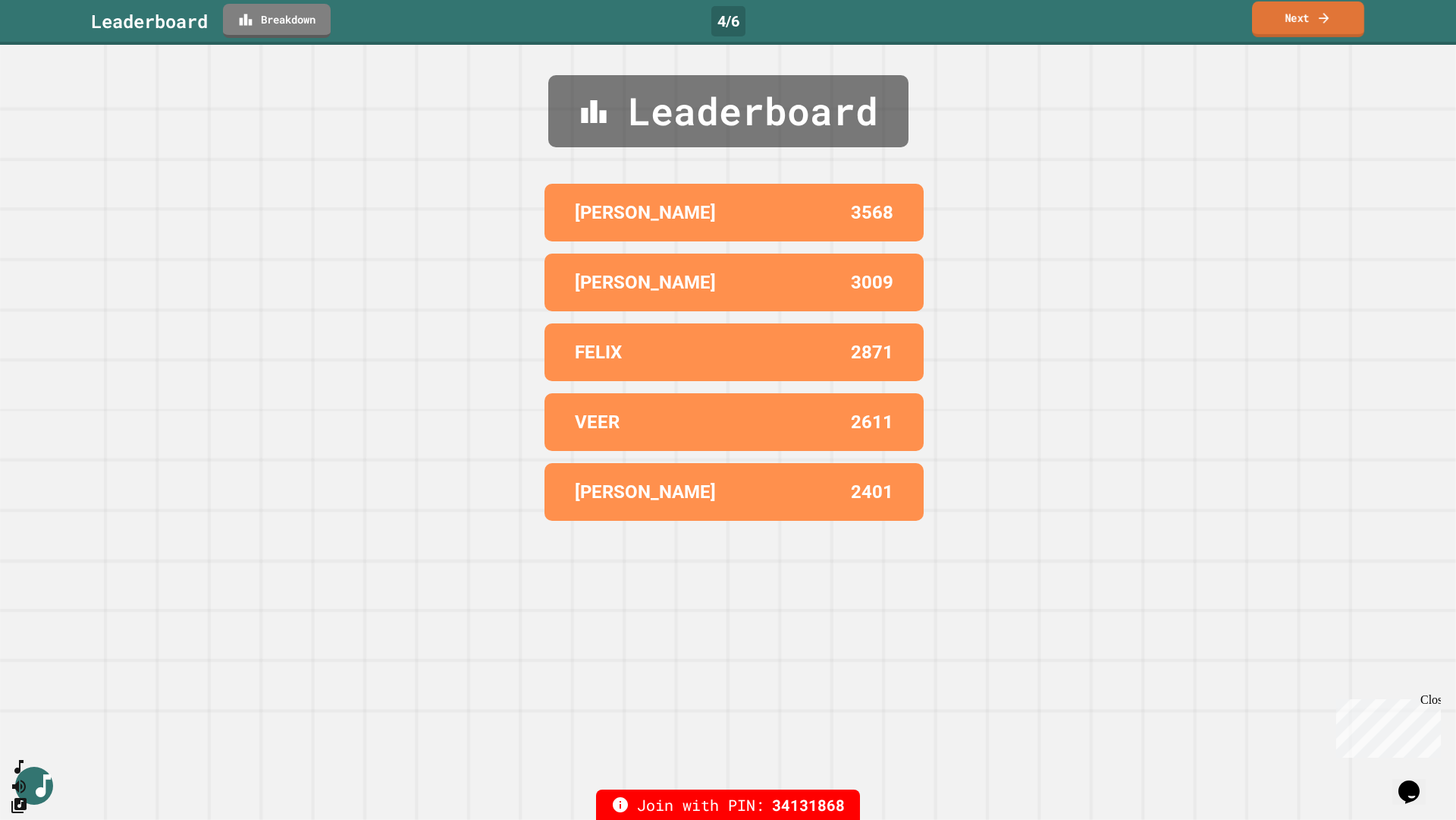
click at [1045, 19] on link "Next" at bounding box center [1308, 19] width 112 height 36
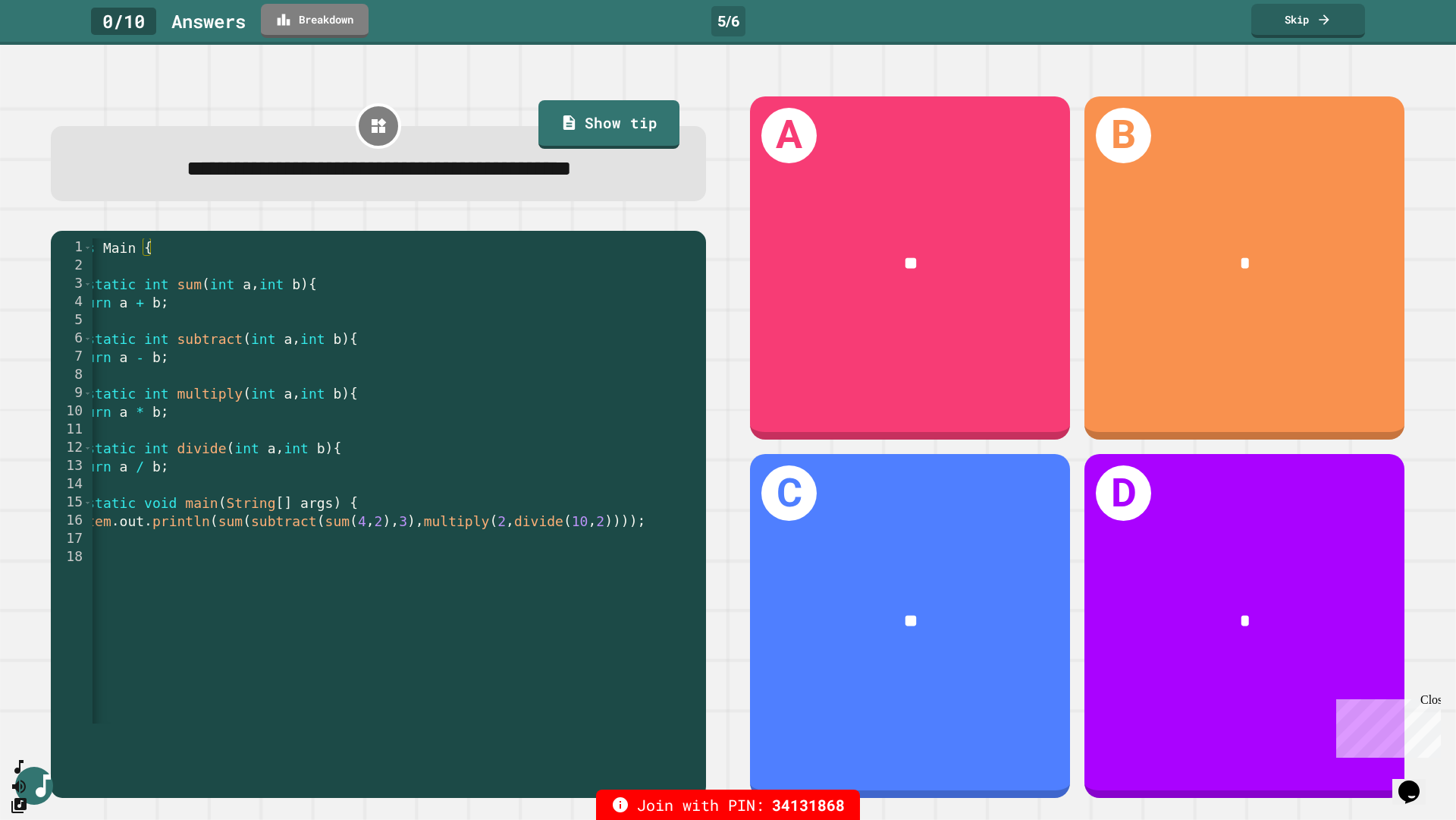
scroll to position [0, 99]
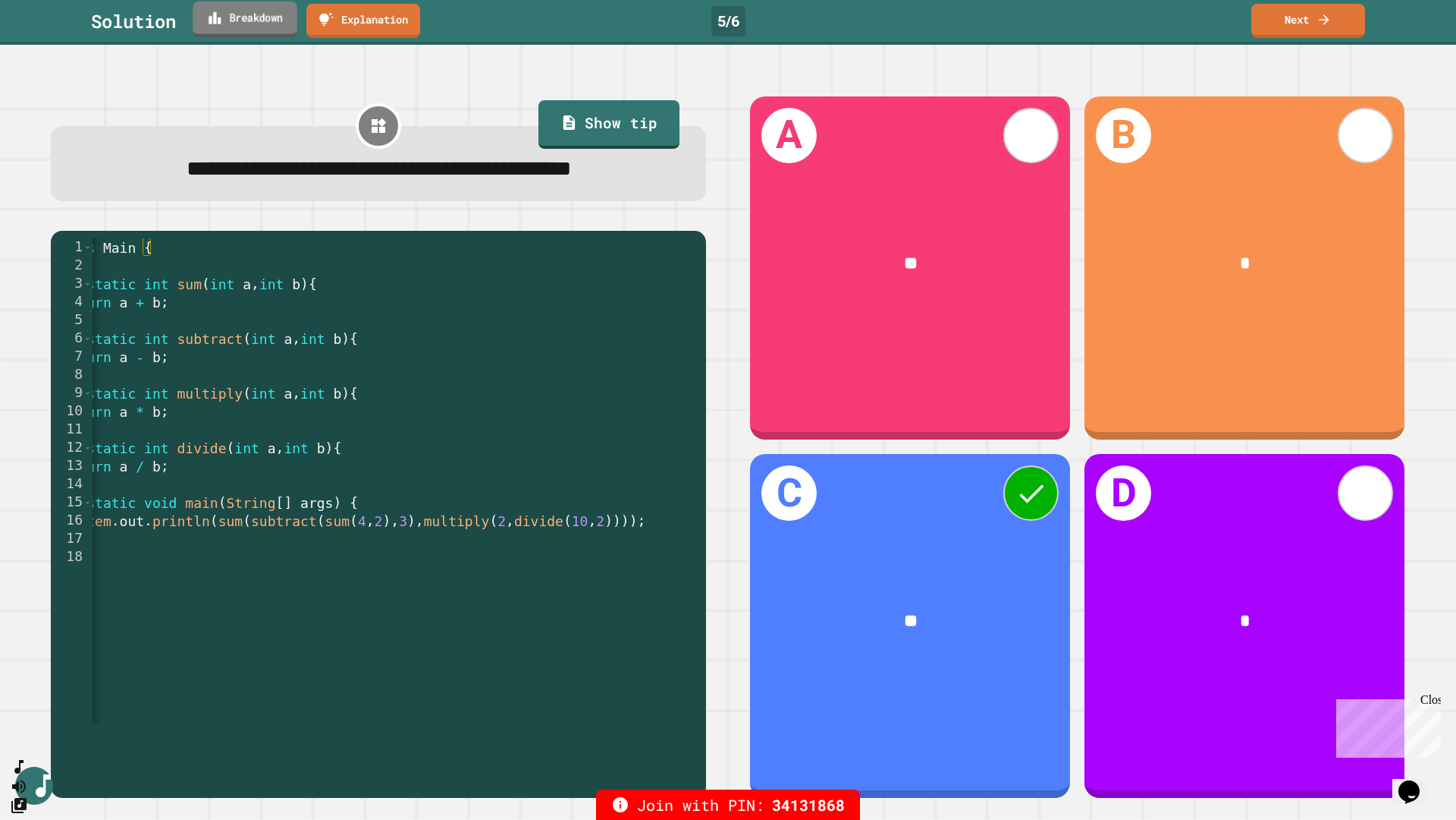
click at [270, 35] on link "Breakdown" at bounding box center [245, 19] width 105 height 36
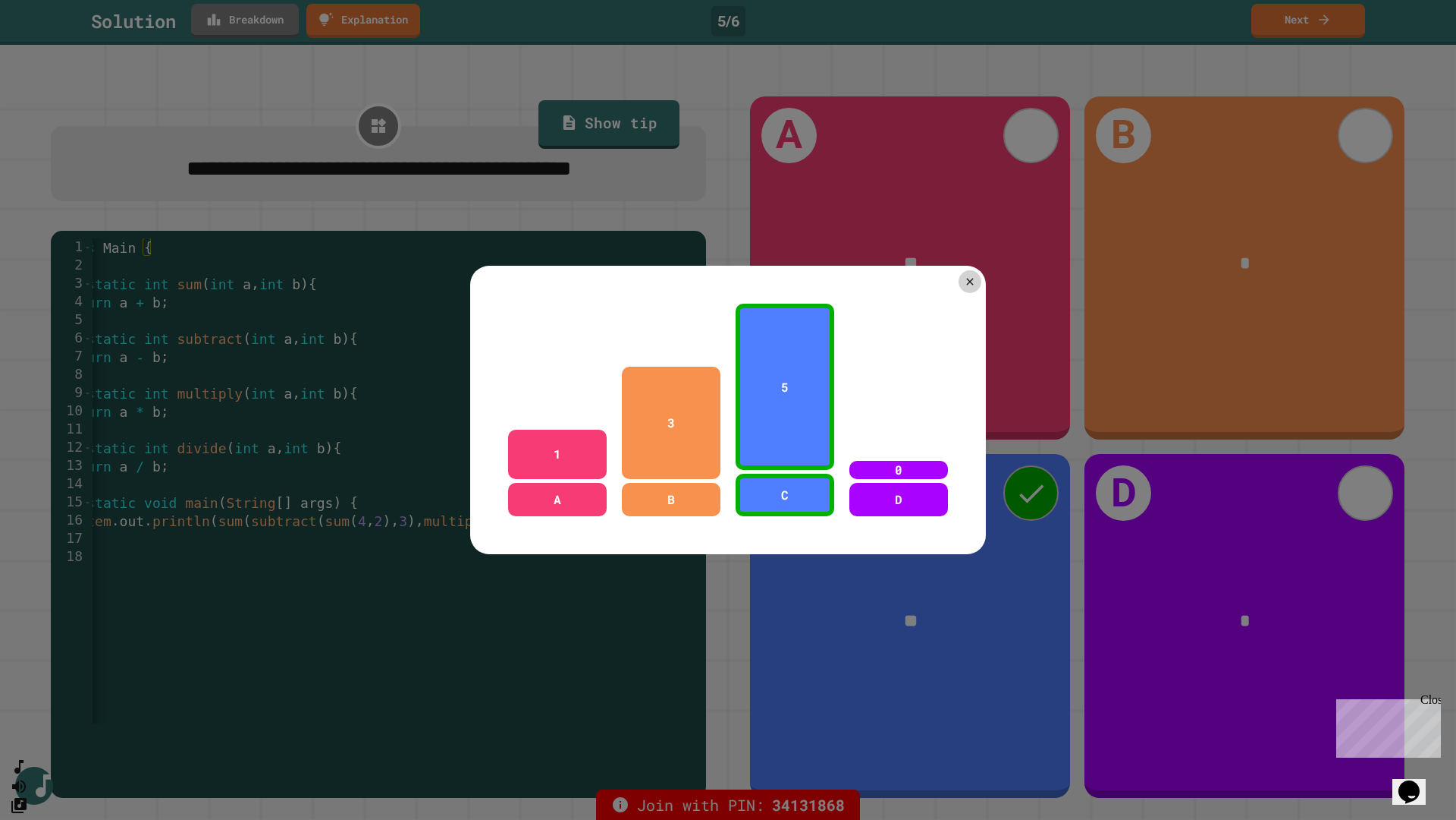
click at [270, 35] on div at bounding box center [728, 410] width 1456 height 820
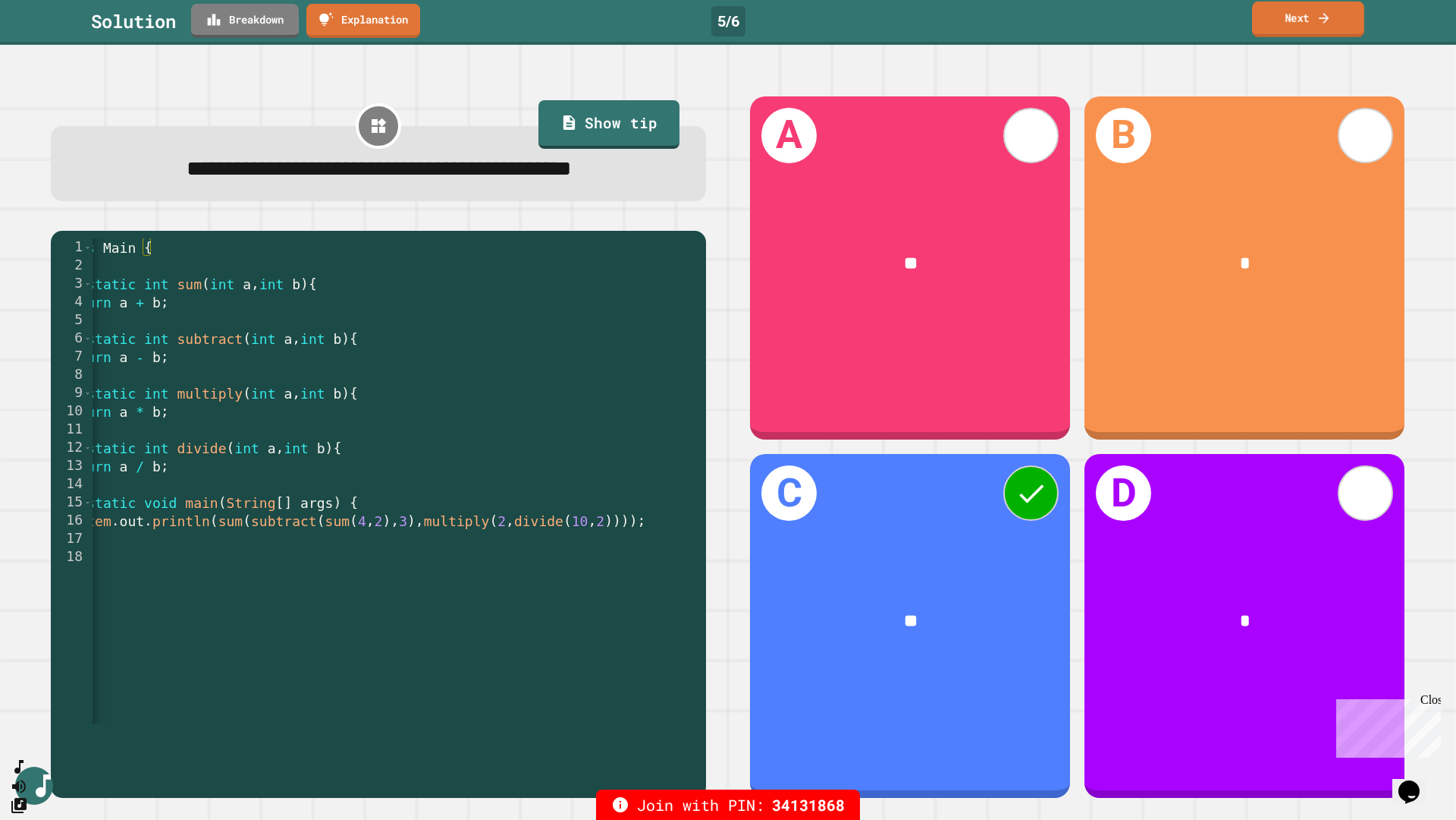
click at [1045, 25] on link "Next" at bounding box center [1308, 19] width 112 height 36
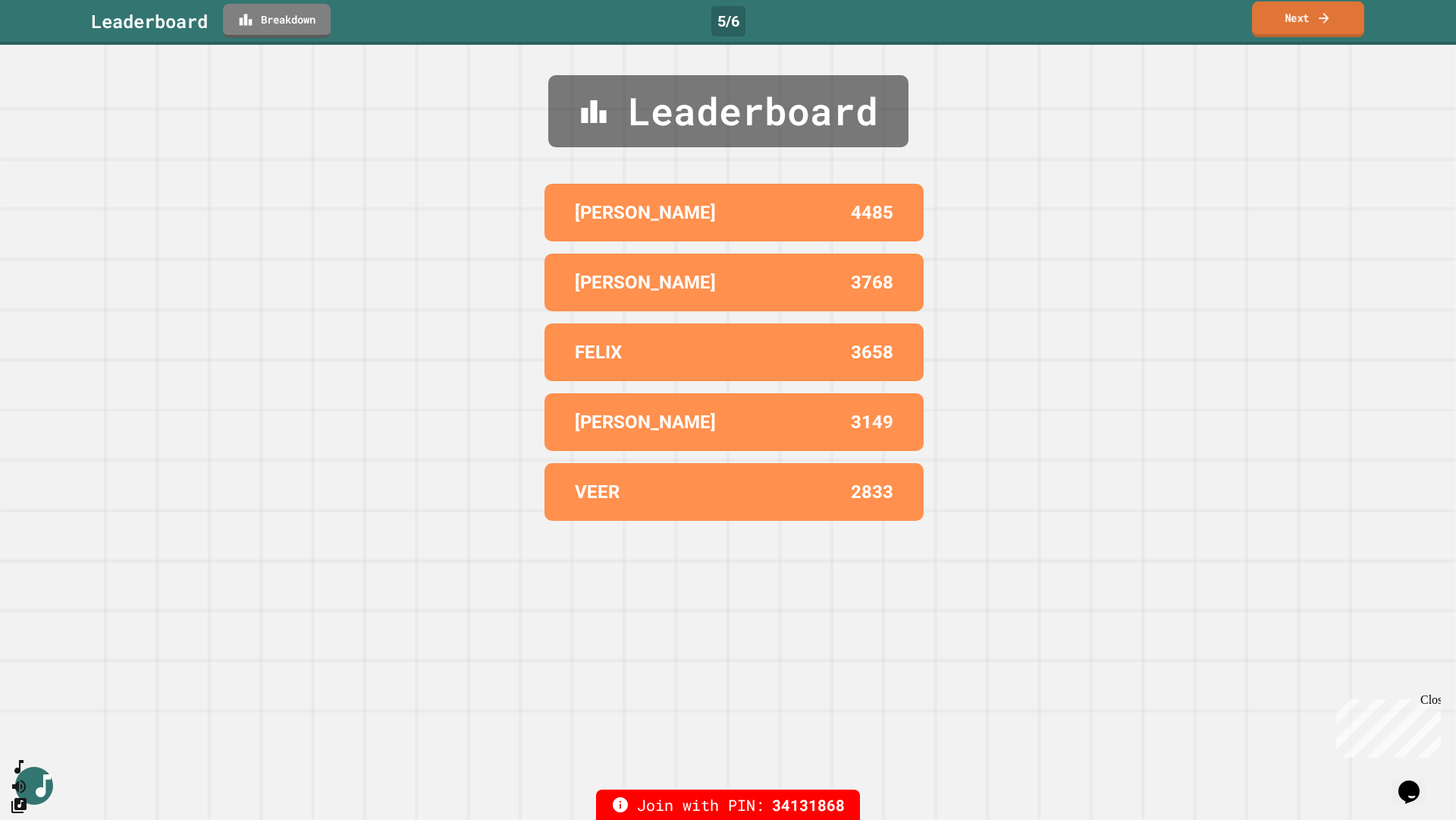
click at [1045, 25] on link "Next" at bounding box center [1308, 19] width 112 height 36
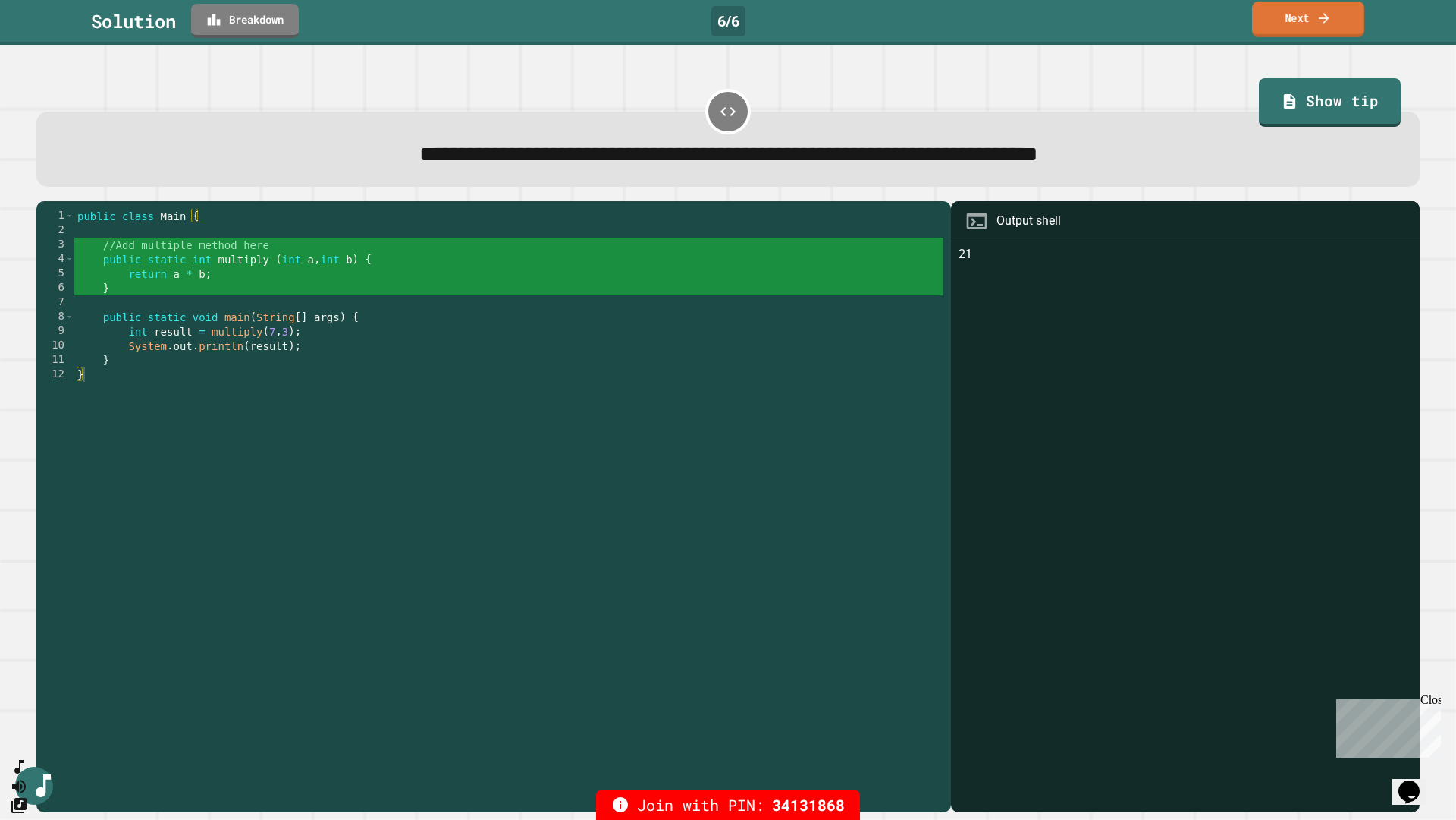
click at [1045, 32] on link "Next" at bounding box center [1308, 19] width 112 height 36
